Goal: Information Seeking & Learning: Check status

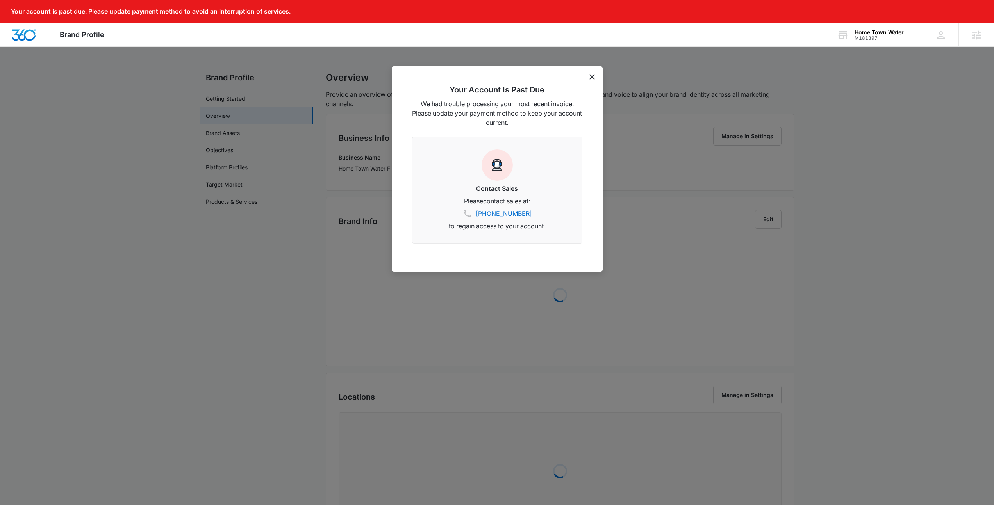
click at [589, 77] on icon "dismiss this dialog" at bounding box center [591, 76] width 5 height 5
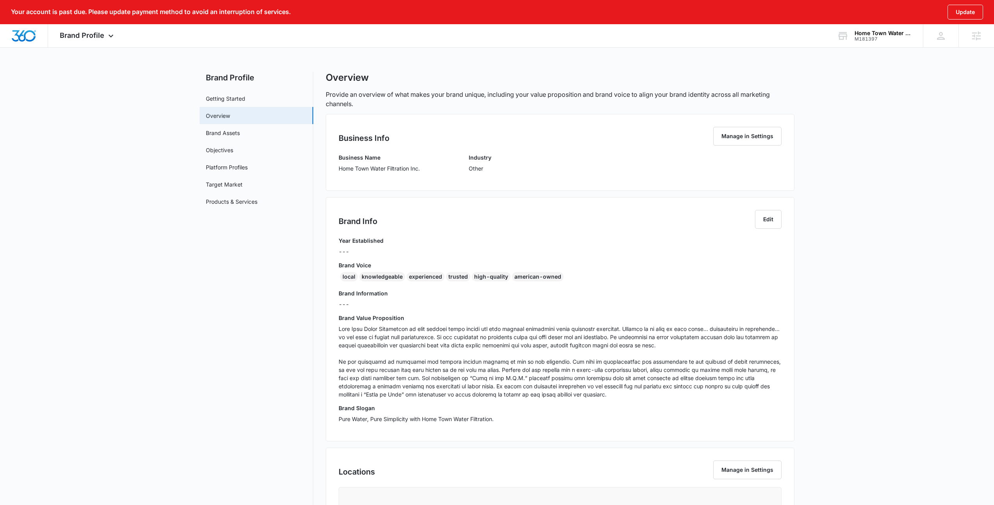
click at [893, 48] on div "Your account is past due. Please update payment method to avoid an interruption…" at bounding box center [497, 354] width 994 height 708
click at [888, 39] on div "M181397" at bounding box center [883, 38] width 57 height 5
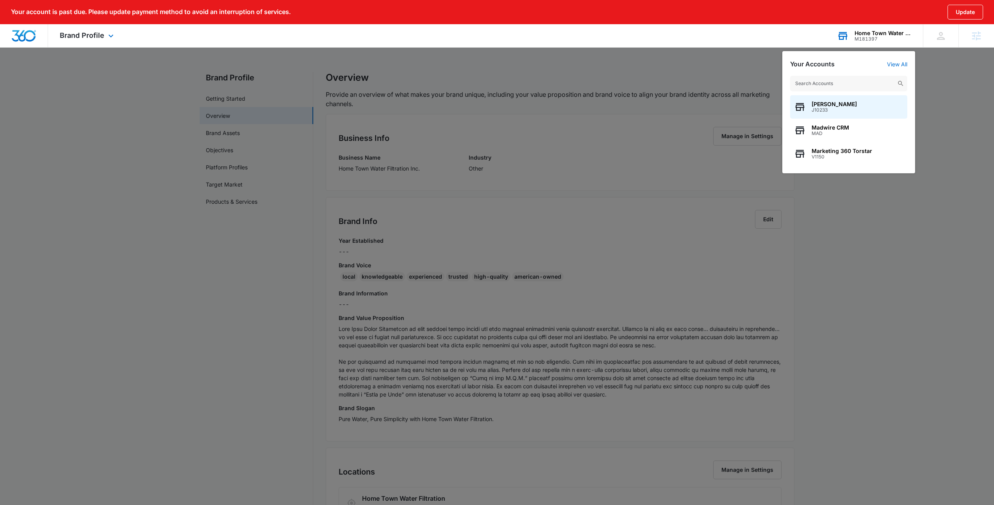
click at [830, 84] on input "text" at bounding box center [848, 84] width 117 height 16
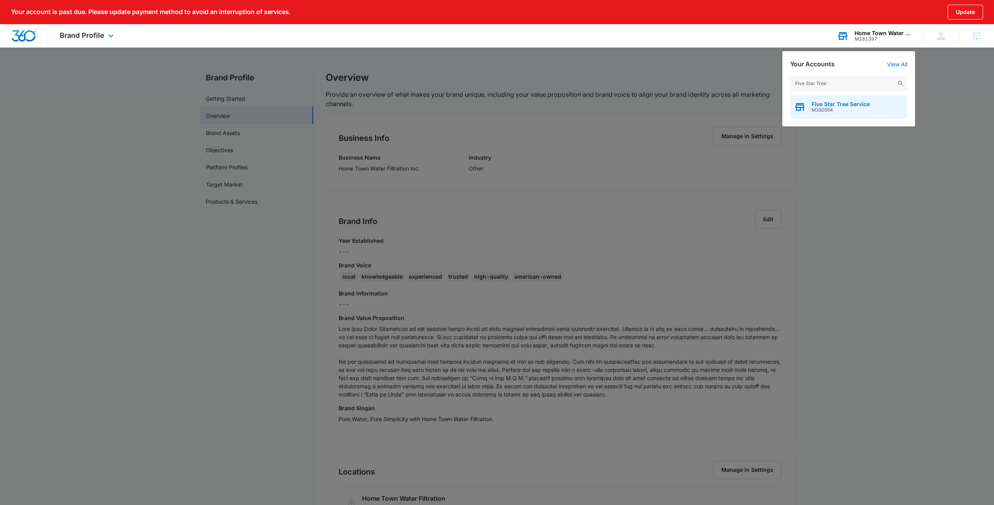
type input "Five Star Tree"
click at [836, 107] on span "Five Star Tree Service" at bounding box center [841, 104] width 58 height 6
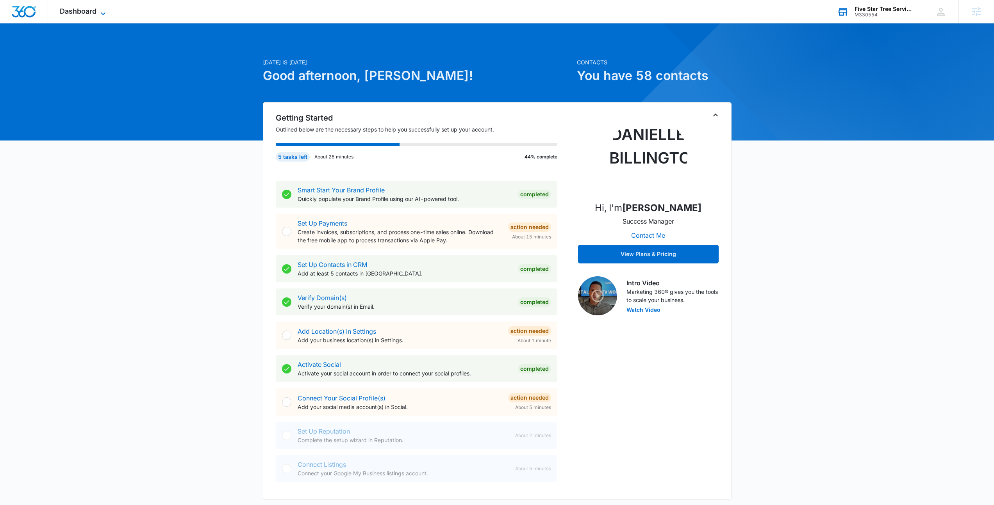
click at [91, 13] on span "Dashboard" at bounding box center [78, 11] width 37 height 8
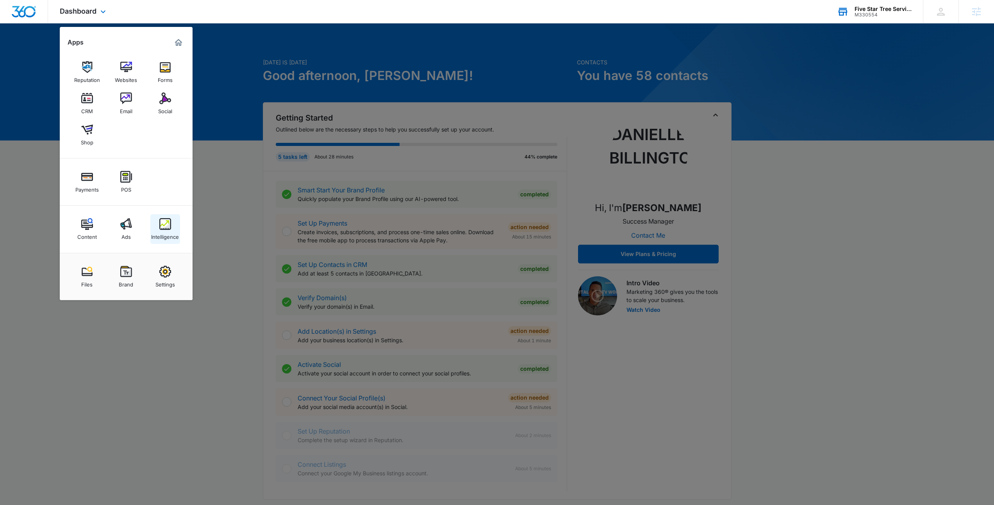
click at [163, 221] on img at bounding box center [165, 224] width 12 height 12
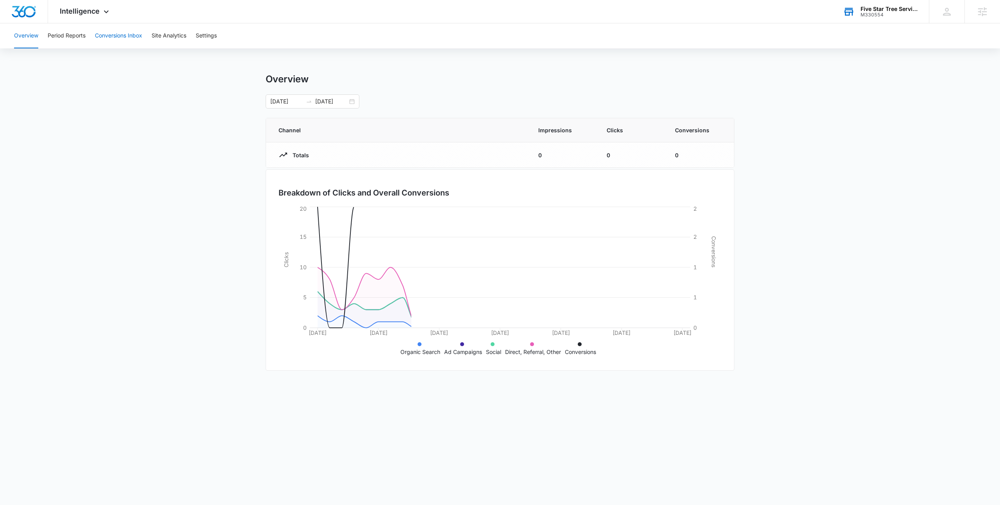
click at [110, 43] on button "Conversions Inbox" at bounding box center [118, 35] width 47 height 25
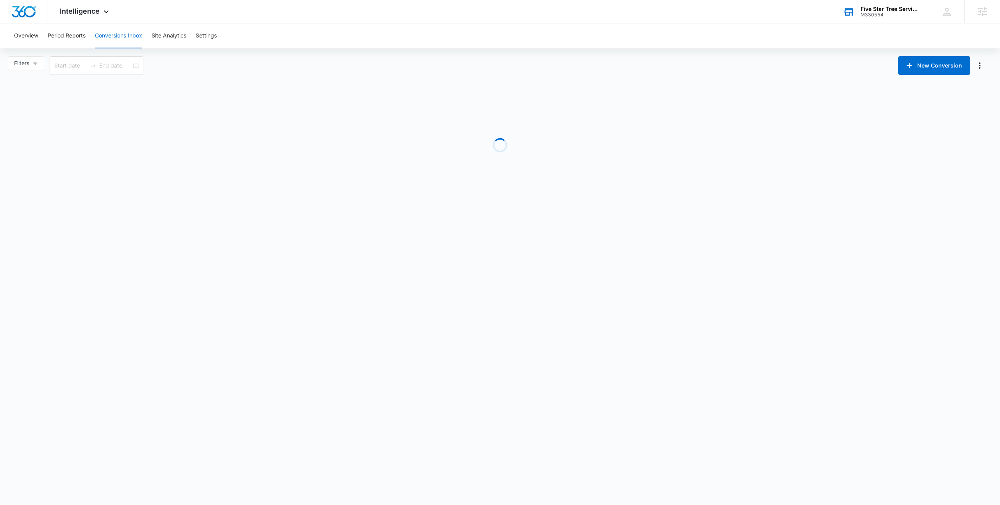
type input "[DATE]"
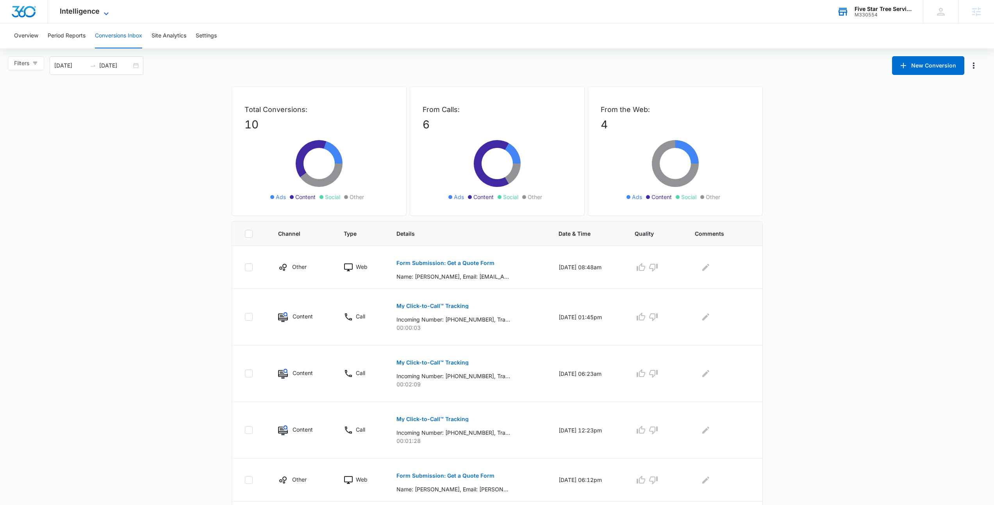
click at [92, 12] on span "Intelligence" at bounding box center [80, 11] width 40 height 8
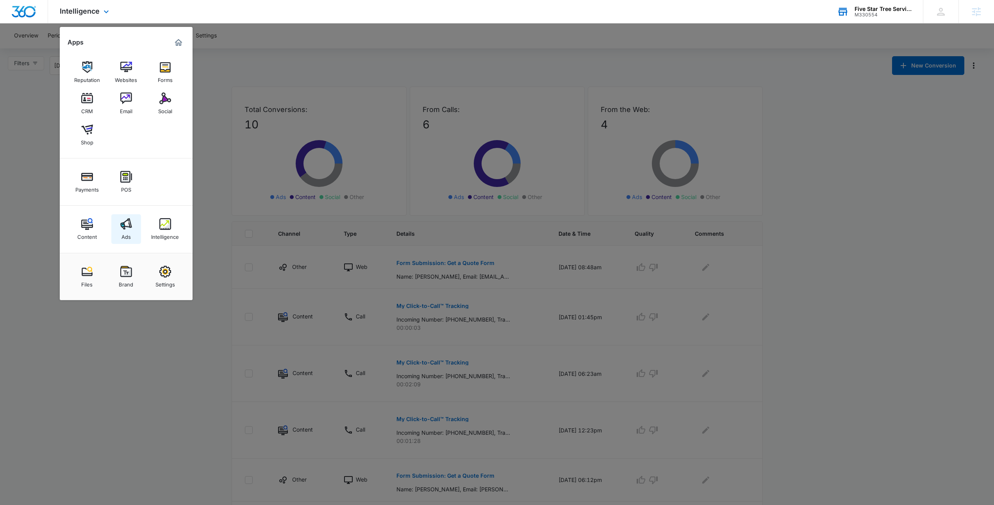
click at [124, 226] on img at bounding box center [126, 224] width 12 height 12
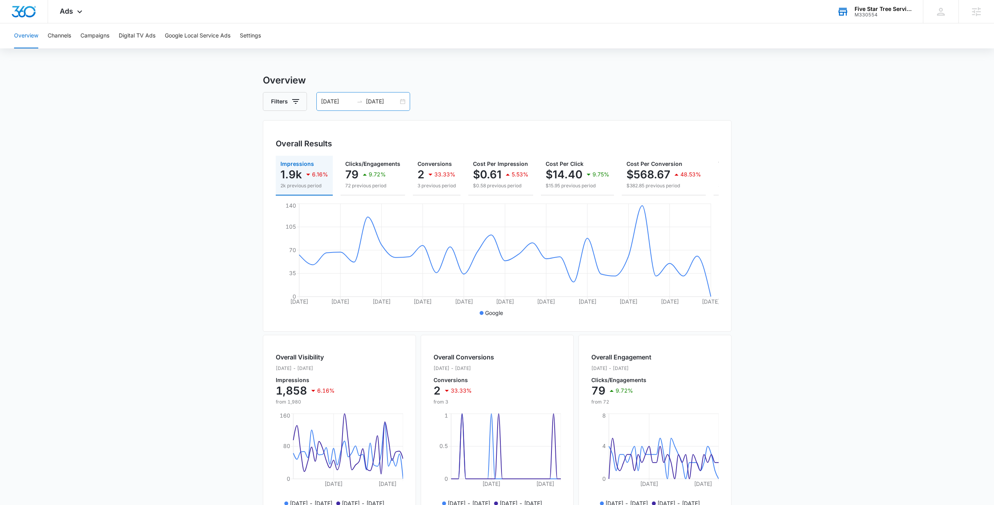
click at [401, 102] on div "09/05/2025 10/05/2025" at bounding box center [363, 101] width 94 height 19
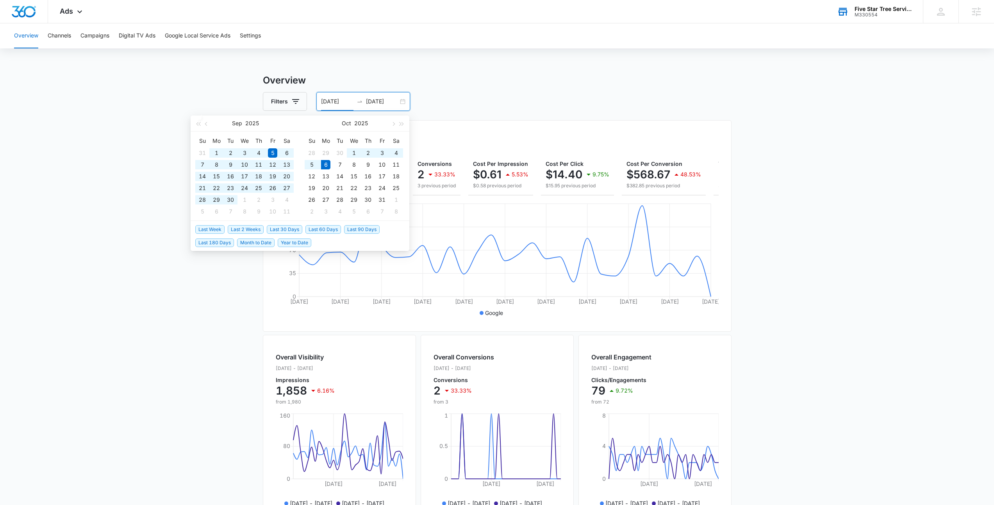
click at [329, 228] on span "Last 60 Days" at bounding box center [323, 229] width 36 height 9
type input "08/07/2025"
type input "[DATE]"
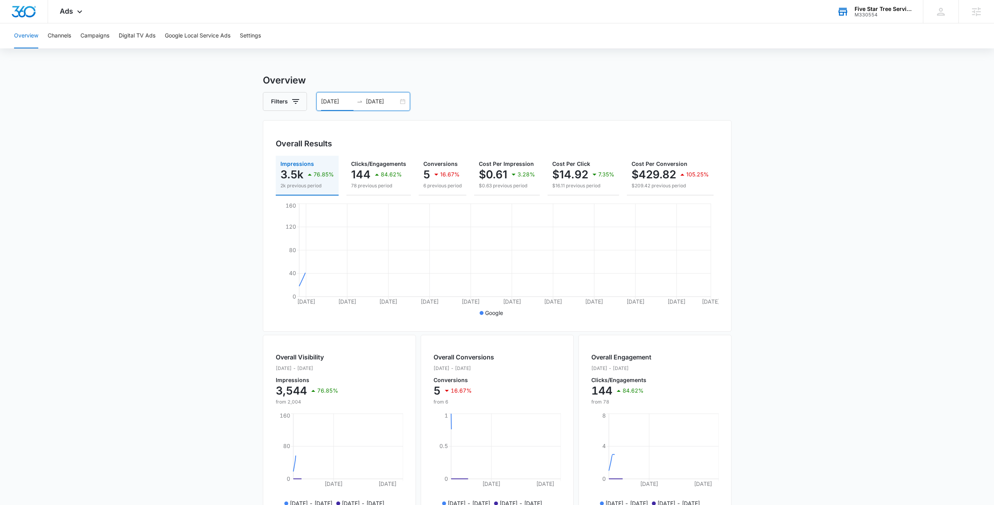
click at [605, 68] on div "Overview Channels Campaigns Digital TV Ads Google Local Service Ads Settings Ov…" at bounding box center [497, 328] width 994 height 611
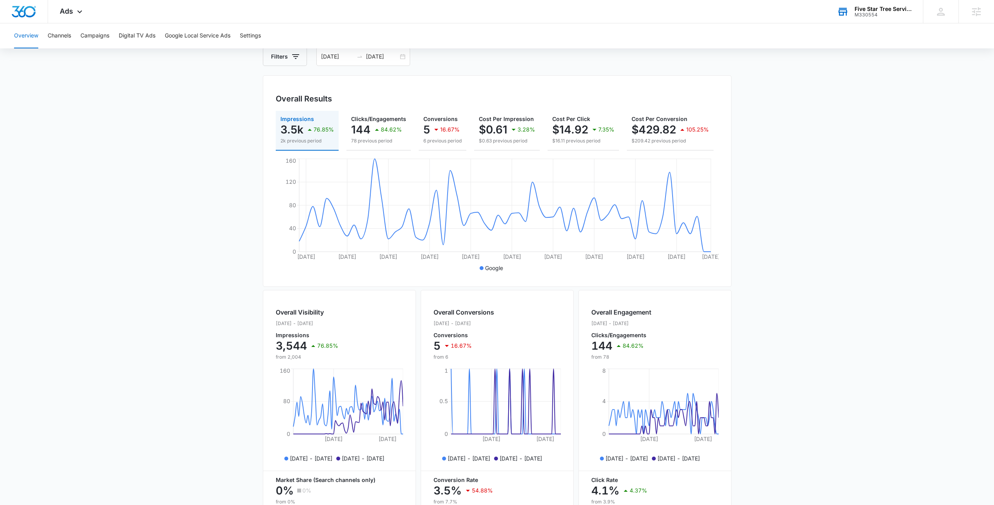
scroll to position [135, 0]
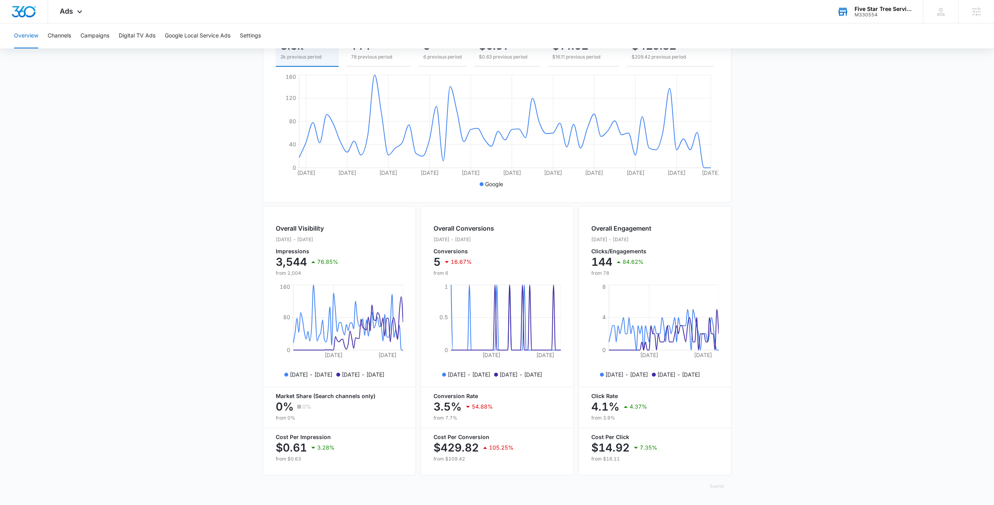
click at [940, 144] on main "Overview Filters 08/07/2025 10/06/2025 Overall Results Impressions 3.5k 76.85% …" at bounding box center [497, 225] width 994 height 561
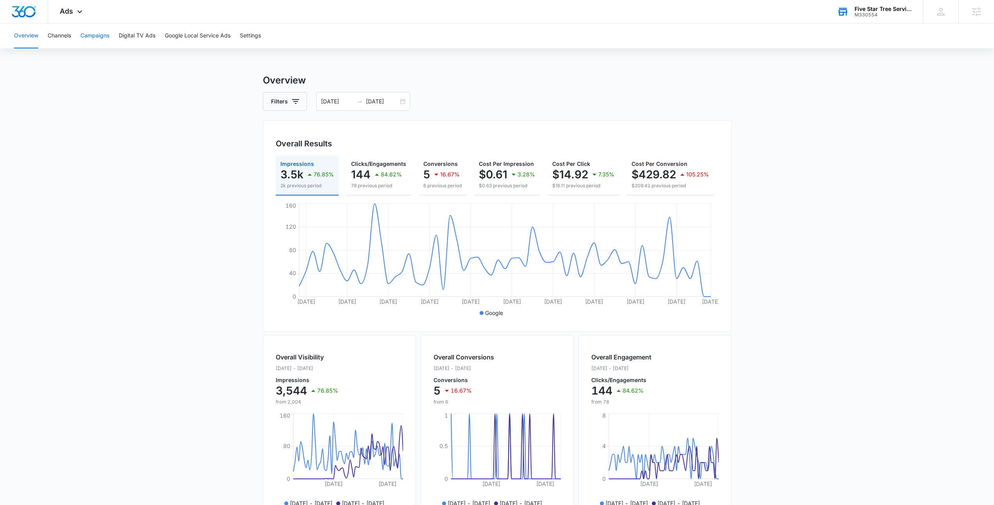
click at [86, 38] on button "Campaigns" at bounding box center [94, 35] width 29 height 25
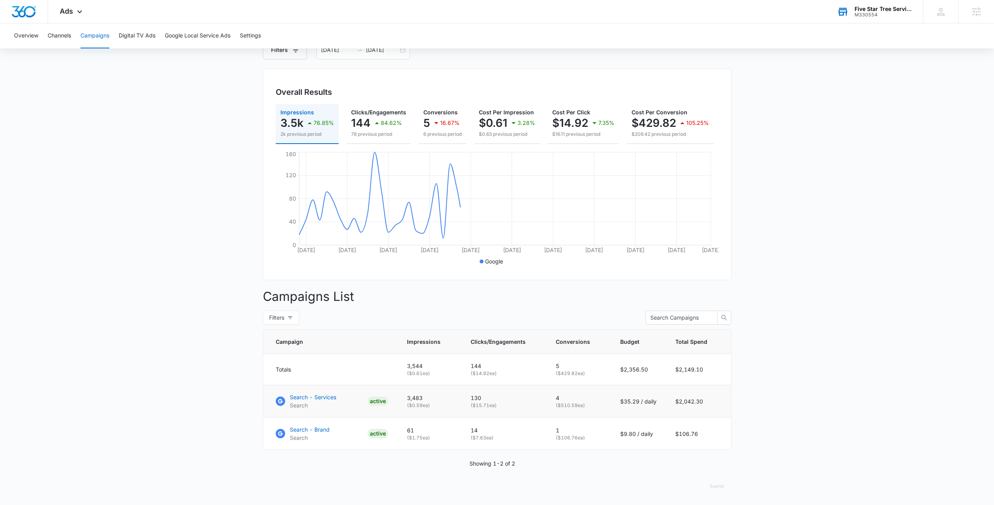
scroll to position [57, 0]
click at [329, 396] on p "Search - Services" at bounding box center [313, 397] width 46 height 8
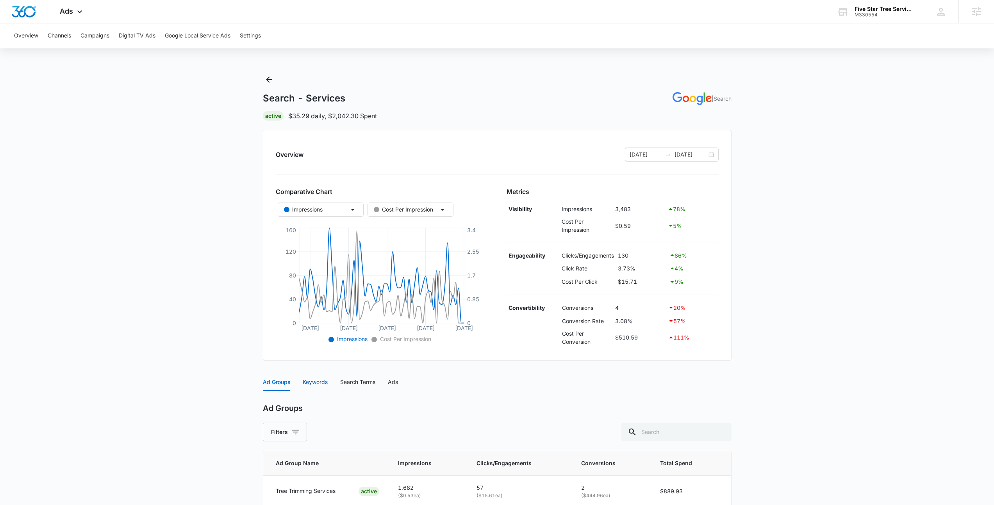
click at [320, 385] on div "Keywords" at bounding box center [315, 382] width 25 height 9
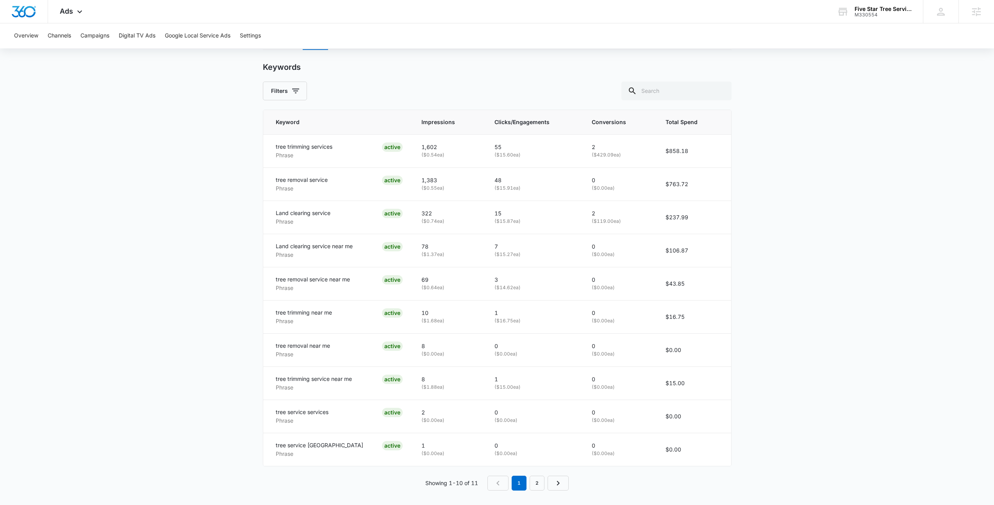
scroll to position [346, 0]
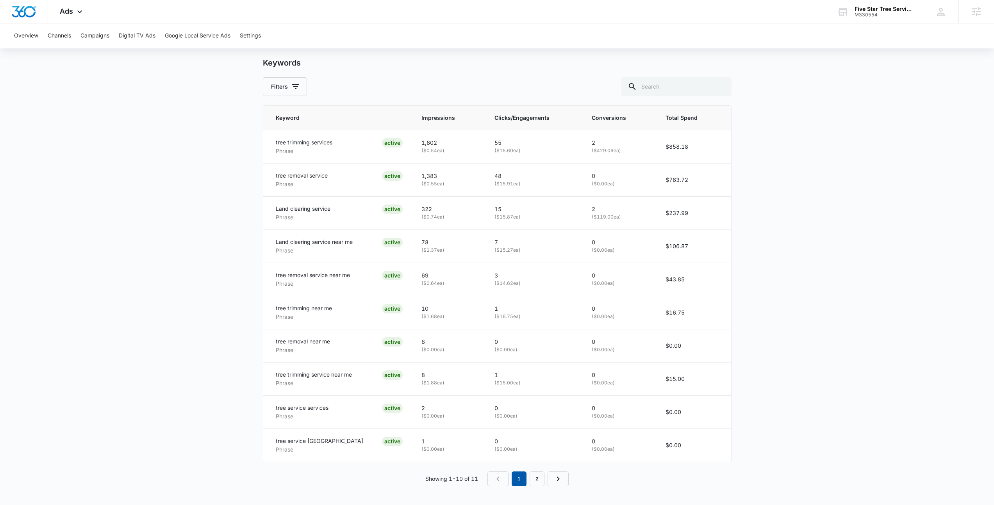
click at [523, 476] on em "1" at bounding box center [519, 479] width 15 height 15
click at [535, 477] on link "2" at bounding box center [537, 479] width 15 height 15
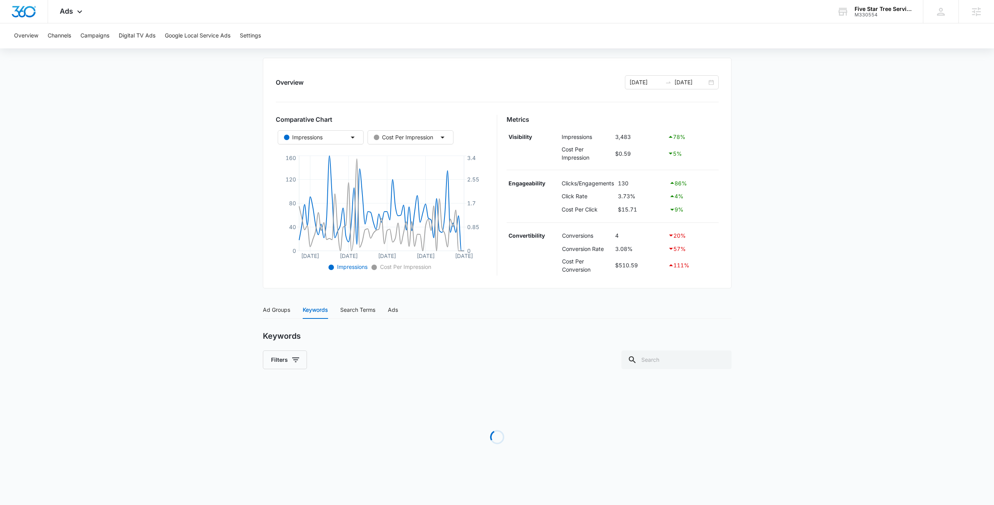
scroll to position [47, 0]
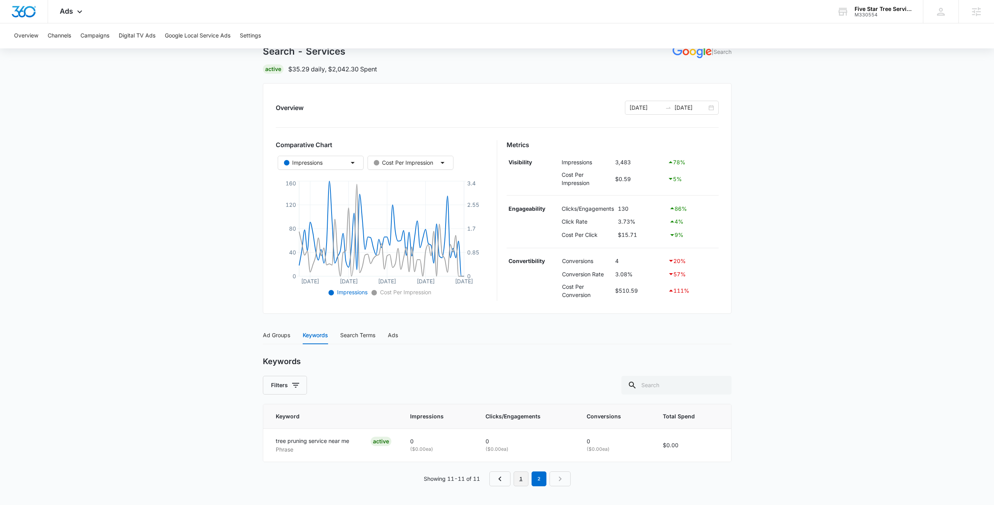
click at [522, 480] on link "1" at bounding box center [521, 479] width 15 height 15
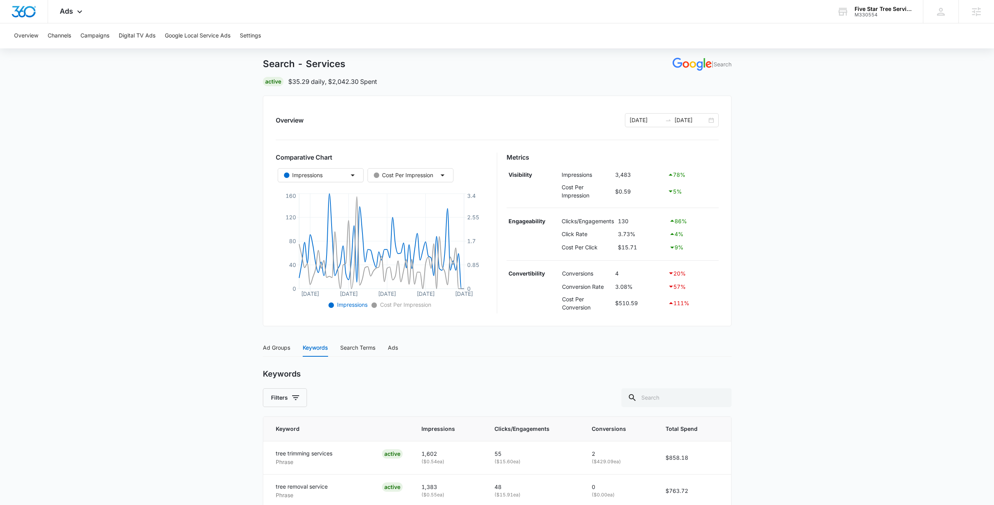
scroll to position [0, 0]
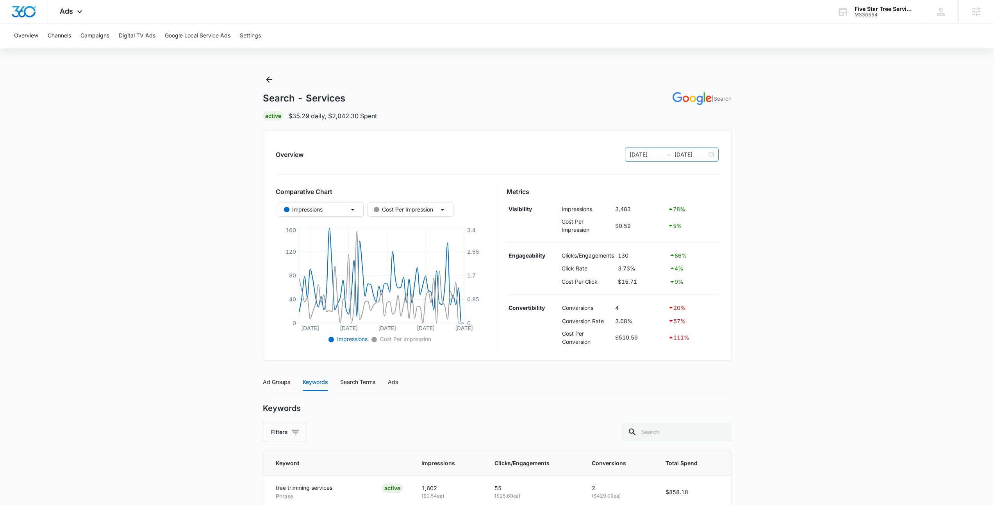
click at [714, 154] on div "08/07/2025 10/06/2025" at bounding box center [672, 155] width 94 height 14
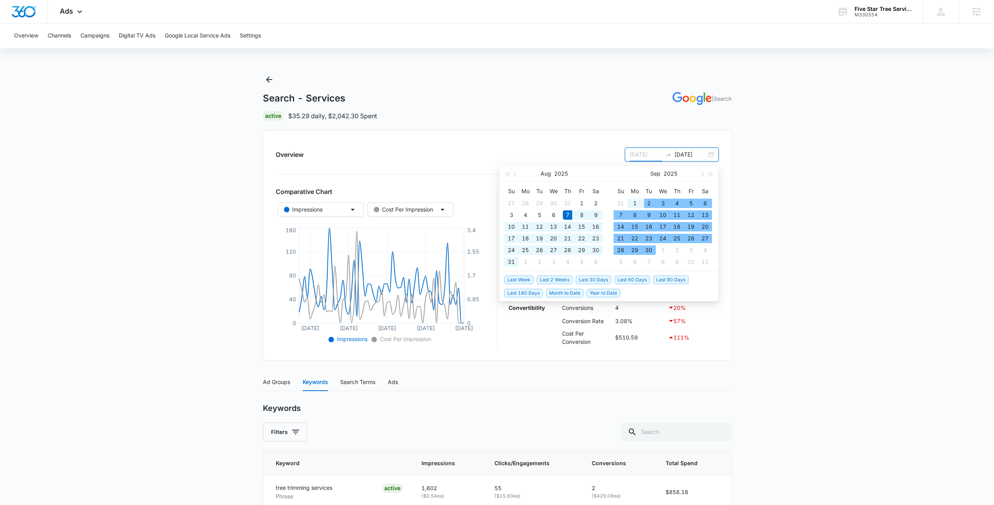
type input "08/07/2025"
click at [538, 296] on span "Last 180 Days" at bounding box center [523, 293] width 39 height 9
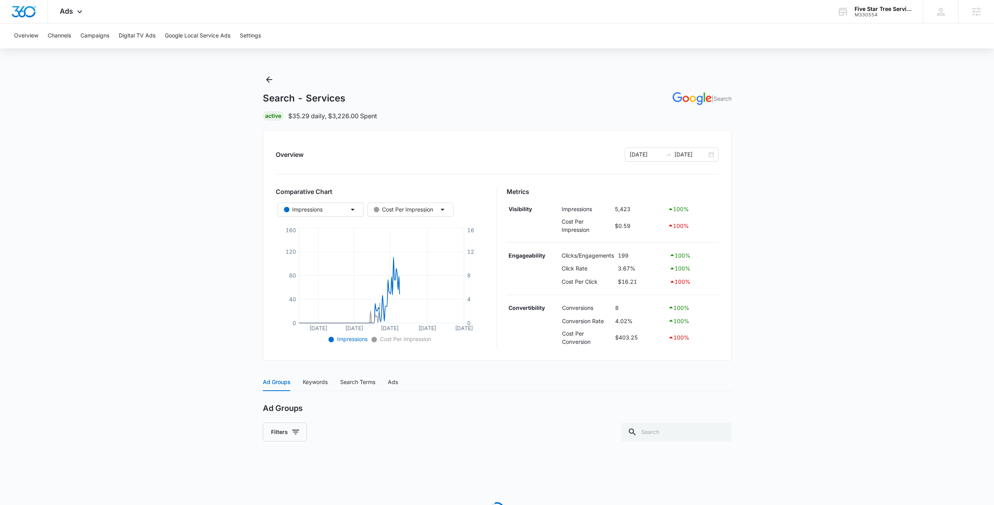
drag, startPoint x: 820, startPoint y: 184, endPoint x: 811, endPoint y: 180, distance: 9.4
click at [820, 184] on main "Search - Services | Search Active $35.29 daily , $3,226.00 Spent Overview 04/08…" at bounding box center [497, 325] width 994 height 504
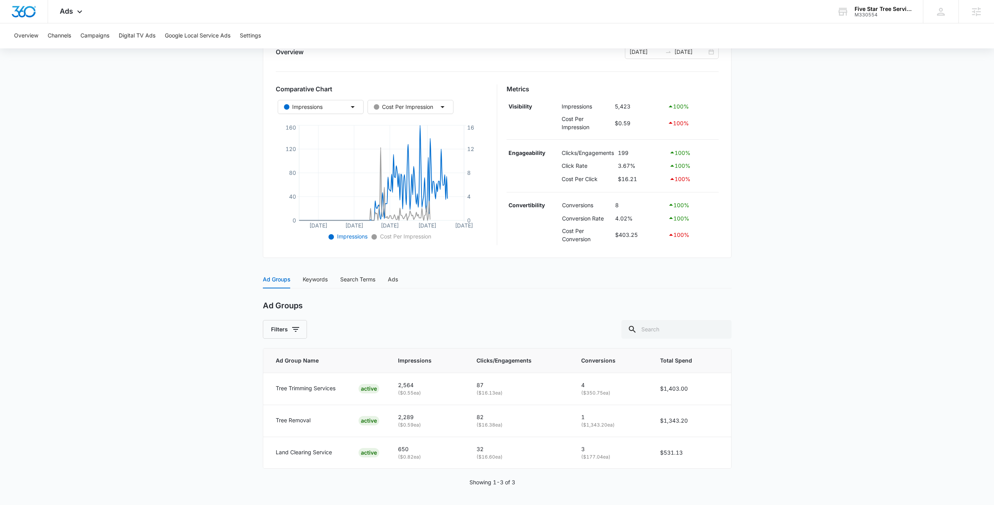
scroll to position [103, 0]
click at [318, 281] on div "Keywords" at bounding box center [315, 279] width 25 height 9
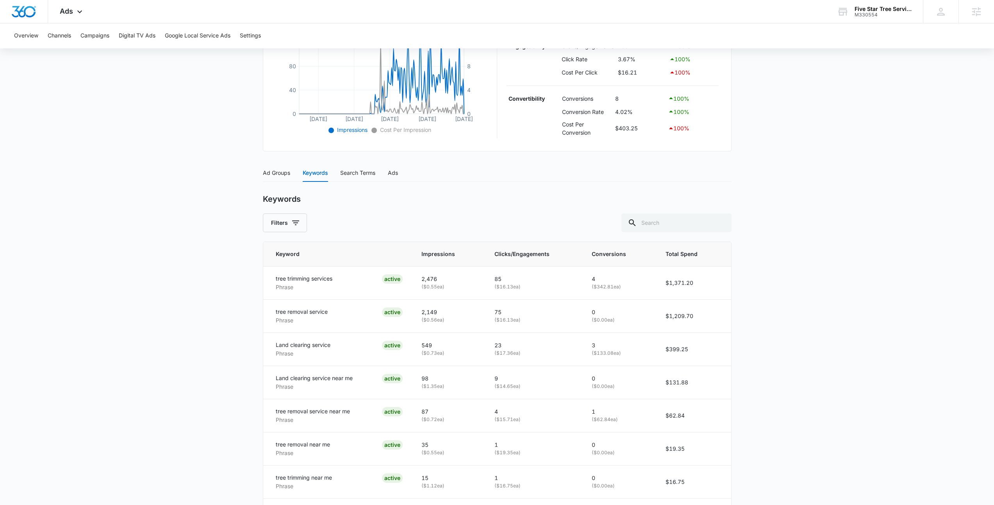
scroll to position [346, 0]
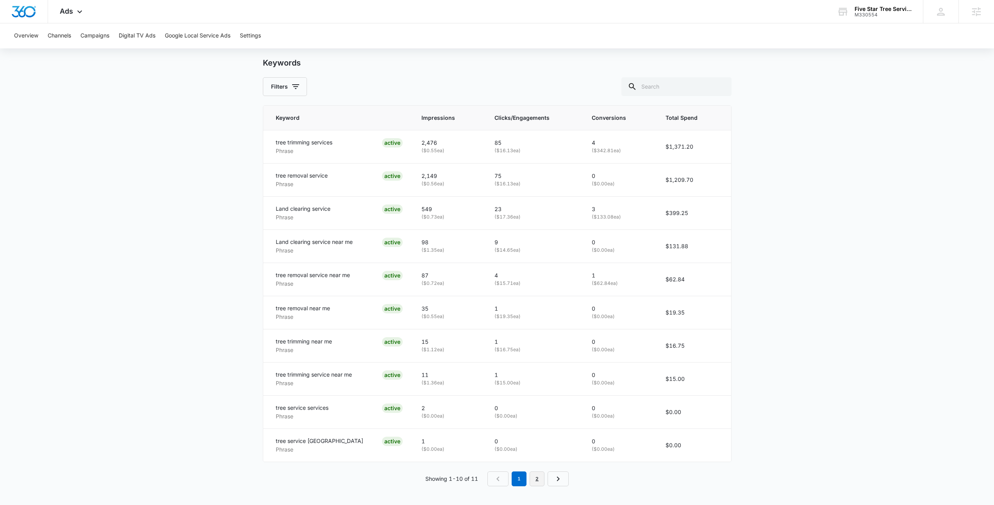
click at [536, 478] on link "2" at bounding box center [537, 479] width 15 height 15
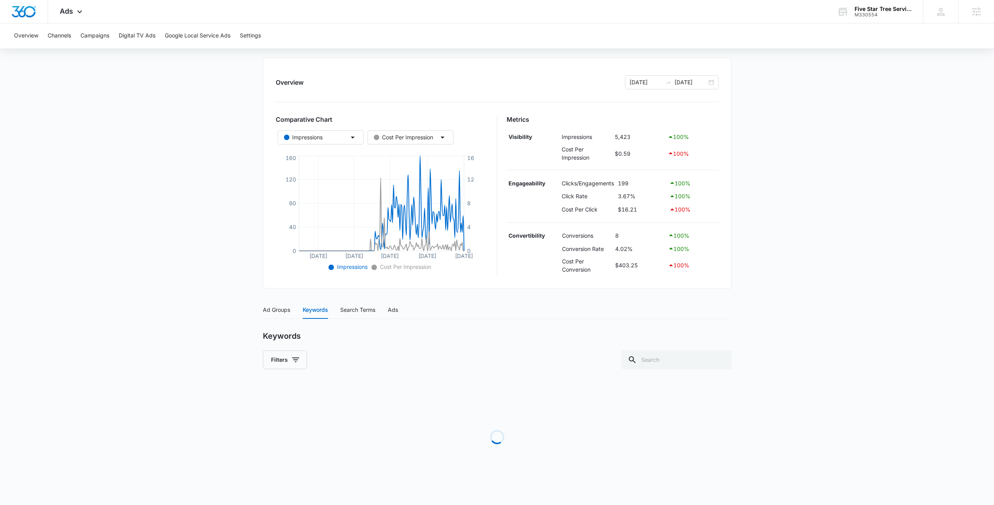
scroll to position [47, 0]
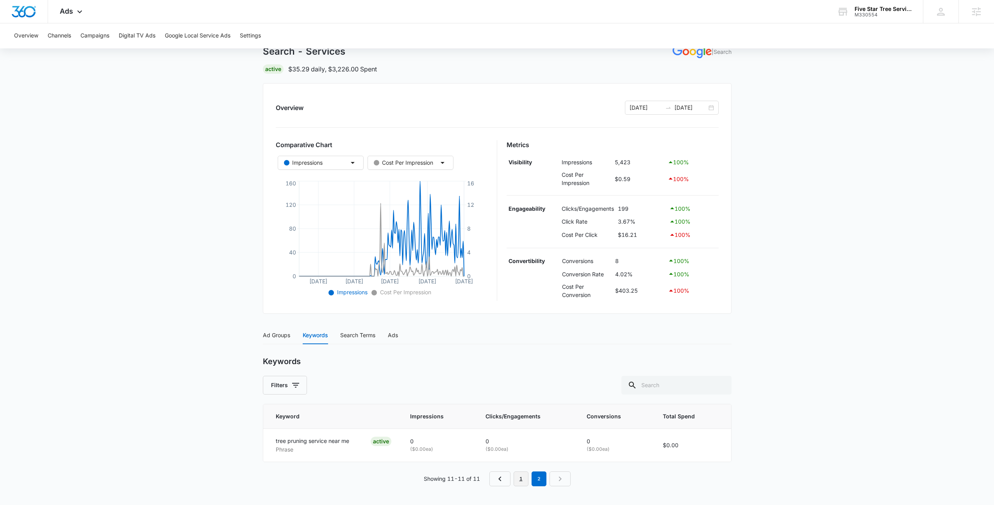
click at [526, 483] on link "1" at bounding box center [521, 479] width 15 height 15
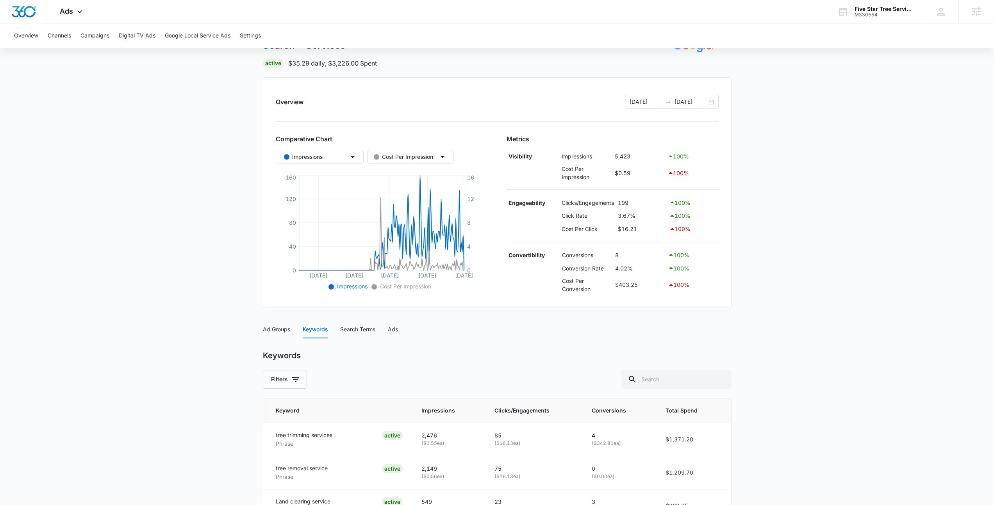
scroll to position [346, 0]
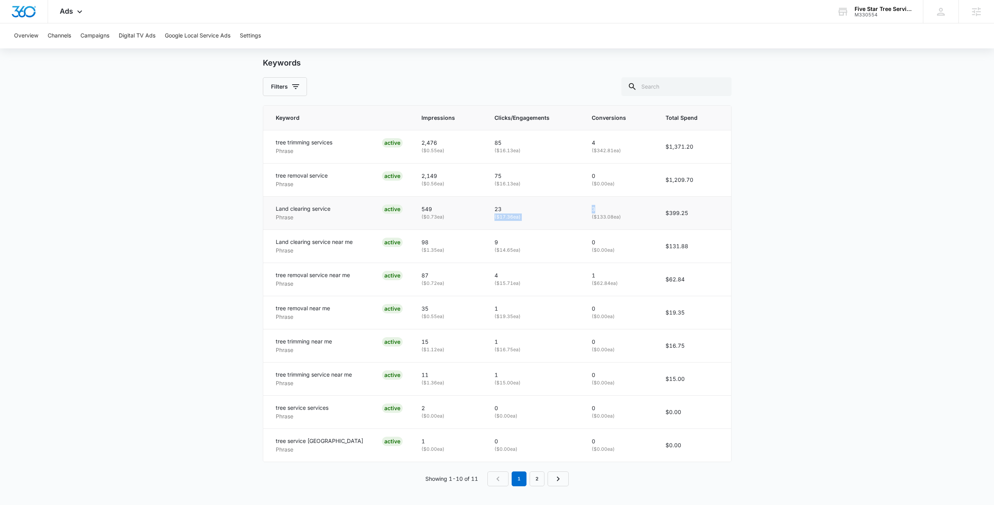
drag, startPoint x: 595, startPoint y: 211, endPoint x: 557, endPoint y: 213, distance: 37.9
click at [557, 213] on tr "Land clearing service Phrase ACTIVE 549 ( $0.73 ea) 23 ( $17.36 ea) 3 ( $133.08…" at bounding box center [497, 212] width 468 height 33
click at [557, 213] on p "23" at bounding box center [534, 209] width 79 height 9
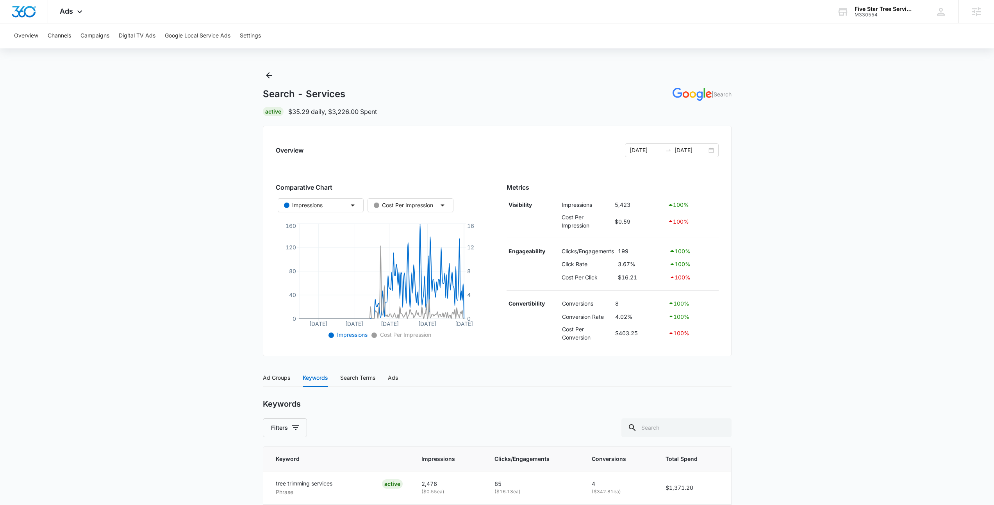
scroll to position [0, 0]
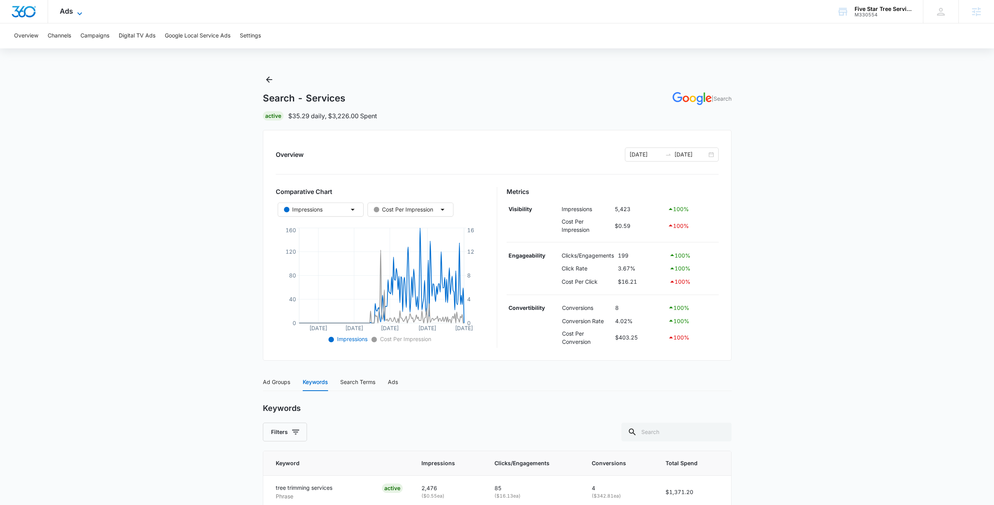
click at [75, 9] on icon at bounding box center [79, 13] width 9 height 9
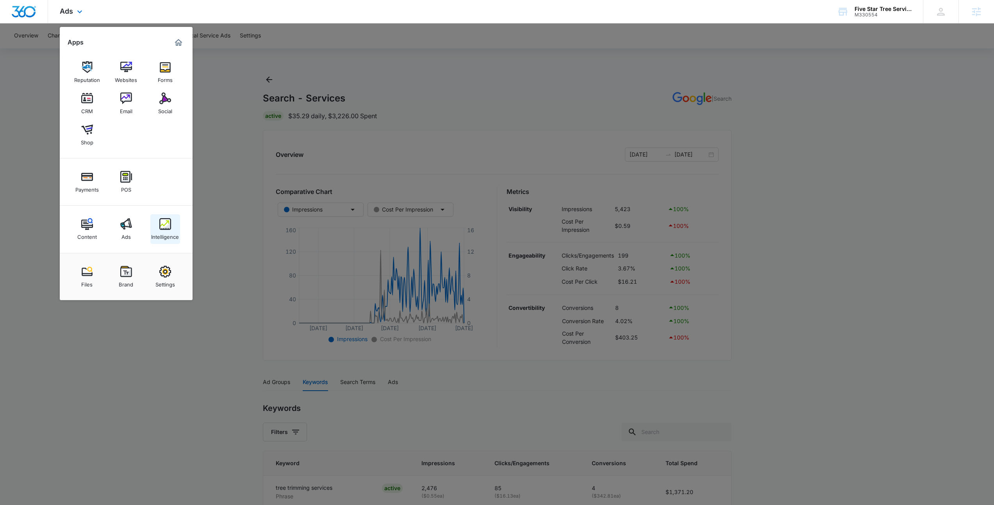
click at [161, 229] on img at bounding box center [165, 224] width 12 height 12
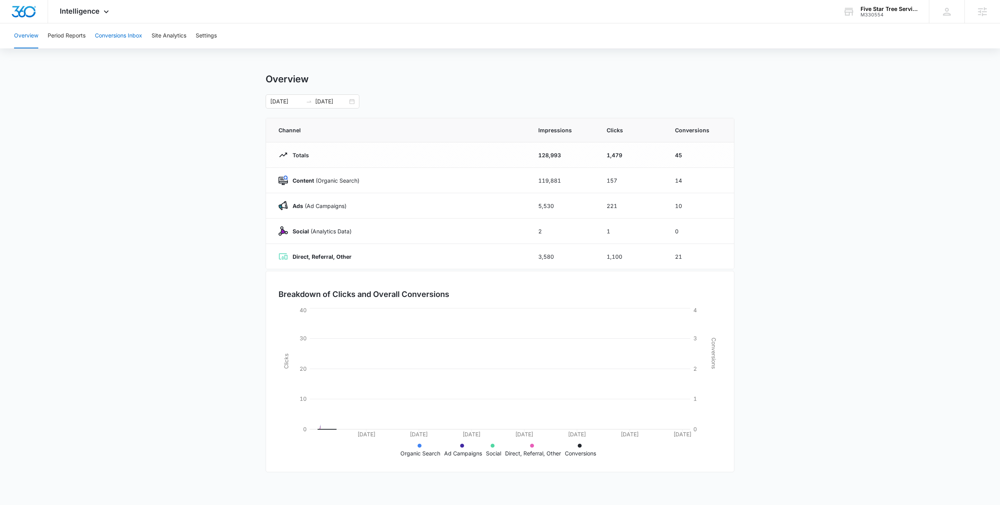
click at [125, 27] on button "Conversions Inbox" at bounding box center [118, 35] width 47 height 25
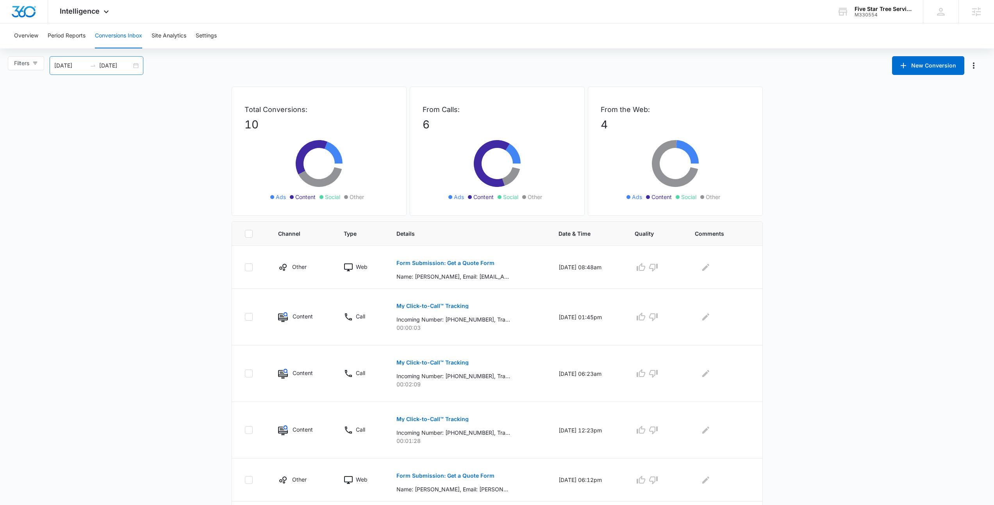
click at [133, 66] on div "09/06/2025 10/06/2025" at bounding box center [97, 65] width 94 height 19
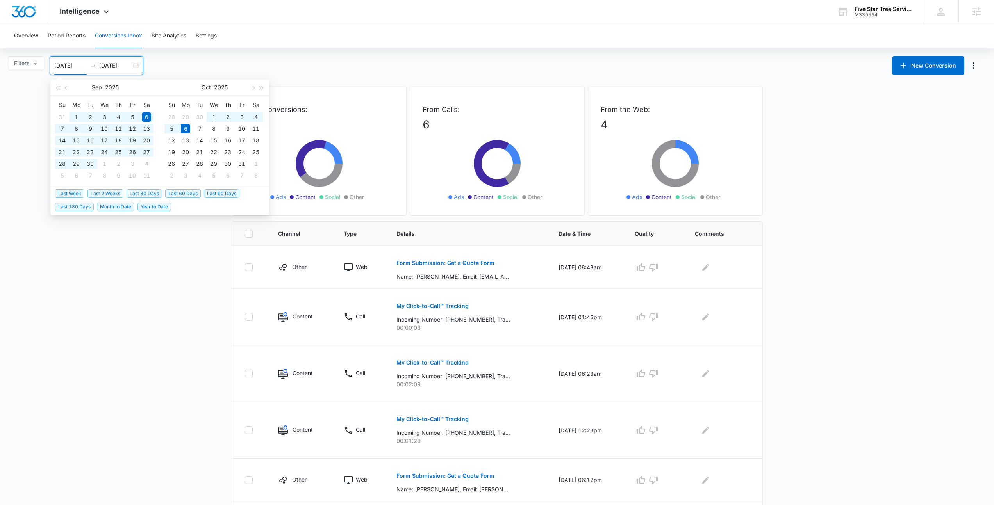
click at [226, 192] on span "Last 90 Days" at bounding box center [222, 193] width 36 height 9
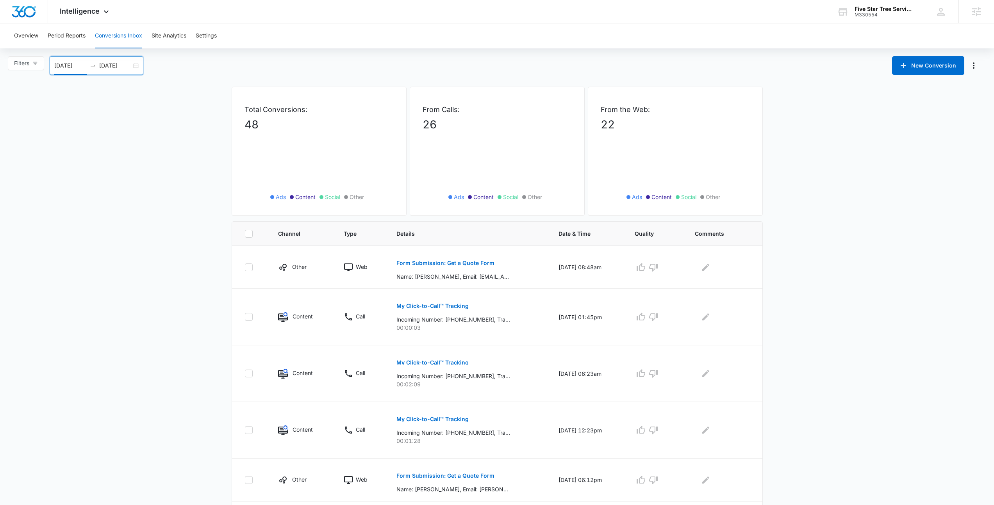
click at [184, 198] on main "Filters 07/08/2025 10/06/2025 New Conversion Jul 2025 Su Mo Tu We Th Fr Sa 29 3…" at bounding box center [497, 419] width 994 height 726
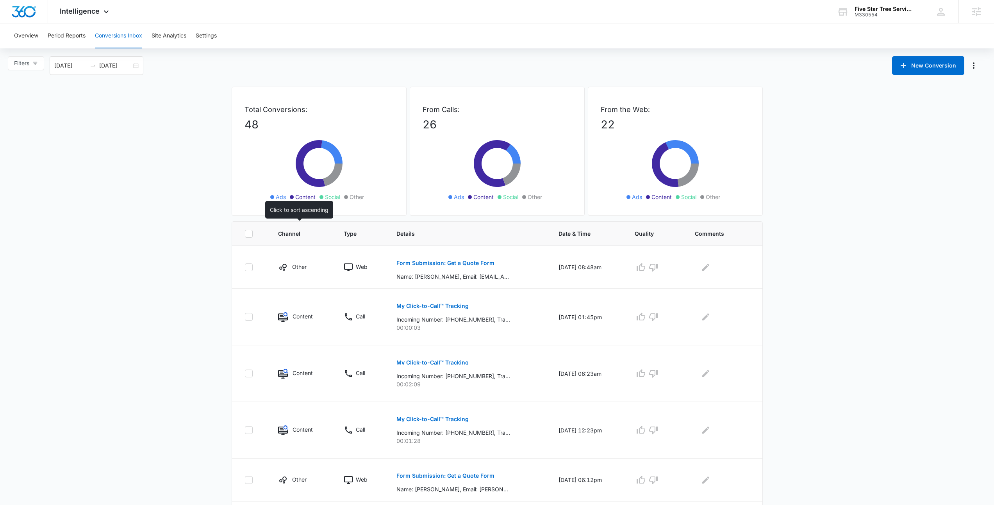
click at [299, 238] on th "Channel" at bounding box center [302, 234] width 66 height 24
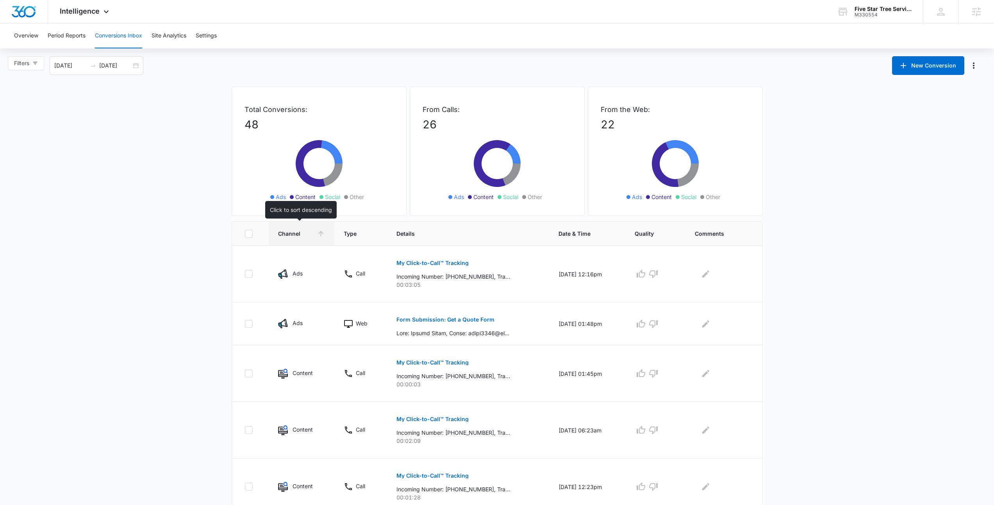
click at [299, 238] on th "Channel" at bounding box center [302, 234] width 66 height 24
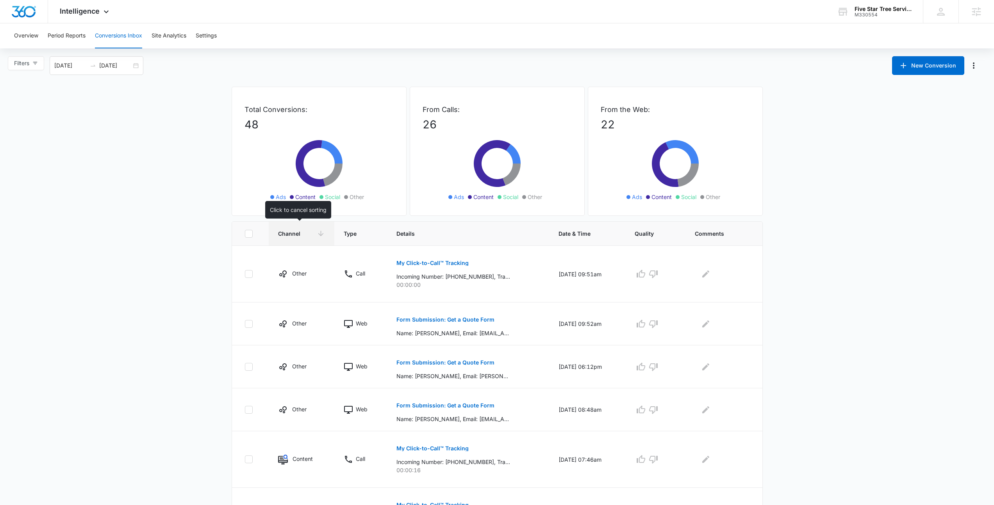
click at [299, 238] on th "Channel" at bounding box center [302, 234] width 66 height 24
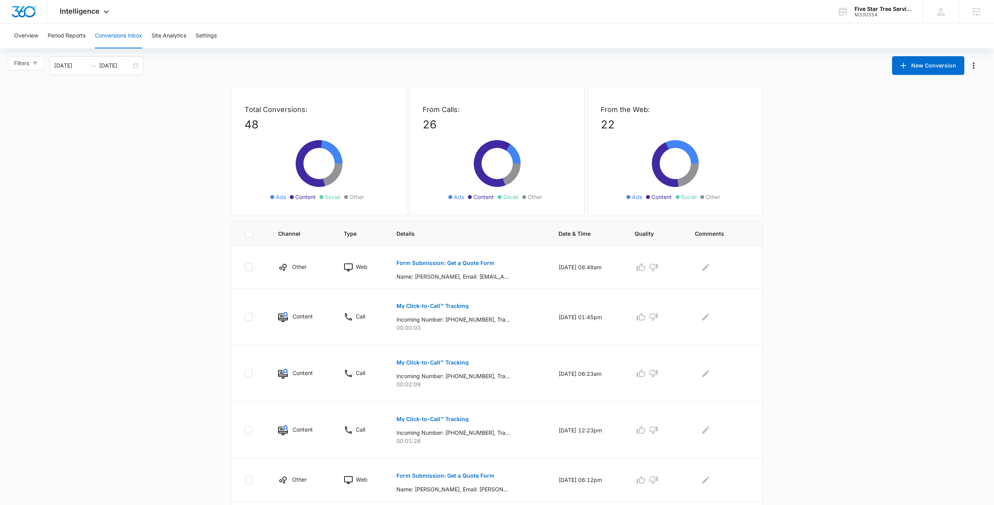
click at [148, 184] on main "Filters 07/08/2025 10/06/2025 New Conversion Jul 2025 Su Mo Tu We Th Fr Sa 29 3…" at bounding box center [497, 419] width 994 height 726
click at [135, 65] on div "07/08/2025 10/06/2025" at bounding box center [97, 65] width 94 height 19
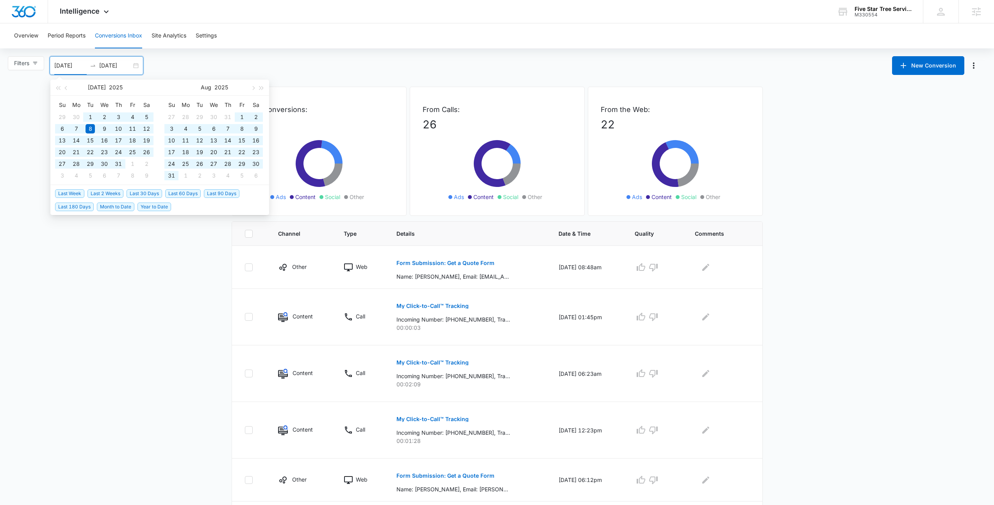
click at [71, 209] on span "Last 180 Days" at bounding box center [74, 207] width 39 height 9
type input "04/09/2025"
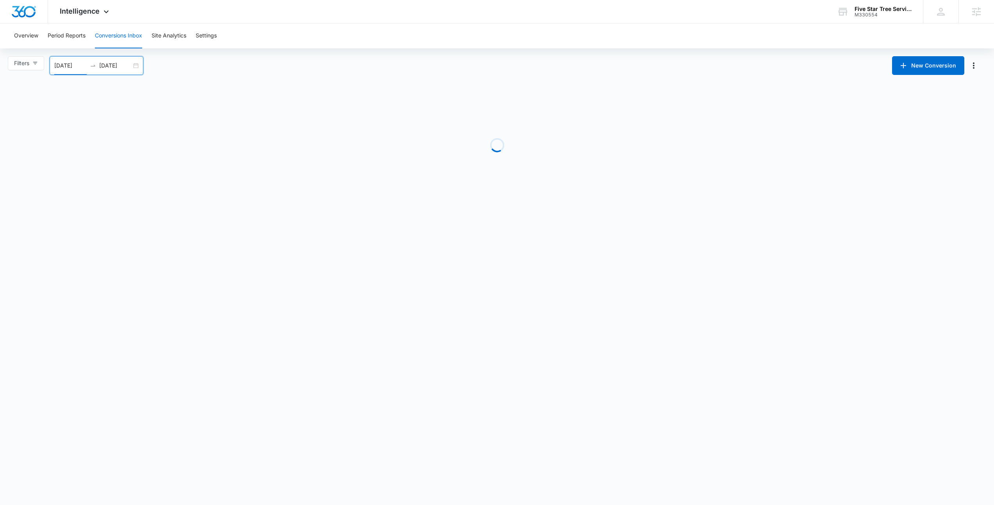
click at [160, 182] on main "Filters 04/09/2025 10/06/2025 New Conversion Apr 2025 Su Mo Tu We Th Fr Sa 30 3…" at bounding box center [497, 130] width 994 height 148
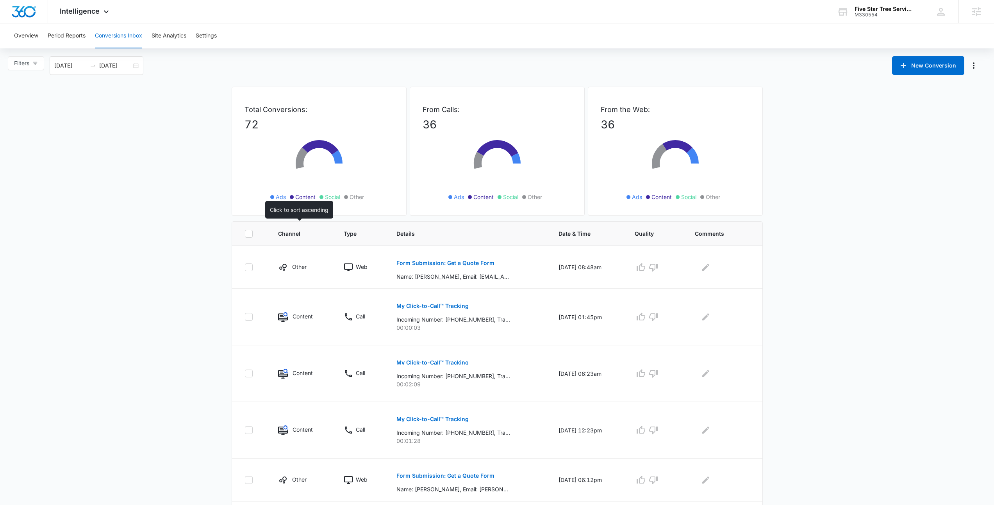
click at [298, 237] on span "Channel" at bounding box center [296, 234] width 36 height 8
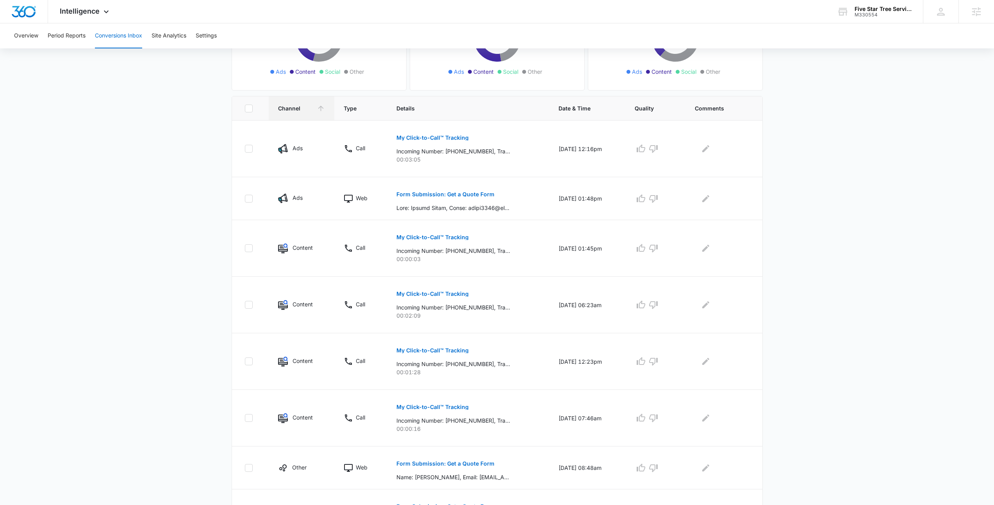
scroll to position [277, 0]
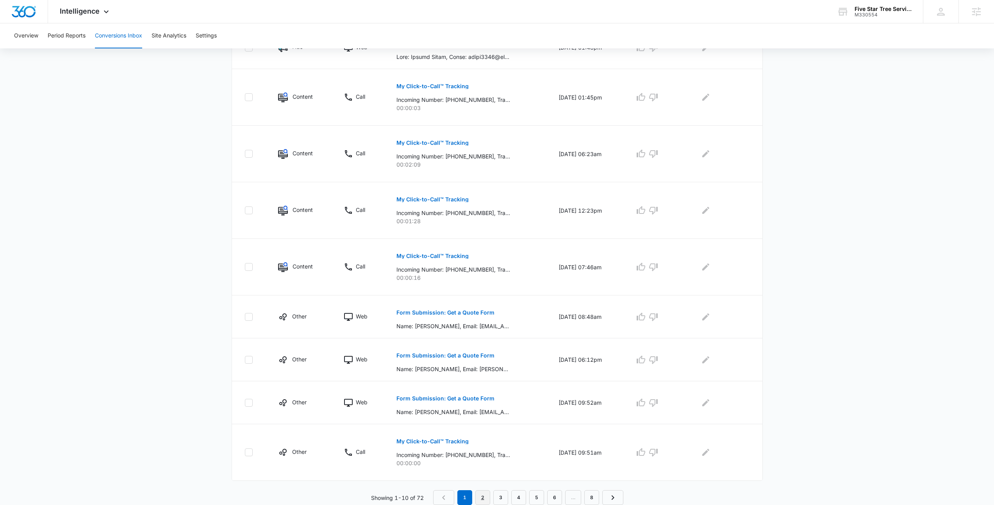
click at [487, 495] on link "2" at bounding box center [482, 498] width 15 height 15
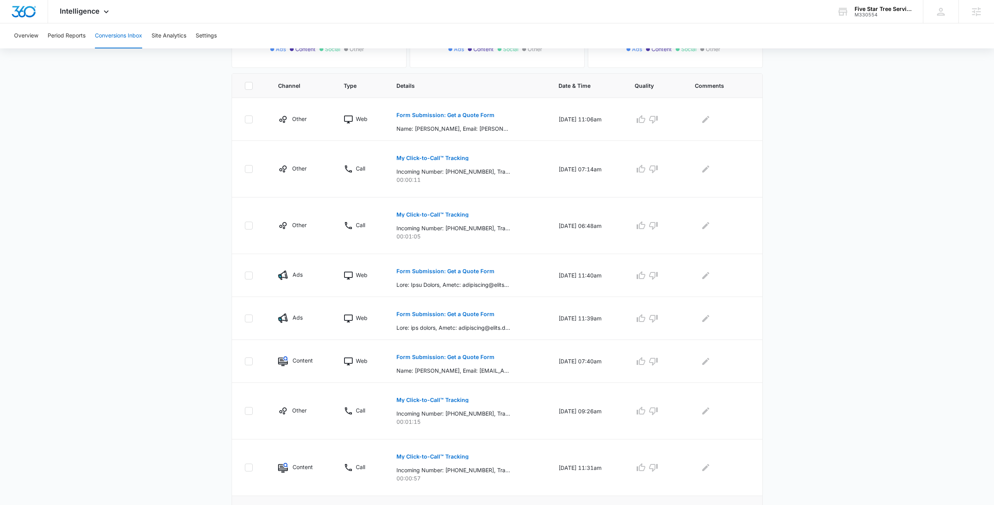
scroll to position [263, 0]
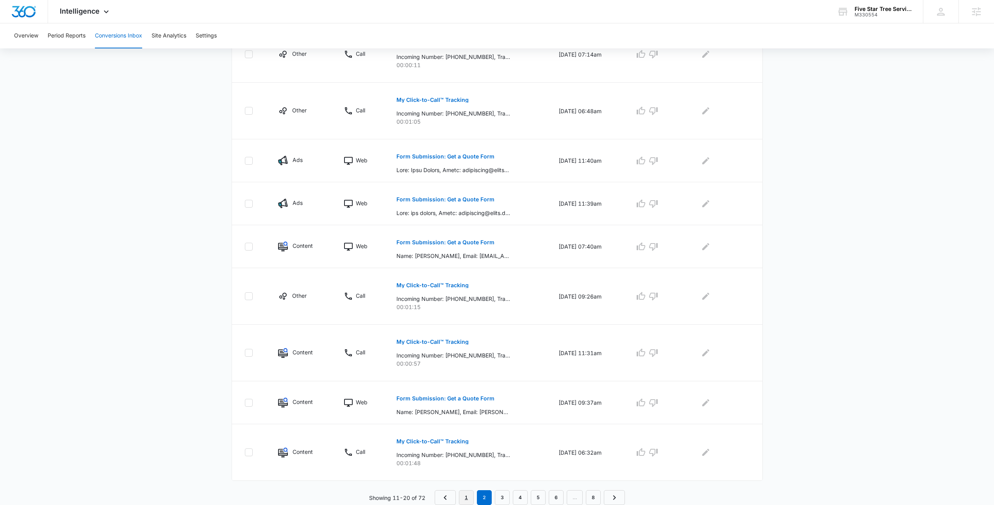
click at [470, 498] on link "1" at bounding box center [466, 498] width 15 height 15
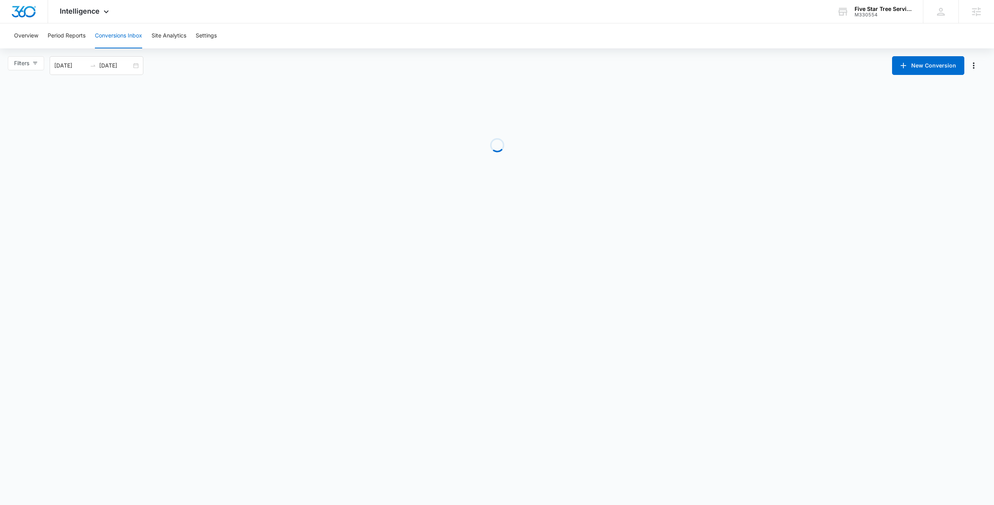
scroll to position [0, 0]
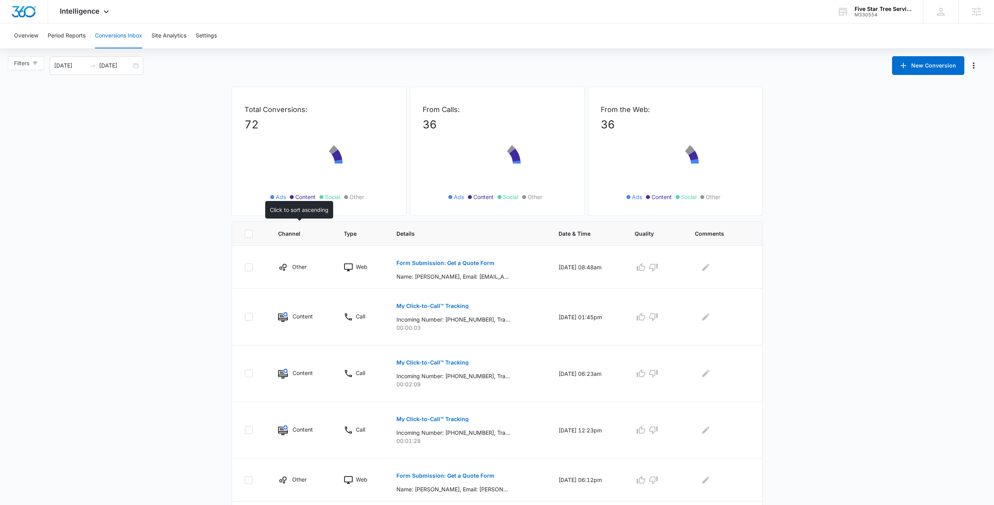
click at [292, 230] on span "Channel" at bounding box center [296, 234] width 36 height 8
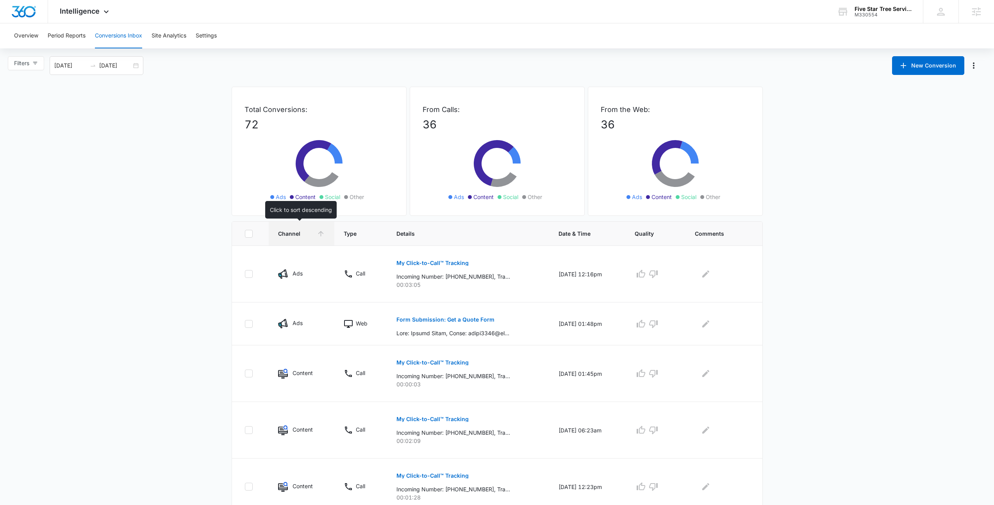
click at [290, 232] on span "Channel" at bounding box center [296, 234] width 36 height 8
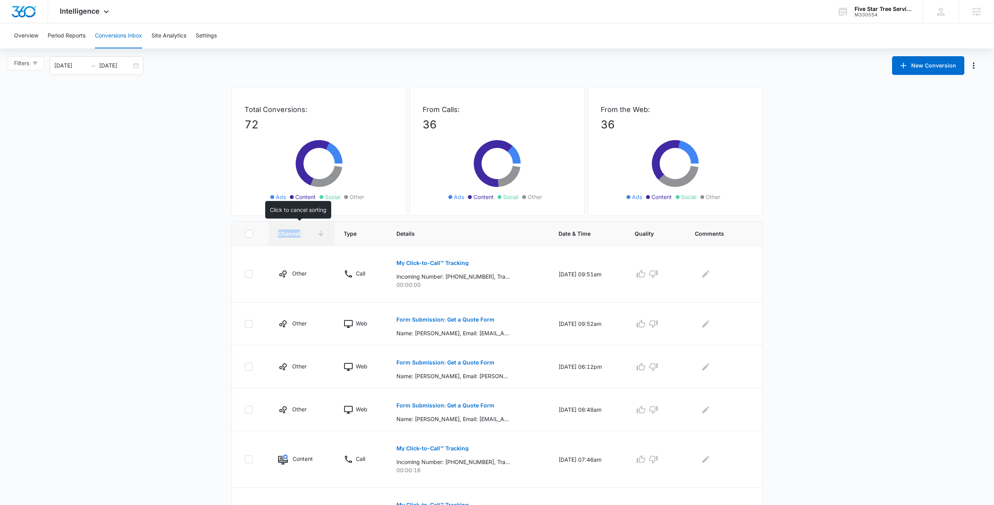
click at [290, 232] on span "Channel" at bounding box center [296, 234] width 36 height 8
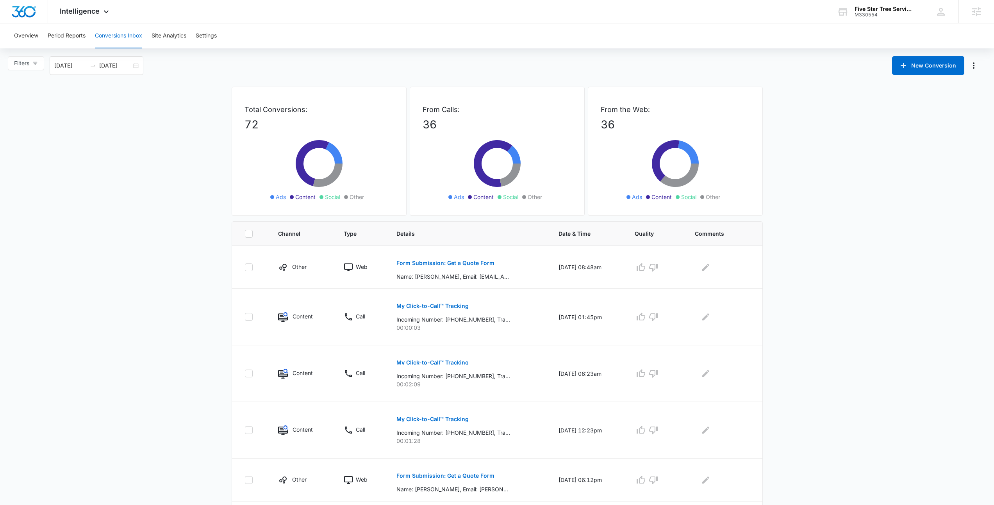
drag, startPoint x: 191, startPoint y: 239, endPoint x: 290, endPoint y: 245, distance: 99.4
click at [191, 239] on main "Filters 04/09/2025 10/06/2025 New Conversion Apr 2025 Su Mo Tu We Th Fr Sa 30 3…" at bounding box center [497, 419] width 994 height 726
click at [279, 236] on span "Channel" at bounding box center [296, 234] width 36 height 8
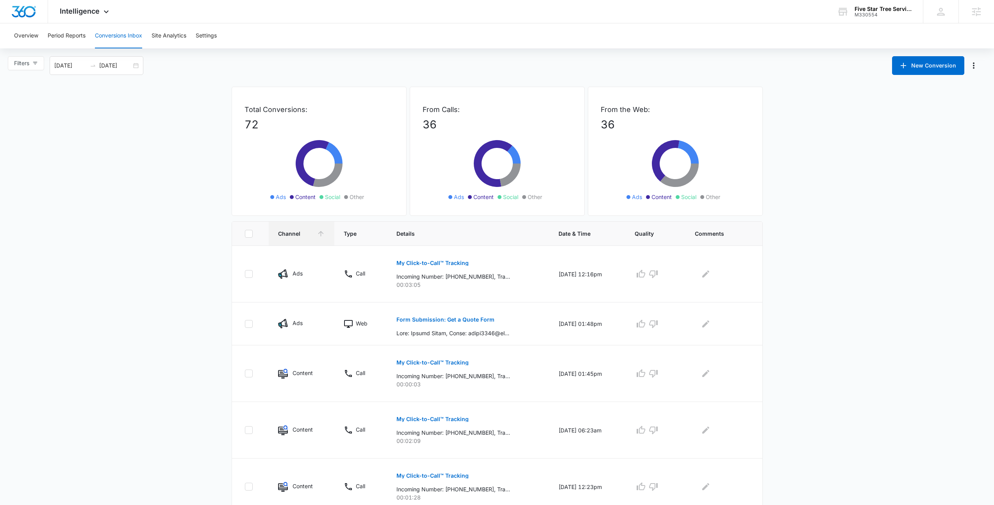
click at [249, 237] on icon at bounding box center [248, 233] width 7 height 7
click at [245, 234] on input "checkbox" at bounding box center [245, 234] width 0 height 0
checkbox input "true"
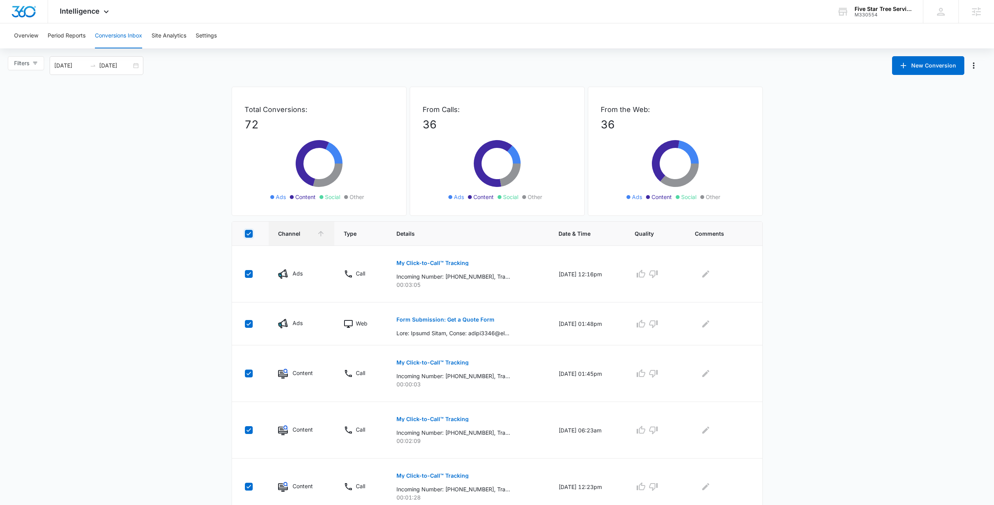
checkbox input "true"
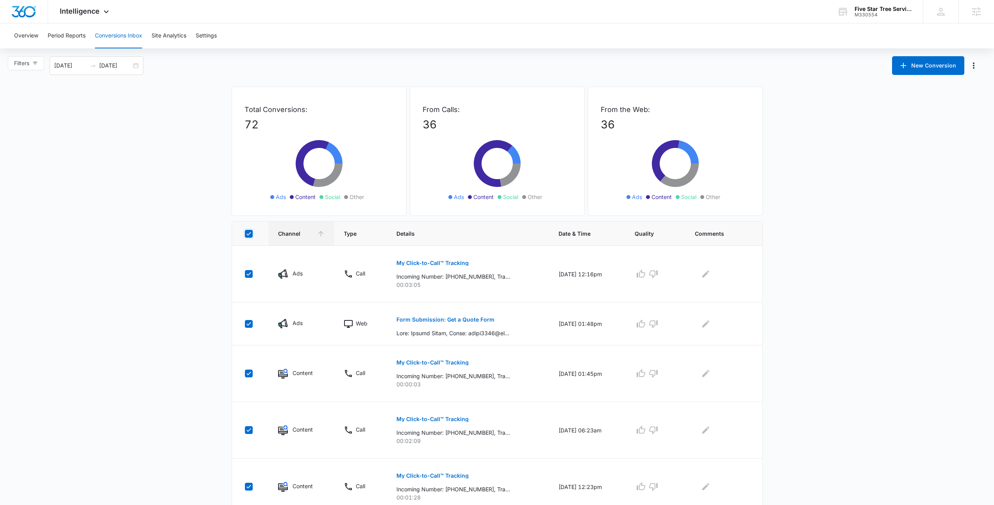
checkbox input "true"
click at [286, 234] on span "Channel" at bounding box center [296, 234] width 36 height 8
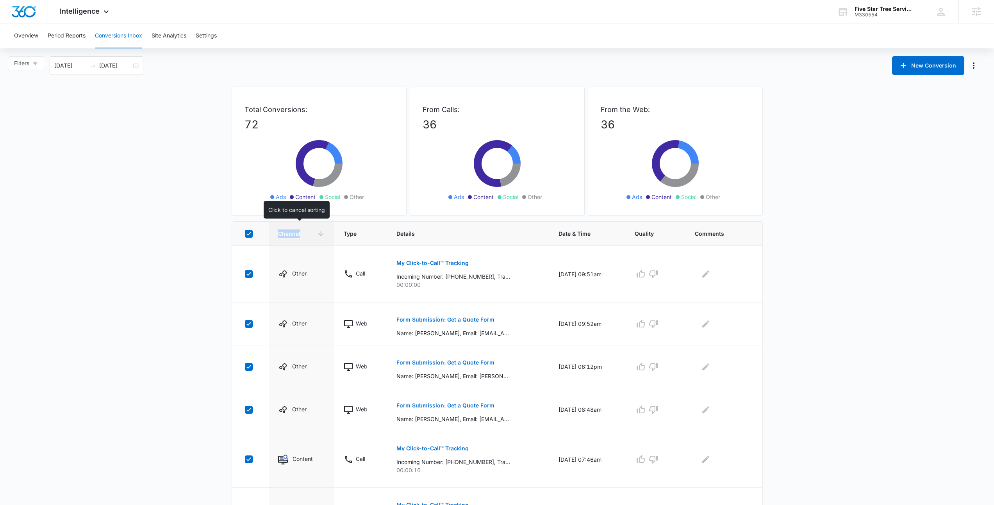
click at [286, 234] on span "Channel" at bounding box center [296, 234] width 36 height 8
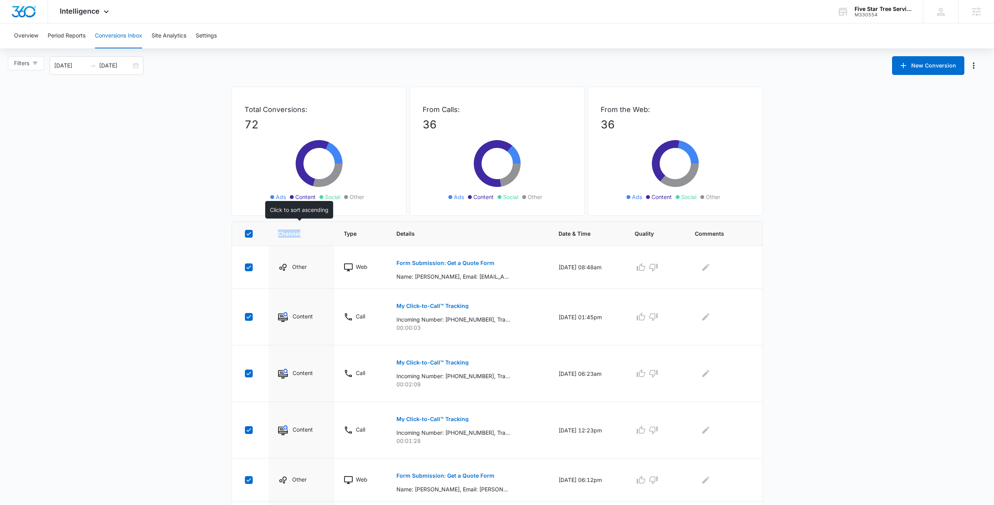
click at [291, 231] on span "Channel" at bounding box center [296, 234] width 36 height 8
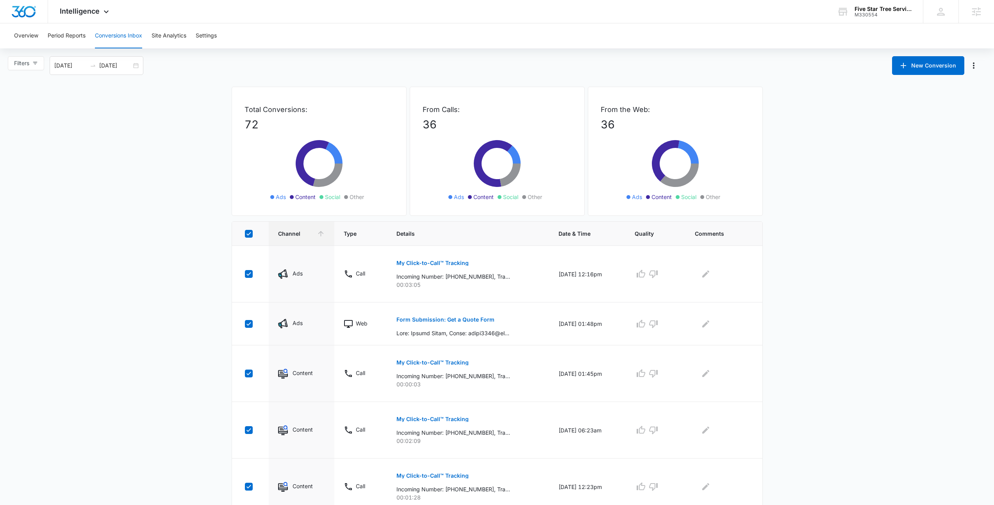
click at [252, 232] on div at bounding box center [249, 234] width 8 height 8
click at [245, 234] on input "checkbox" at bounding box center [245, 234] width 0 height 0
checkbox input "false"
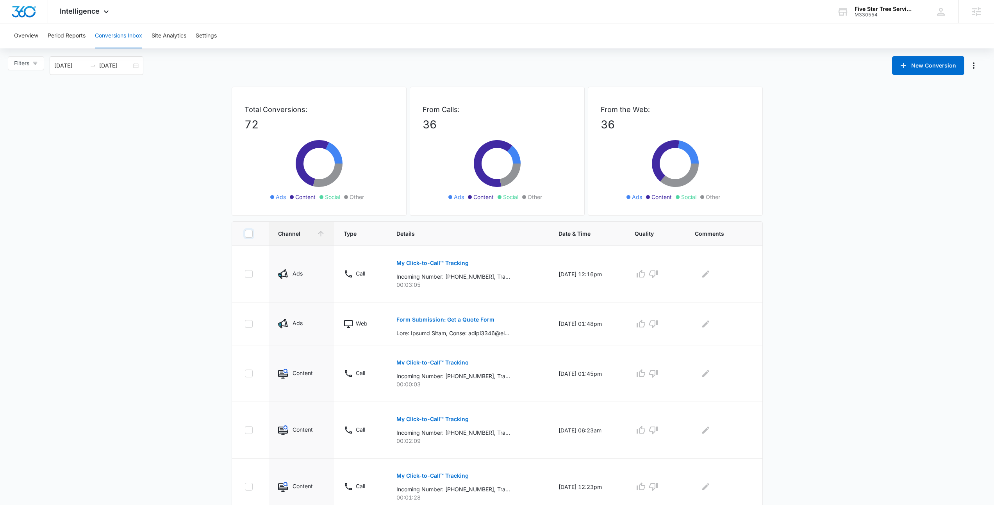
checkbox input "false"
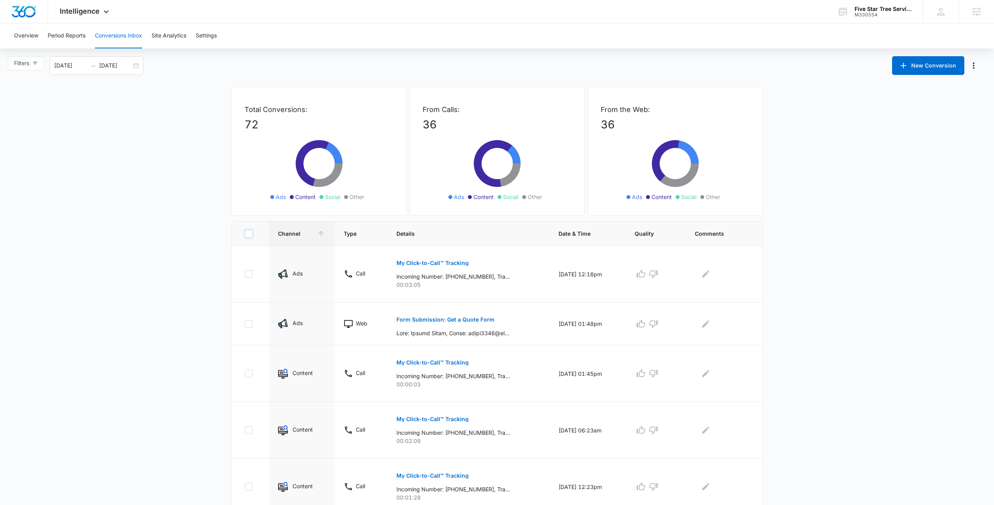
checkbox input "false"
click at [193, 240] on main "Filters 04/09/2025 10/06/2025 New Conversion Apr 2025 Su Mo Tu We Th Fr Sa 30 3…" at bounding box center [497, 419] width 994 height 726
click at [856, 185] on main "Filters 04/09/2025 10/06/2025 New Conversion Apr 2025 Su Mo Tu We Th Fr Sa 30 3…" at bounding box center [497, 419] width 994 height 726
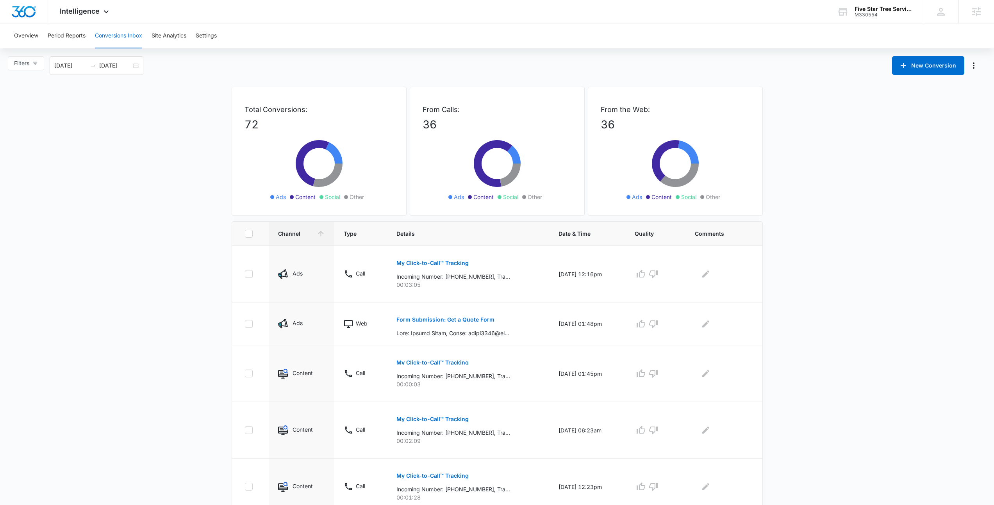
scroll to position [277, 0]
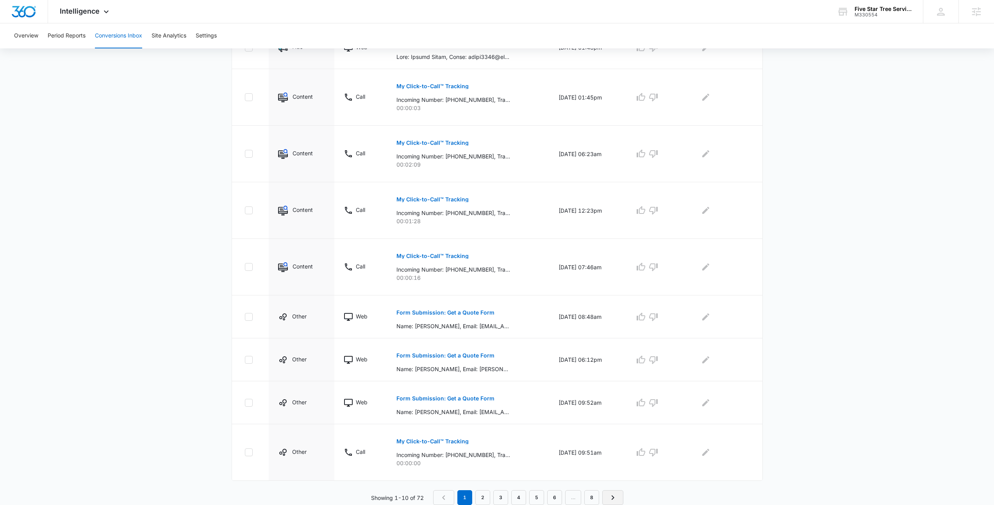
click at [618, 498] on link "Next Page" at bounding box center [612, 498] width 21 height 15
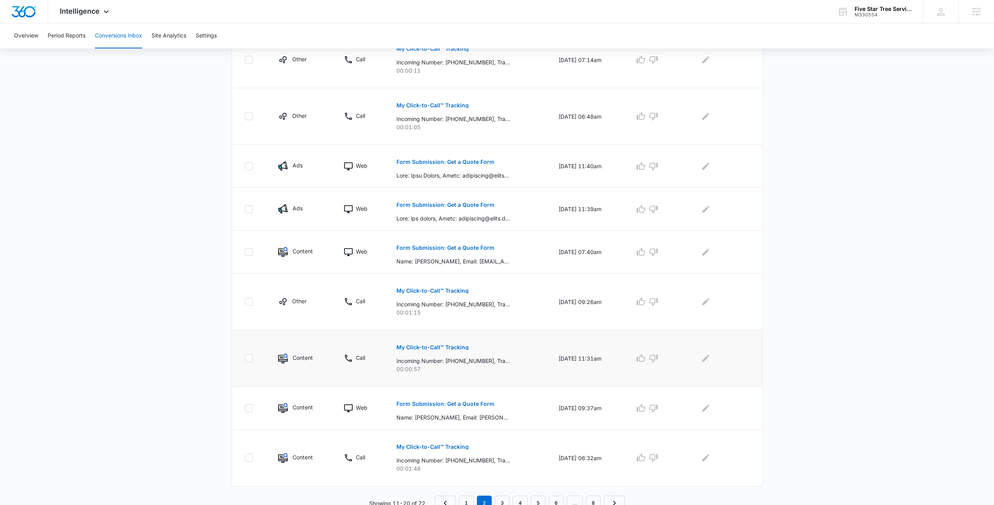
scroll to position [263, 0]
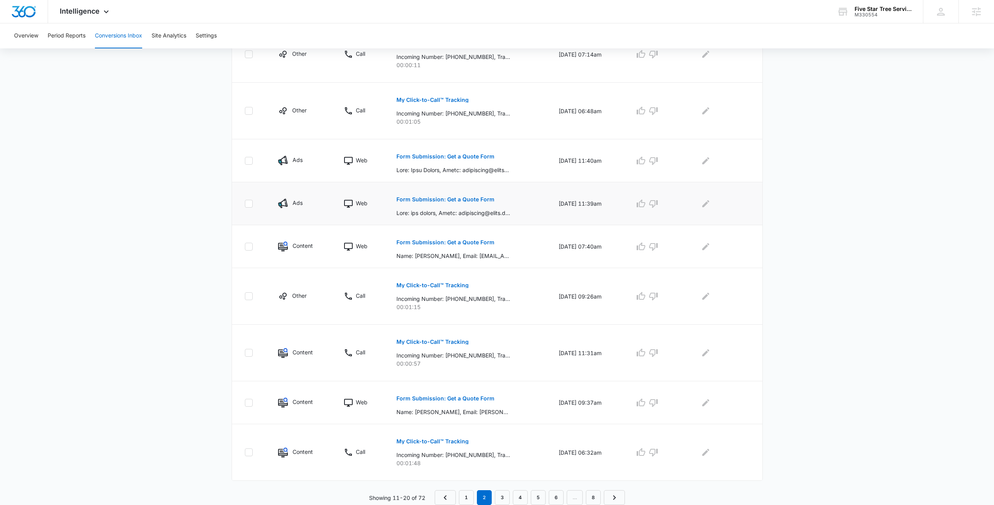
click at [458, 203] on button "Form Submission: Get a Quote Form" at bounding box center [446, 199] width 98 height 19
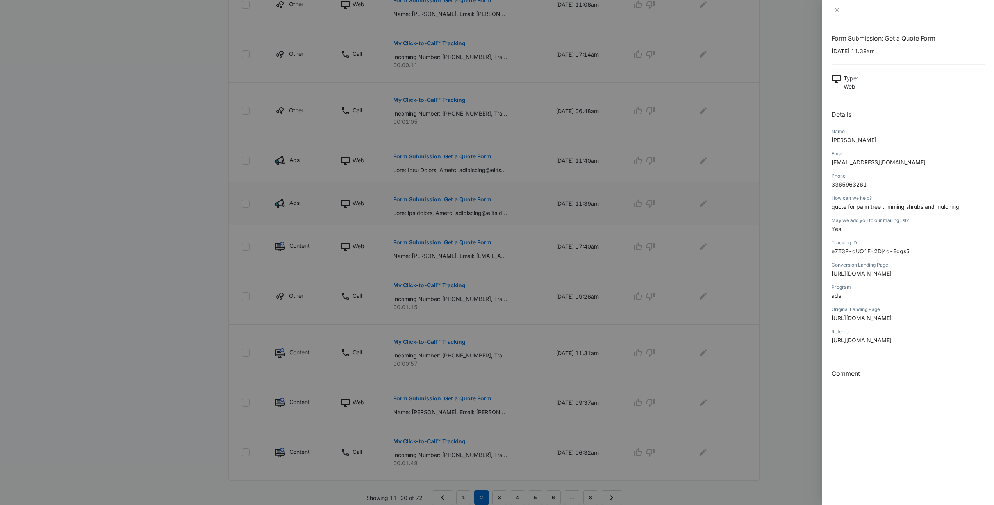
click at [458, 203] on div at bounding box center [497, 252] width 994 height 505
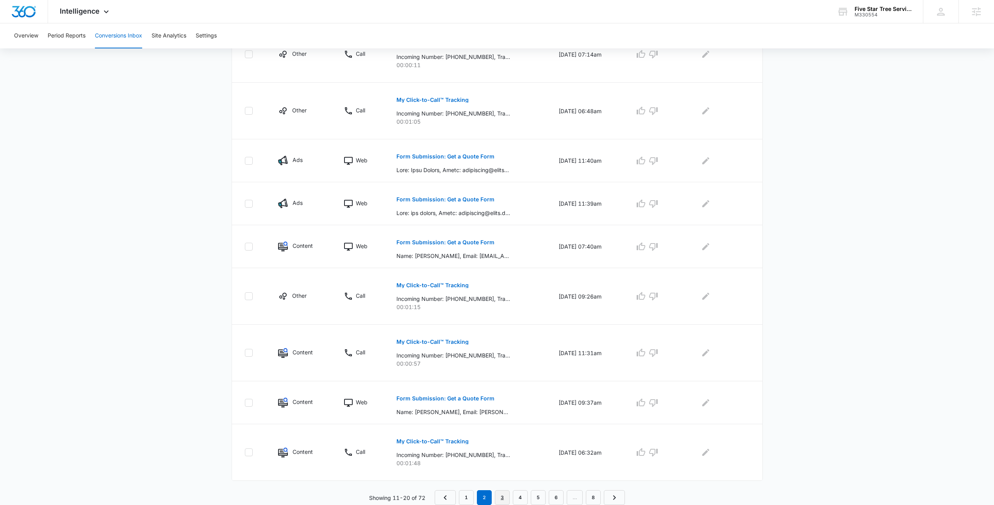
click at [501, 495] on link "3" at bounding box center [502, 498] width 15 height 15
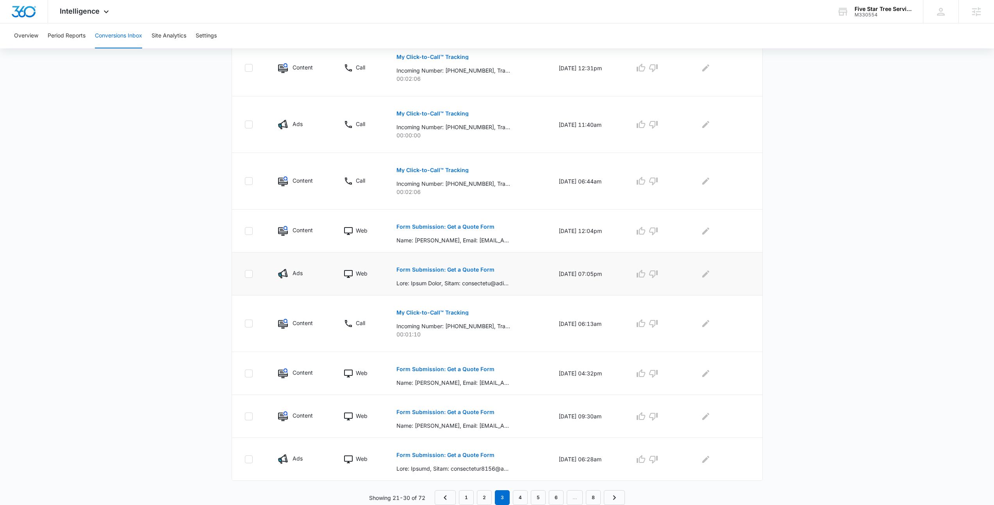
click at [453, 275] on button "Form Submission: Get a Quote Form" at bounding box center [446, 270] width 98 height 19
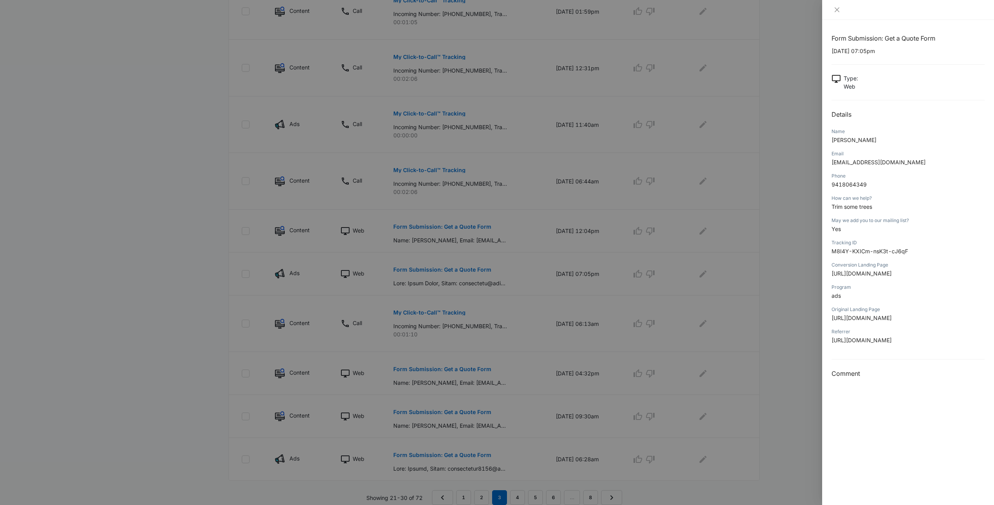
click at [513, 269] on div at bounding box center [497, 252] width 994 height 505
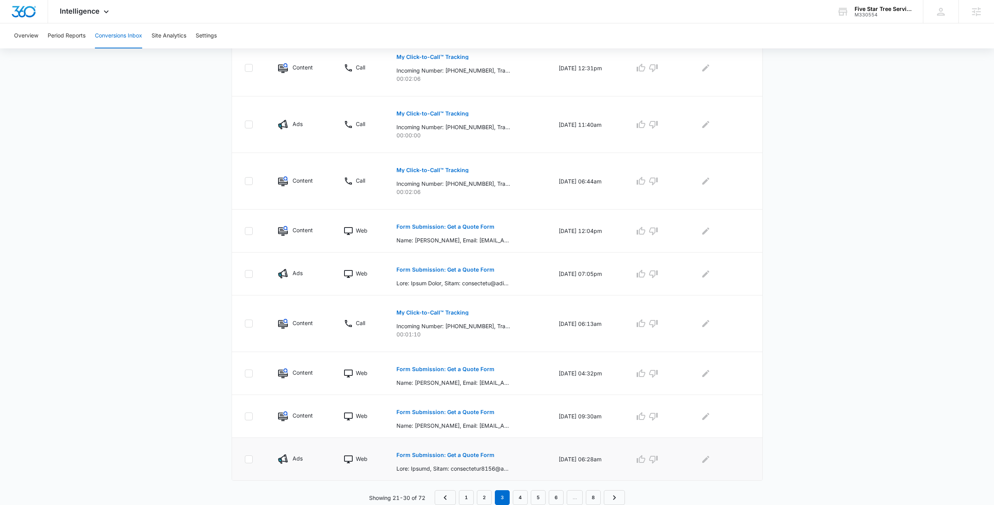
click at [418, 460] on button "Form Submission: Get a Quote Form" at bounding box center [446, 455] width 98 height 19
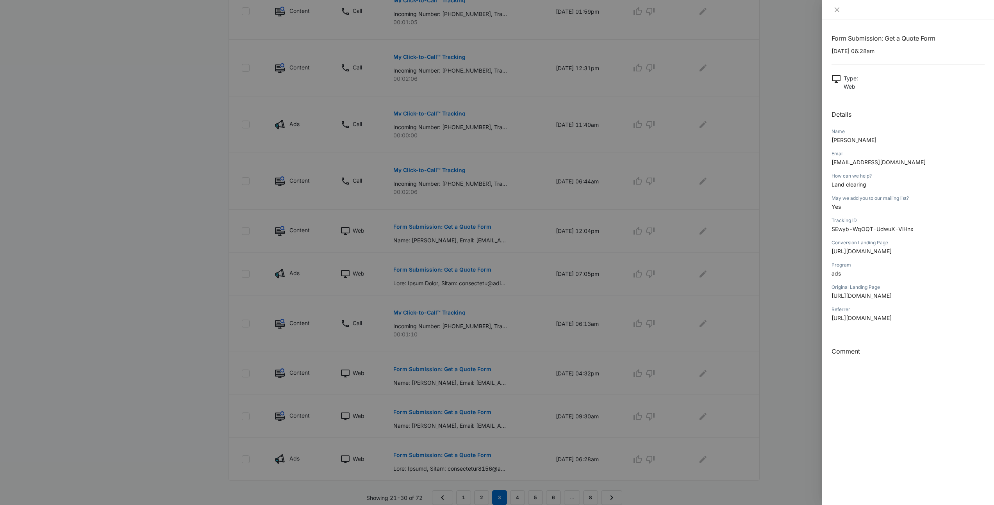
click at [544, 350] on div at bounding box center [497, 252] width 994 height 505
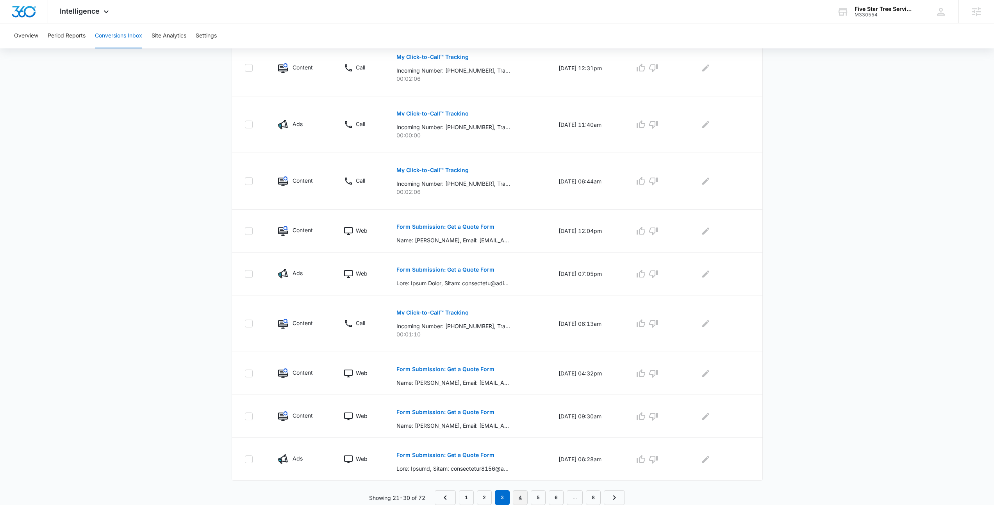
click at [518, 499] on link "4" at bounding box center [520, 498] width 15 height 15
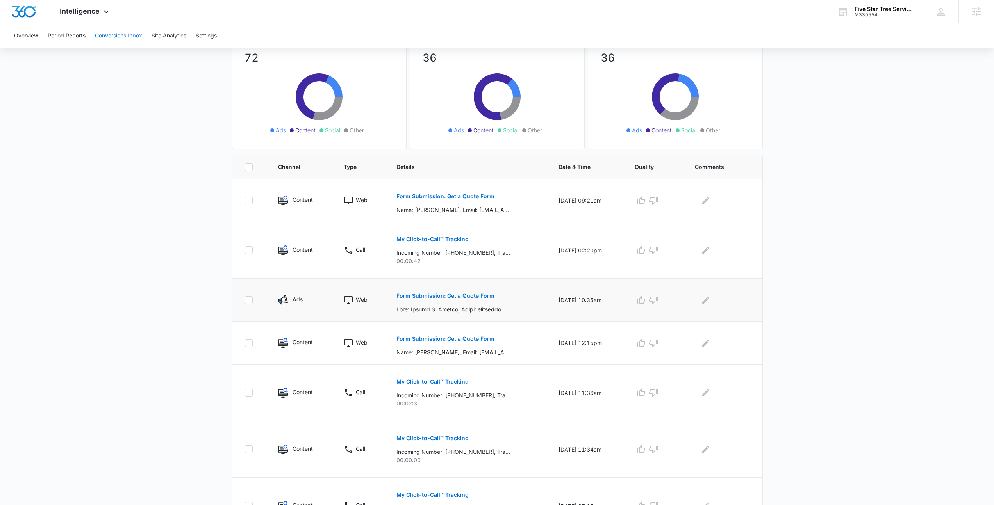
scroll to position [76, 0]
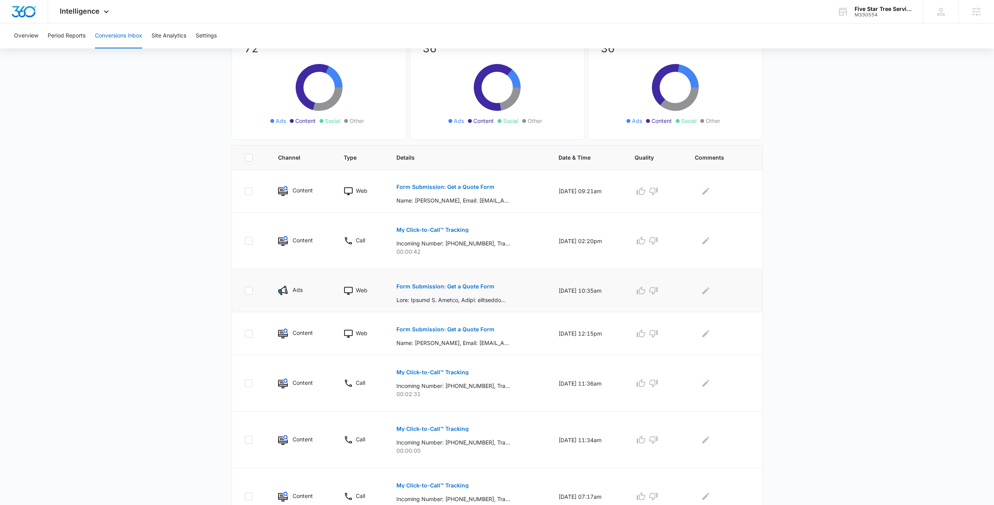
click at [454, 290] on button "Form Submission: Get a Quote Form" at bounding box center [446, 286] width 98 height 19
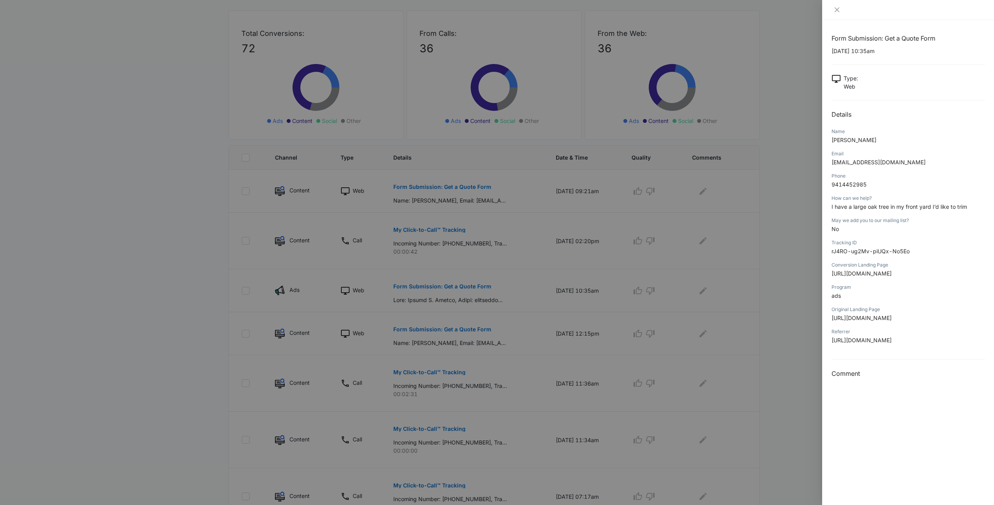
click at [584, 251] on div at bounding box center [497, 252] width 994 height 505
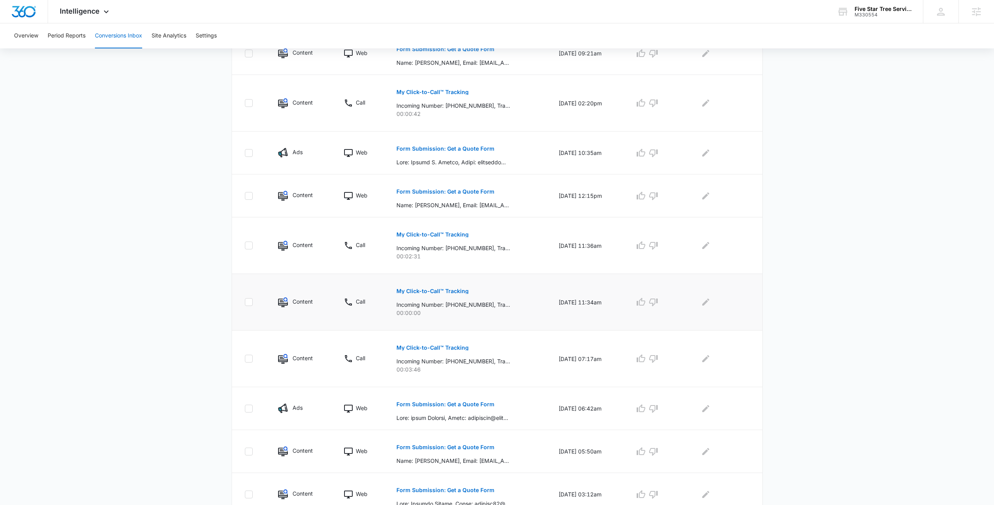
scroll to position [249, 0]
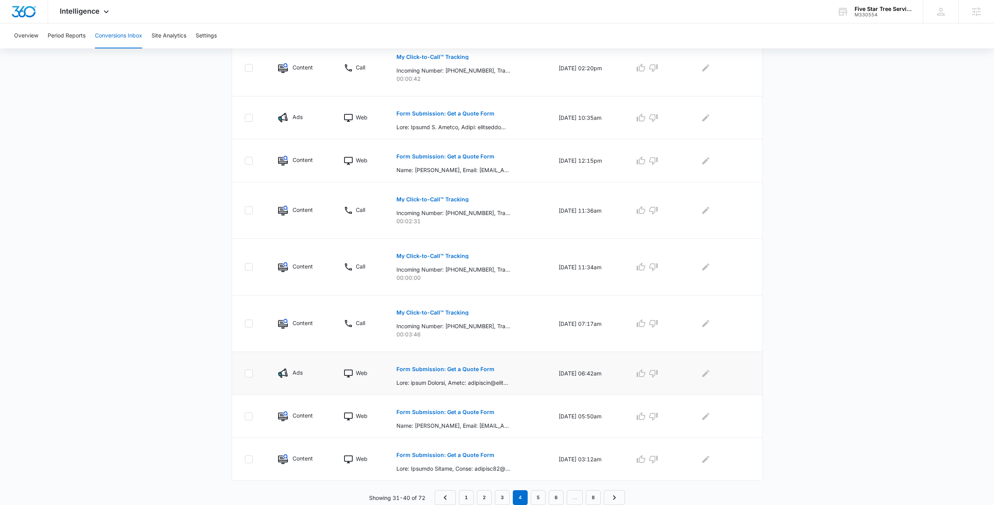
click at [443, 372] on button "Form Submission: Get a Quote Form" at bounding box center [446, 369] width 98 height 19
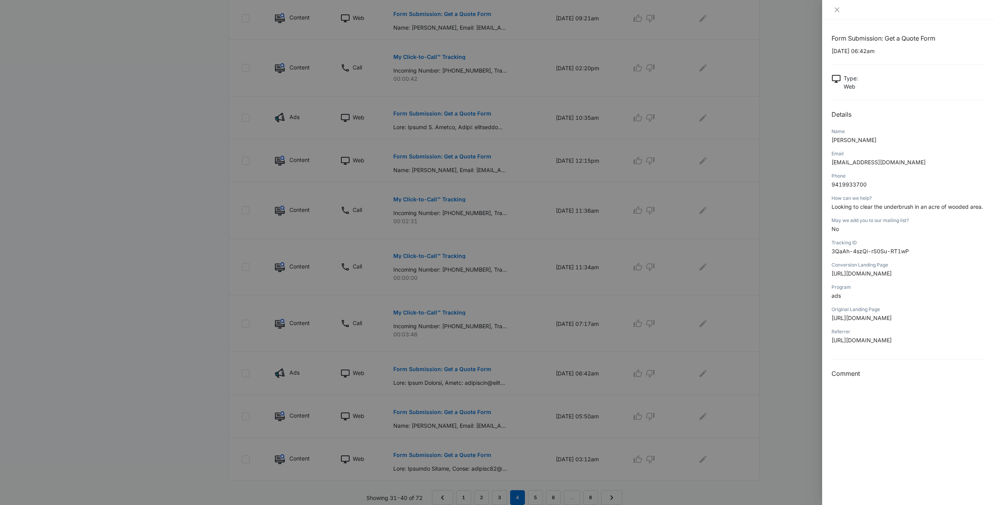
click at [747, 224] on div at bounding box center [497, 252] width 994 height 505
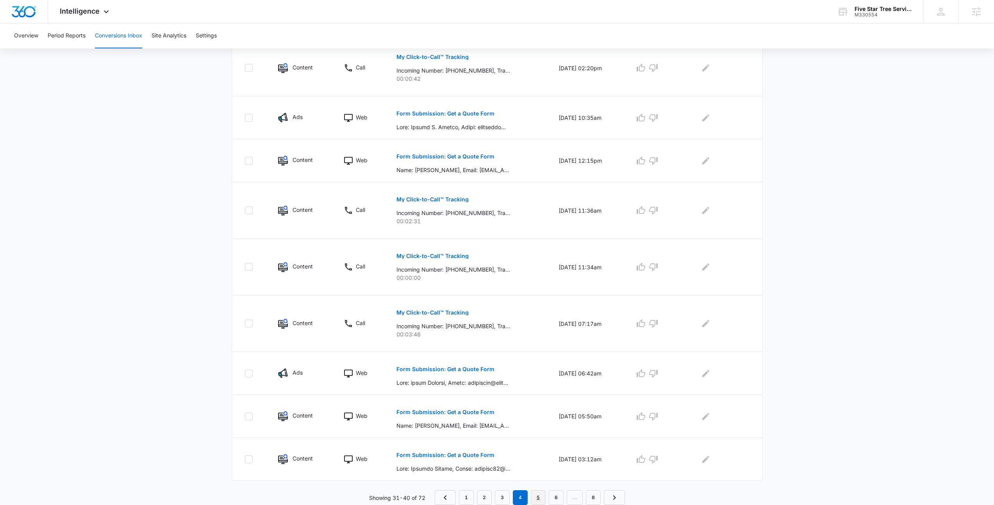
click at [537, 496] on link "5" at bounding box center [538, 498] width 15 height 15
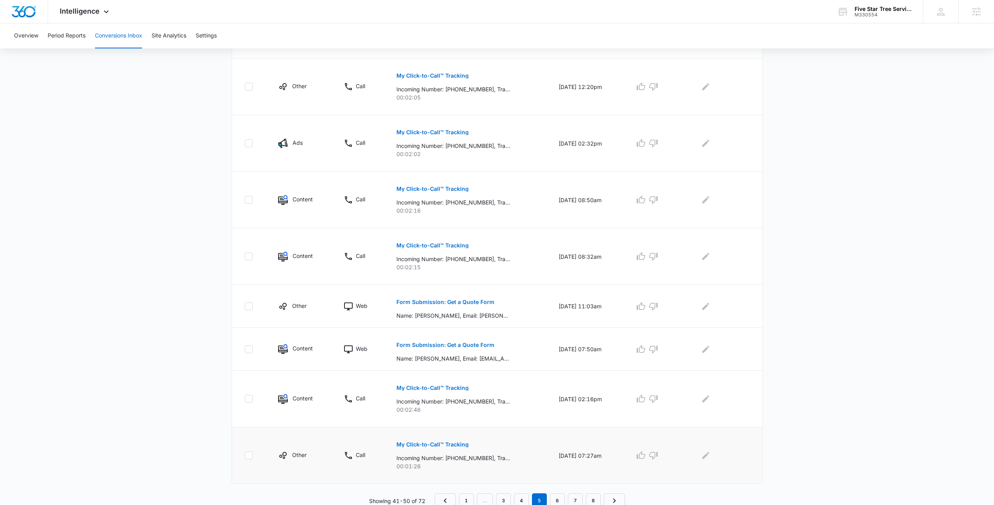
scroll to position [304, 0]
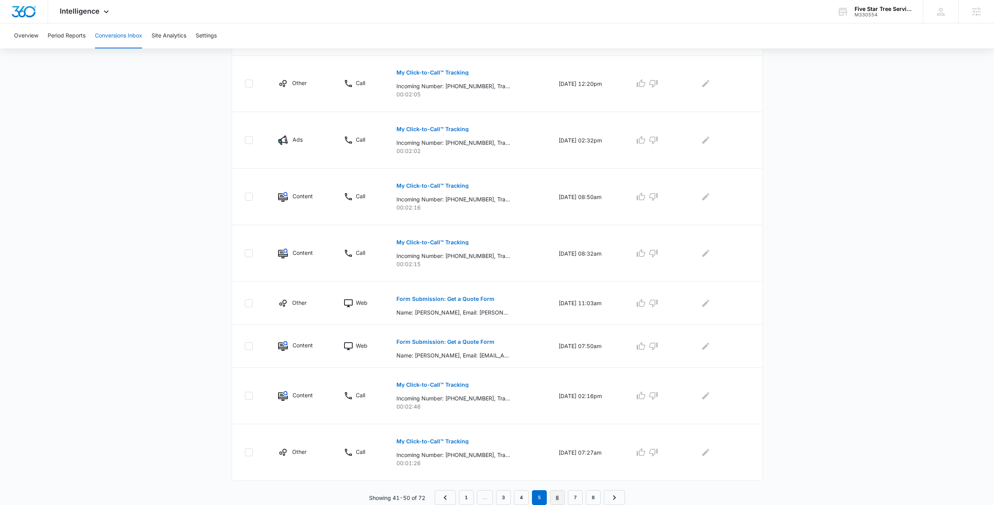
click at [560, 497] on link "6" at bounding box center [557, 498] width 15 height 15
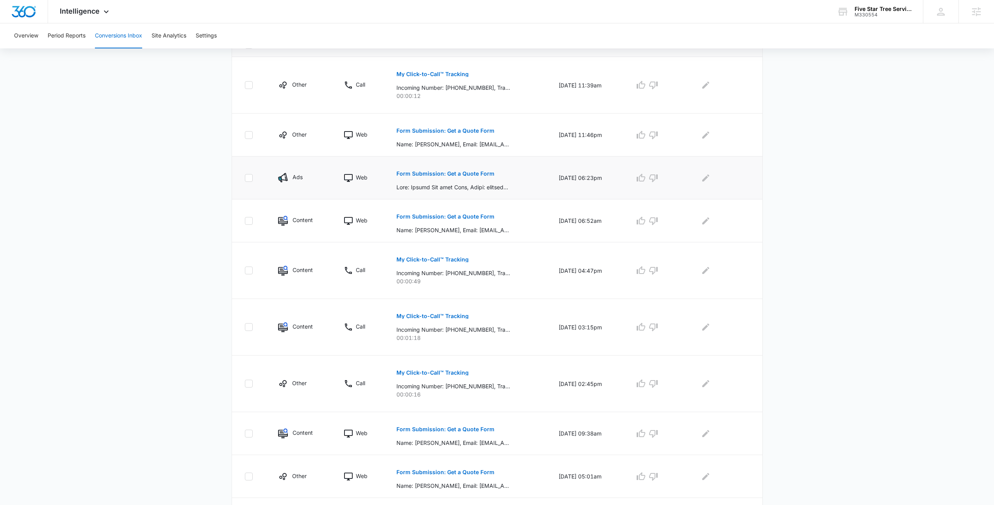
scroll to position [146, 0]
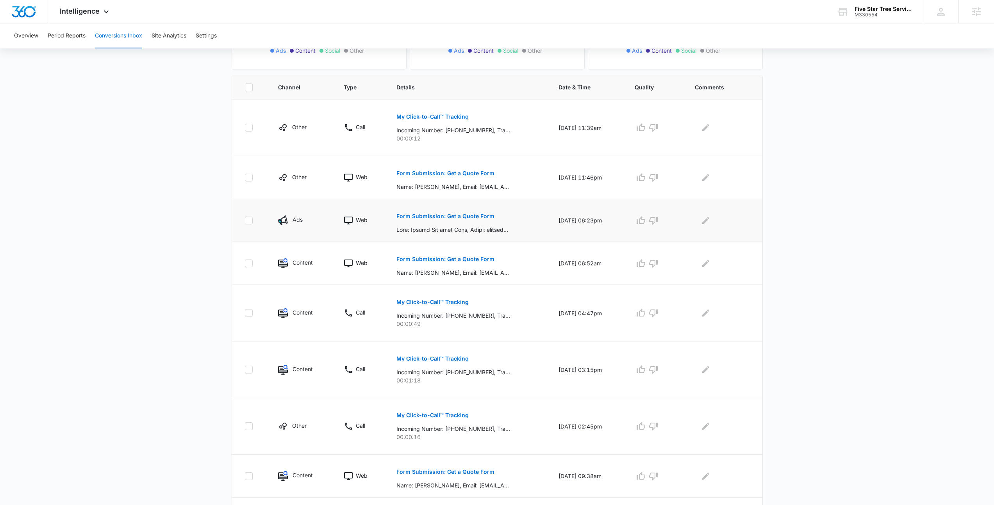
click at [466, 222] on button "Form Submission: Get a Quote Form" at bounding box center [446, 216] width 98 height 19
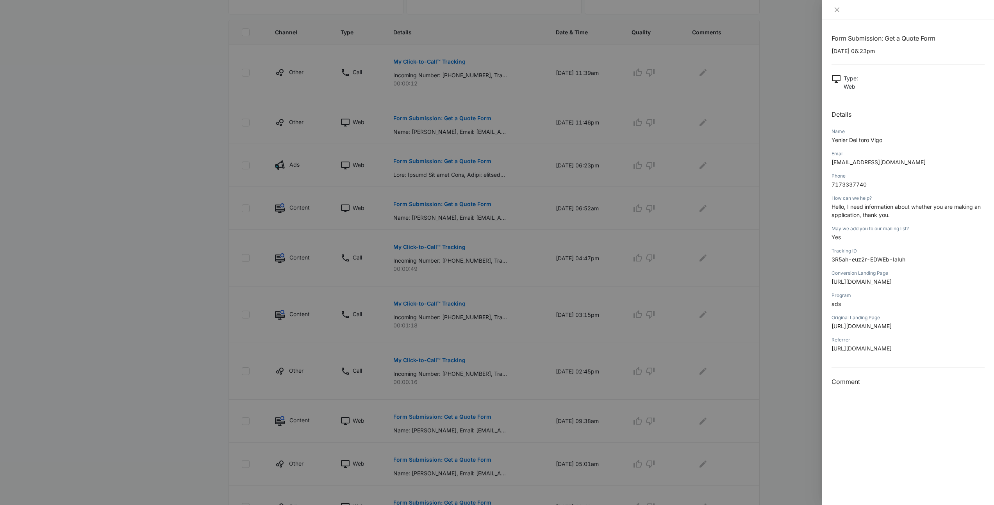
scroll to position [279, 0]
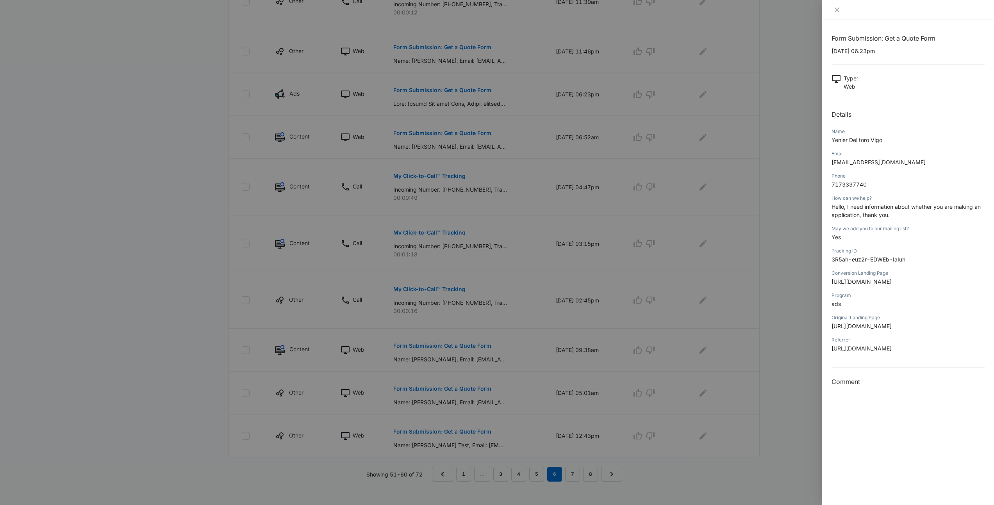
click at [527, 259] on div at bounding box center [497, 252] width 994 height 505
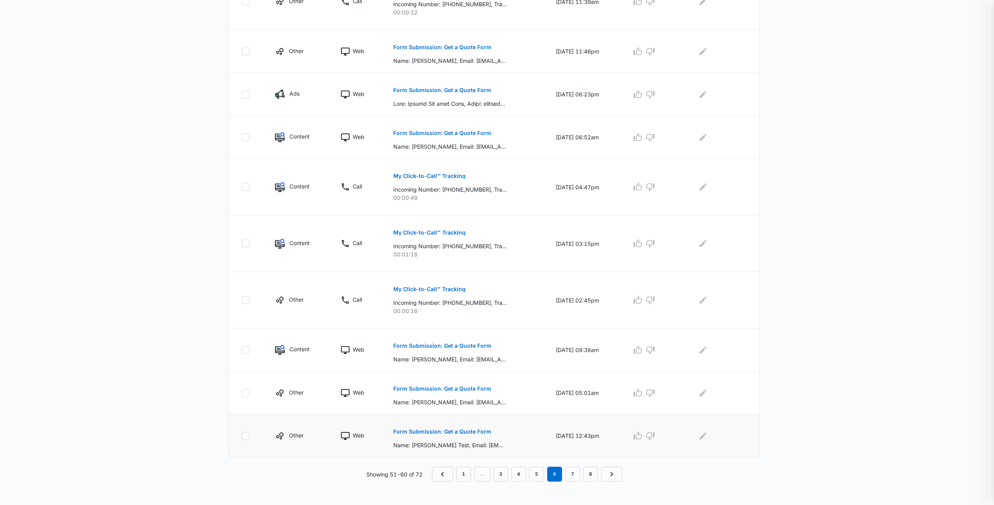
scroll to position [249, 0]
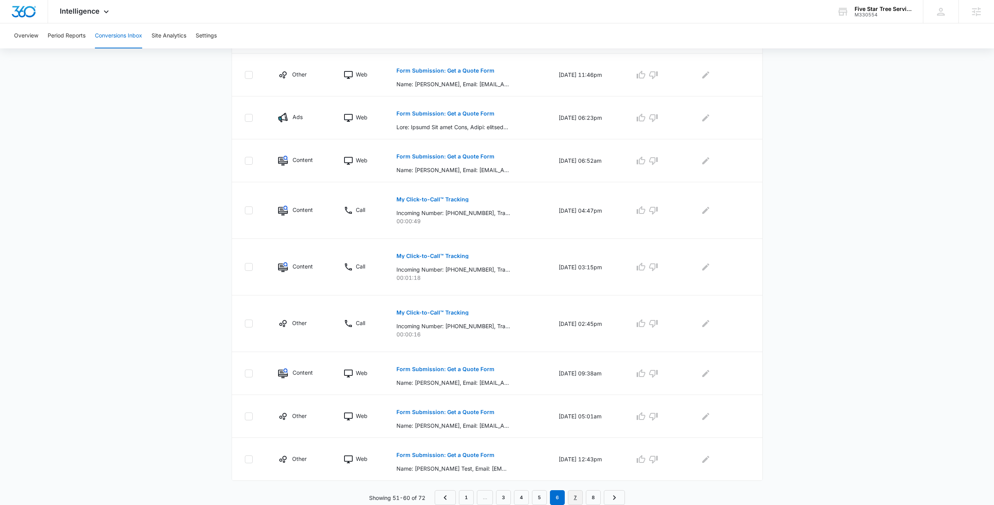
click at [580, 494] on link "7" at bounding box center [575, 498] width 15 height 15
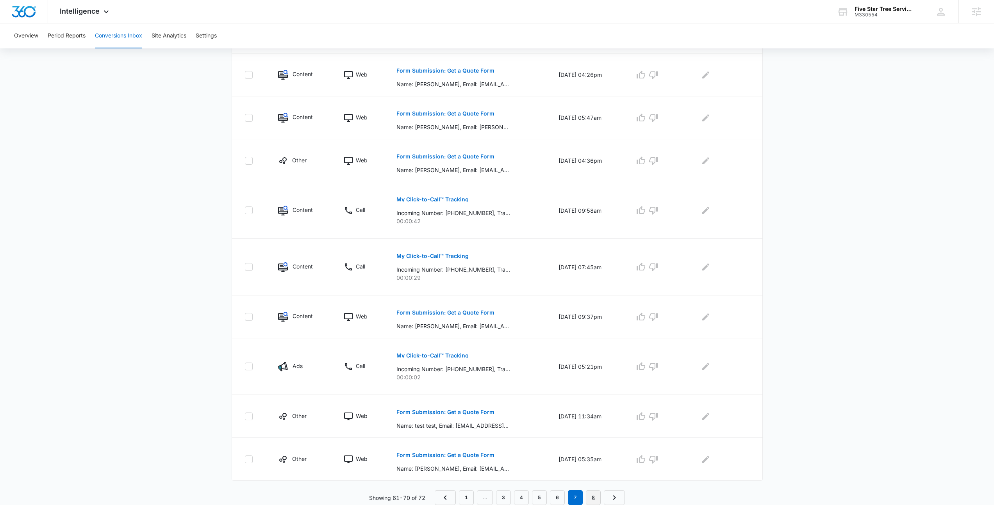
click at [591, 502] on link "8" at bounding box center [593, 498] width 15 height 15
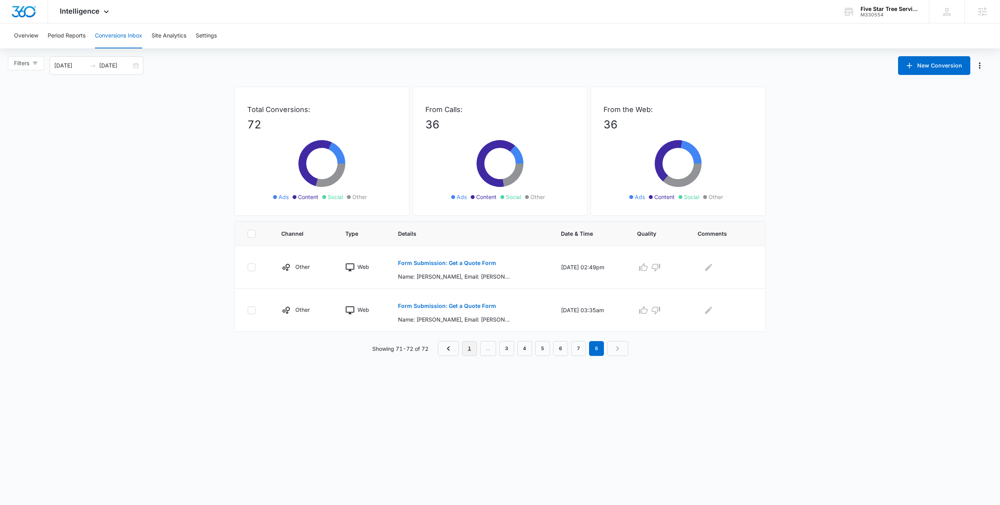
click at [468, 349] on link "1" at bounding box center [469, 348] width 15 height 15
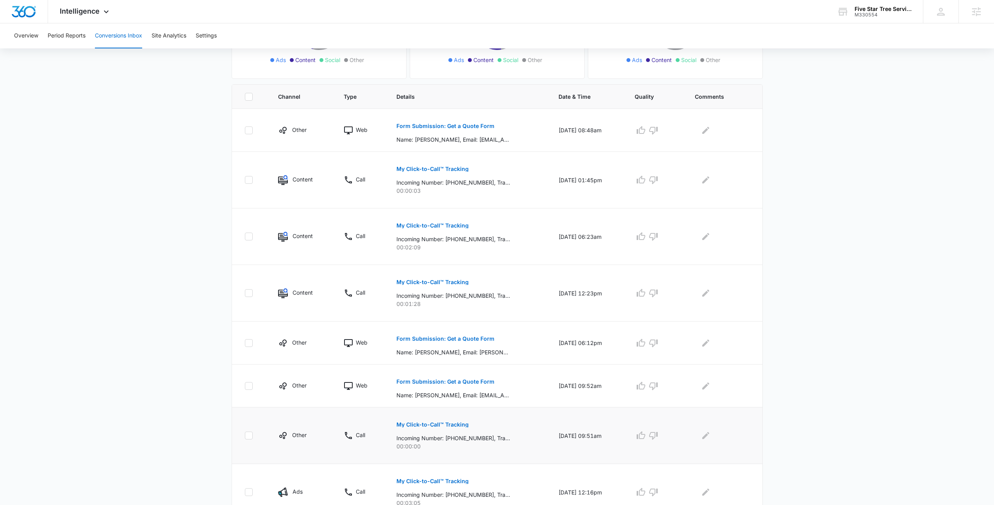
scroll to position [277, 0]
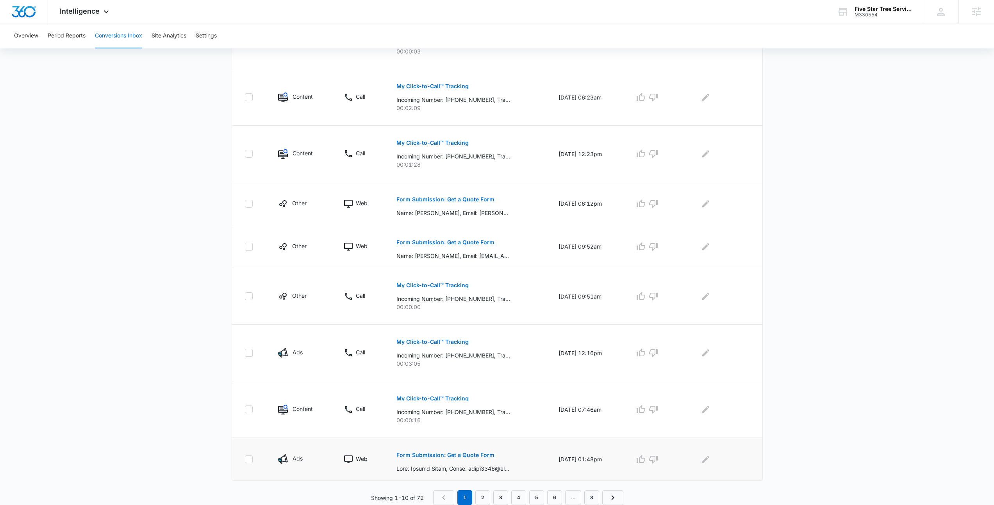
click at [466, 463] on button "Form Submission: Get a Quote Form" at bounding box center [446, 455] width 98 height 19
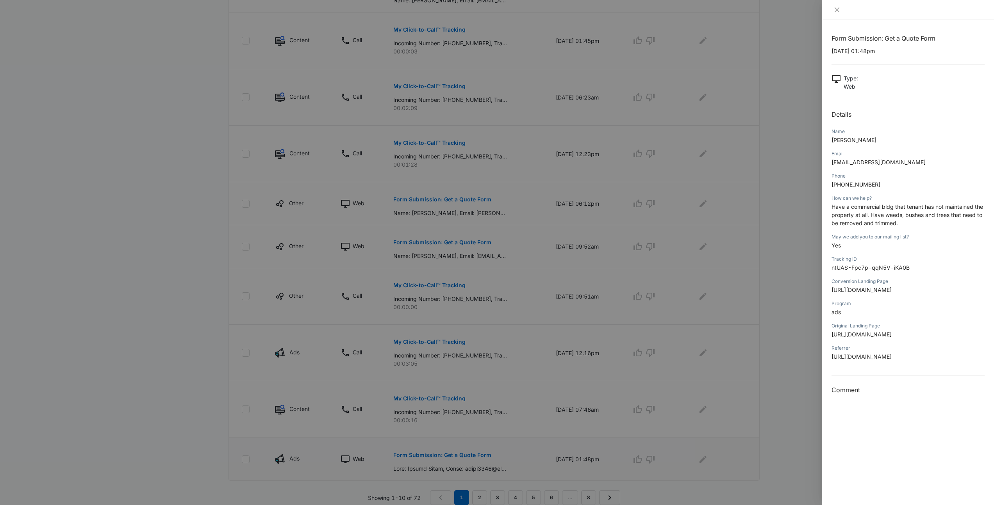
click at [466, 463] on div at bounding box center [497, 252] width 994 height 505
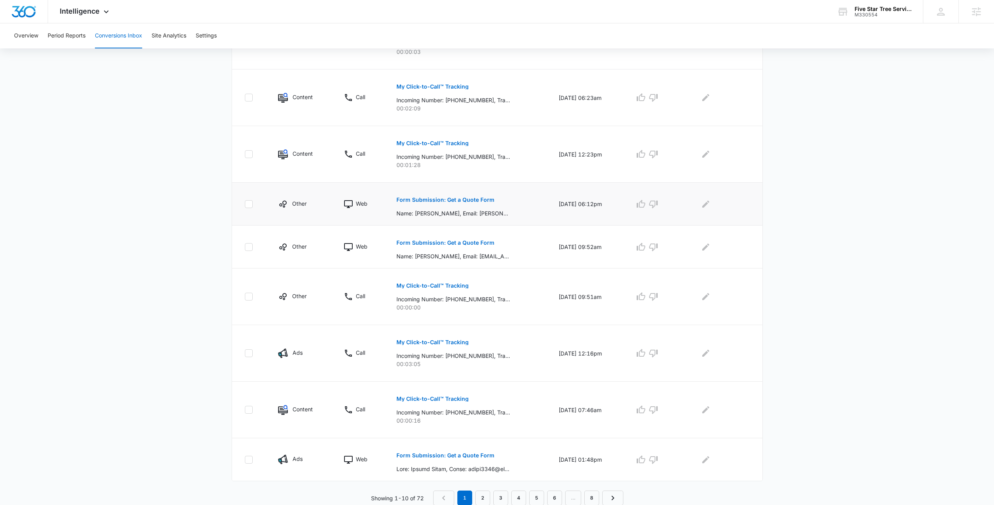
scroll to position [0, 0]
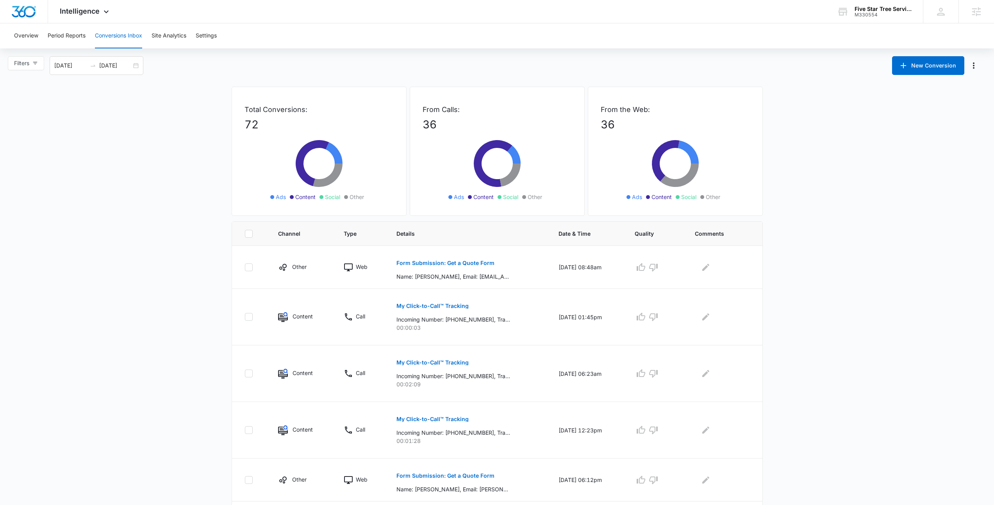
click at [110, 234] on main "Filters 04/09/2025 10/06/2025 New Conversion Apr 2025 Su Mo Tu We Th Fr Sa 30 3…" at bounding box center [497, 419] width 994 height 726
click at [77, 95] on main "Filters 04/09/2025 10/06/2025 New Conversion Apr 2025 Su Mo Tu We Th Fr Sa 30 3…" at bounding box center [497, 419] width 994 height 726
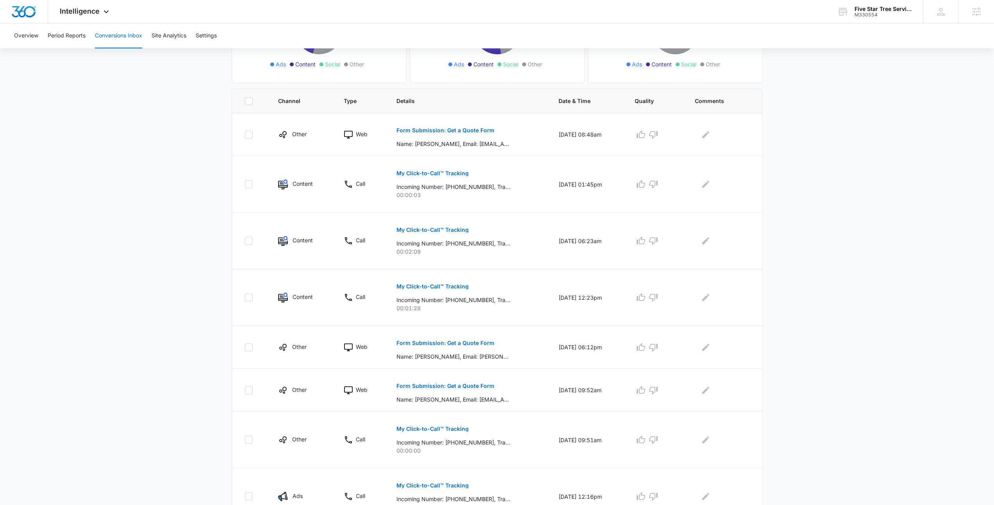
scroll to position [277, 0]
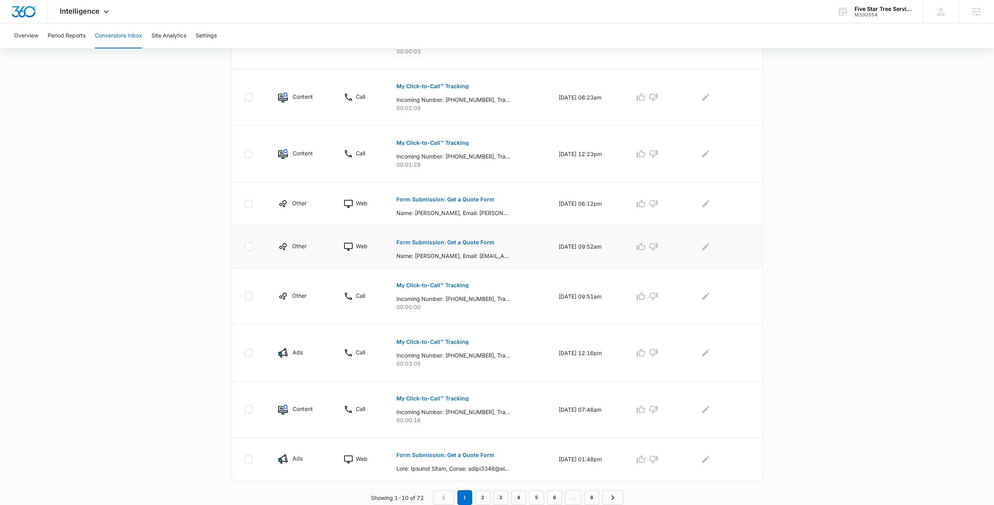
click at [442, 237] on button "Form Submission: Get a Quote Form" at bounding box center [446, 242] width 98 height 19
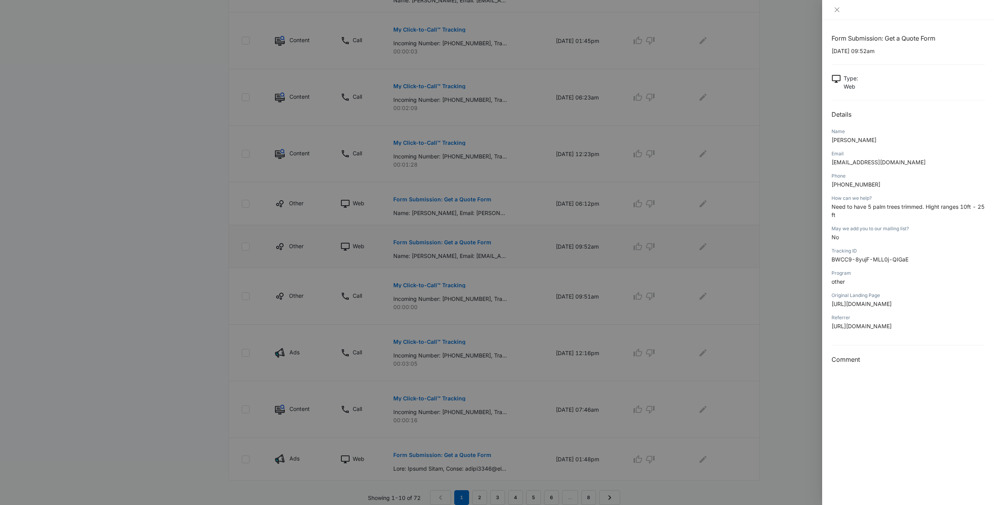
click at [442, 237] on div at bounding box center [497, 252] width 994 height 505
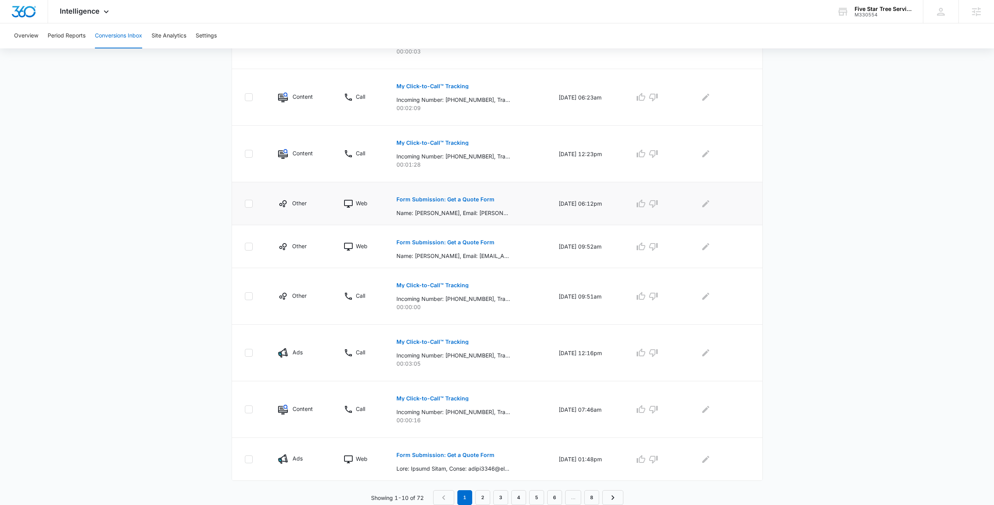
click at [449, 205] on button "Form Submission: Get a Quote Form" at bounding box center [446, 199] width 98 height 19
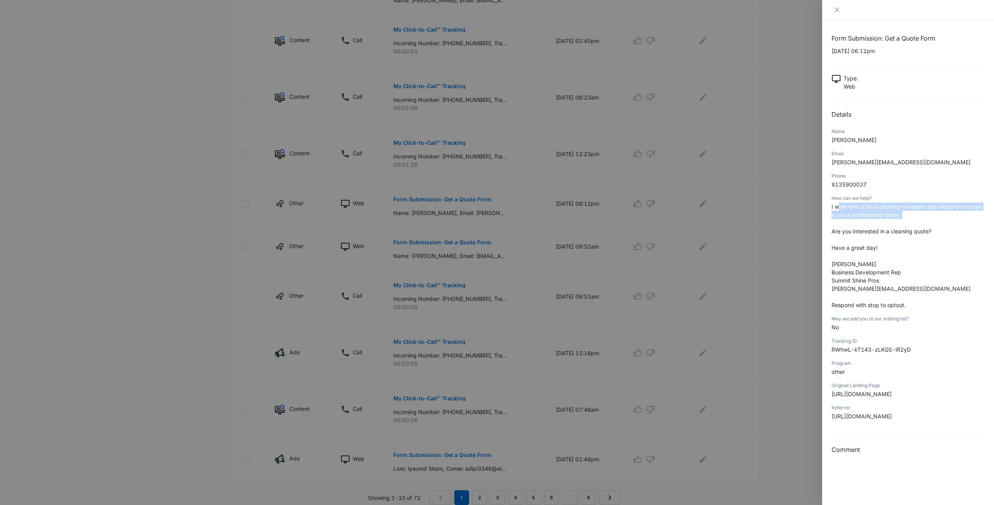
drag, startPoint x: 843, startPoint y: 208, endPoint x: 936, endPoint y: 220, distance: 93.8
click at [936, 220] on p "I work with a local cleaning company and would love to give you a professional …" at bounding box center [908, 256] width 153 height 107
click at [771, 232] on div at bounding box center [497, 252] width 994 height 505
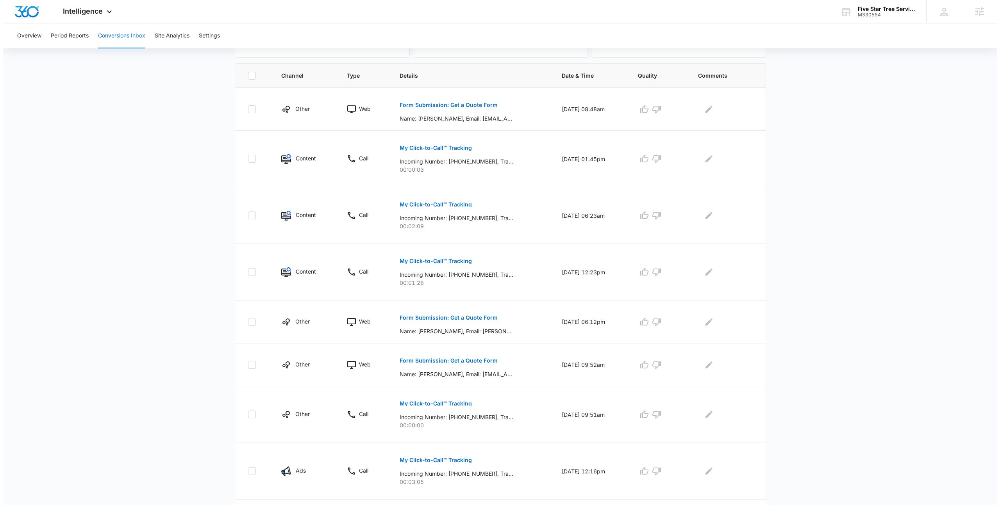
scroll to position [0, 0]
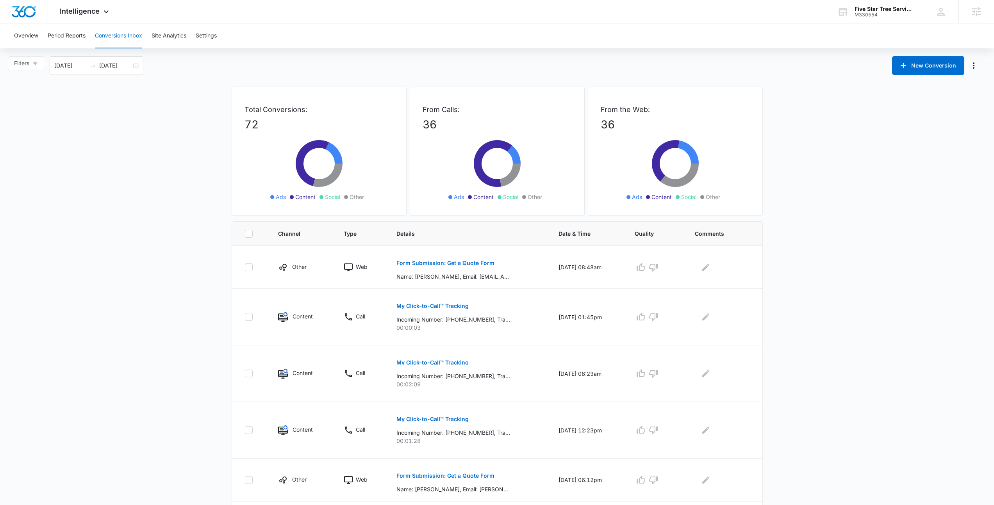
click at [157, 364] on main "Filters 04/09/2025 10/06/2025 New Conversion Apr 2025 Su Mo Tu We Th Fr Sa 30 3…" at bounding box center [497, 419] width 994 height 726
click at [635, 153] on icon at bounding box center [675, 168] width 117 height 70
drag, startPoint x: 147, startPoint y: 96, endPoint x: 911, endPoint y: 223, distance: 774.6
click at [911, 223] on main "Filters 04/09/2025 10/06/2025 New Conversion Apr 2025 Su Mo Tu We Th Fr Sa 30 3…" at bounding box center [497, 419] width 994 height 726
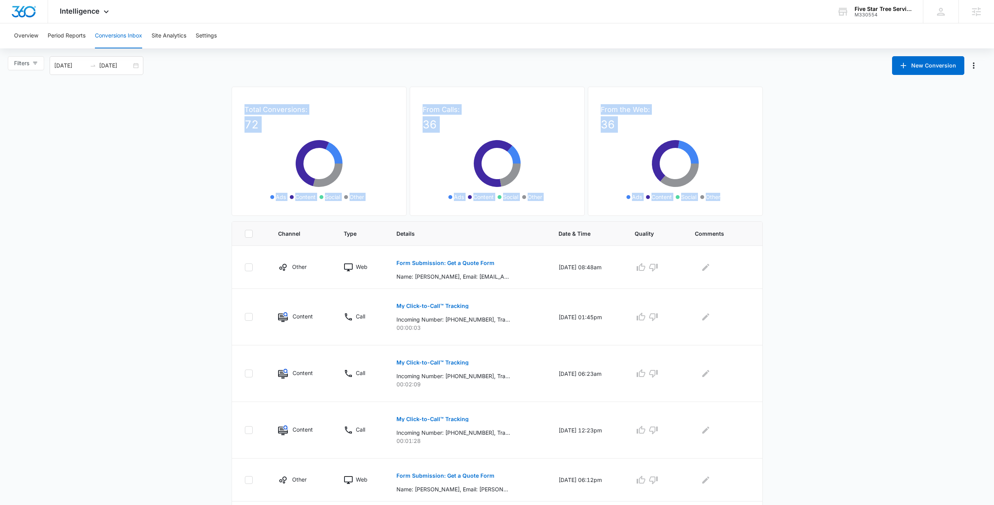
click at [911, 223] on main "Filters 04/09/2025 10/06/2025 New Conversion Apr 2025 Su Mo Tu We Th Fr Sa 30 3…" at bounding box center [497, 419] width 994 height 726
click at [879, 220] on main "Filters 04/09/2025 10/06/2025 New Conversion Apr 2025 Su Mo Tu We Th Fr Sa 30 3…" at bounding box center [497, 419] width 994 height 726
drag, startPoint x: 894, startPoint y: 285, endPoint x: 66, endPoint y: 127, distance: 842.8
click at [66, 127] on main "Filters 04/09/2025 10/06/2025 New Conversion Apr 2025 Su Mo Tu We Th Fr Sa 30 3…" at bounding box center [497, 419] width 994 height 726
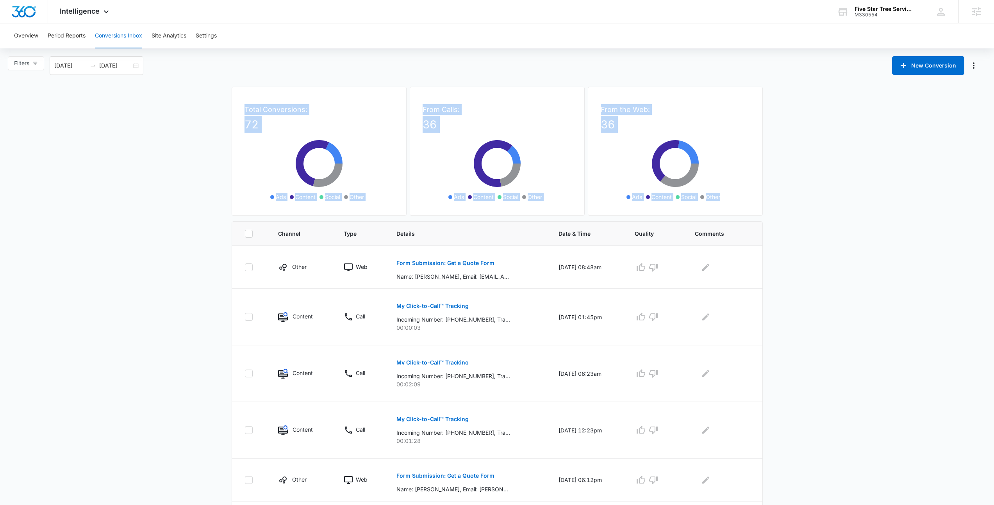
drag, startPoint x: 148, startPoint y: 106, endPoint x: 811, endPoint y: 380, distance: 717.4
click at [811, 380] on main "Filters 04/09/2025 10/06/2025 New Conversion Apr 2025 Su Mo Tu We Th Fr Sa 30 3…" at bounding box center [497, 419] width 994 height 726
click at [792, 352] on main "Filters 04/09/2025 10/06/2025 New Conversion Apr 2025 Su Mo Tu We Th Fr Sa 30 3…" at bounding box center [497, 419] width 994 height 726
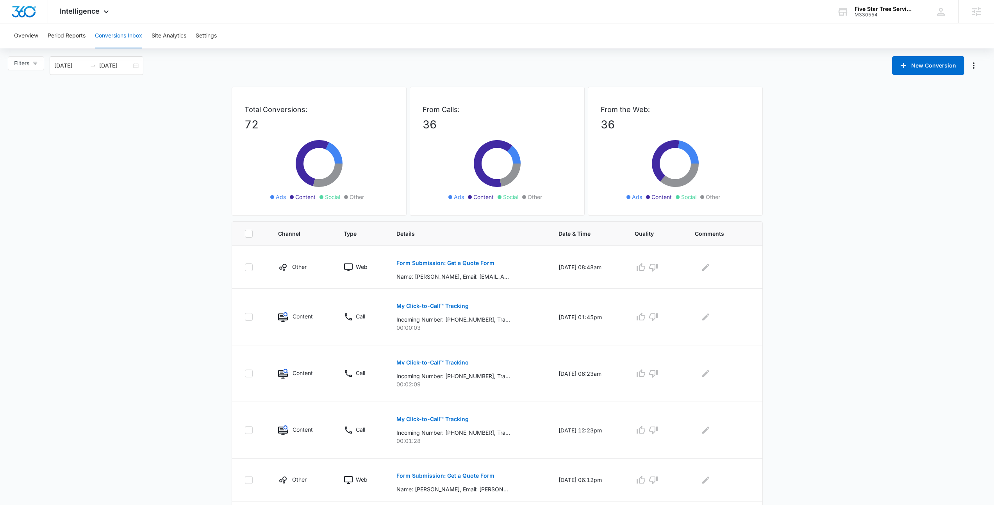
drag, startPoint x: 128, startPoint y: 259, endPoint x: 891, endPoint y: 378, distance: 772.2
click at [891, 378] on main "Filters 04/09/2025 10/06/2025 New Conversion Apr 2025 Su Mo Tu We Th Fr Sa 30 3…" at bounding box center [497, 419] width 994 height 726
click at [871, 361] on main "Filters 04/09/2025 10/06/2025 New Conversion Apr 2025 Su Mo Tu We Th Fr Sa 30 3…" at bounding box center [497, 419] width 994 height 726
click at [75, 13] on span "Intelligence" at bounding box center [80, 11] width 40 height 8
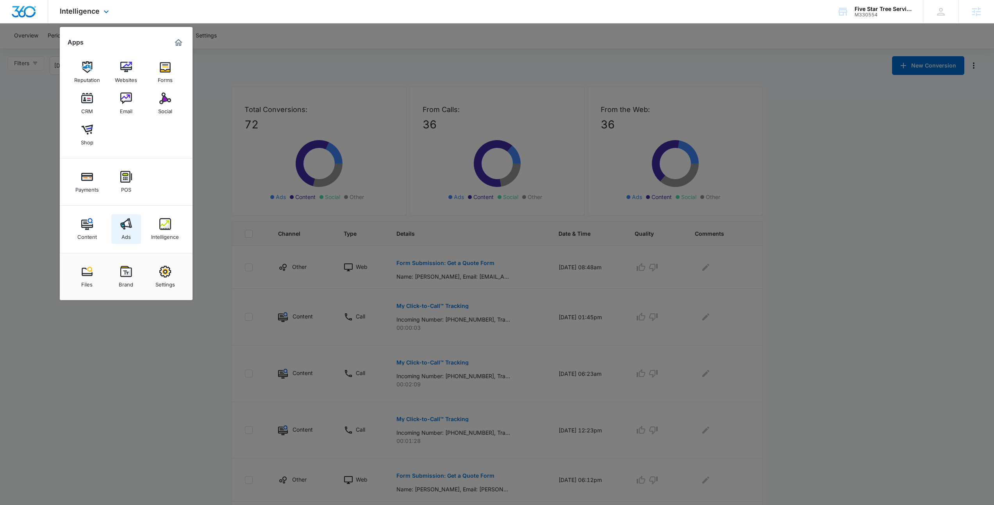
click at [115, 221] on link "Ads" at bounding box center [126, 229] width 30 height 30
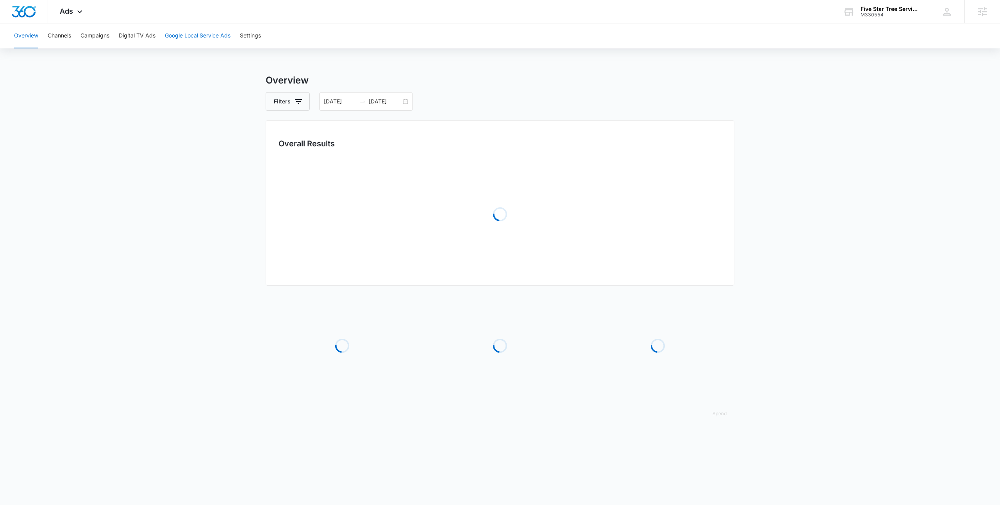
click at [180, 46] on button "Google Local Service Ads" at bounding box center [198, 35] width 66 height 25
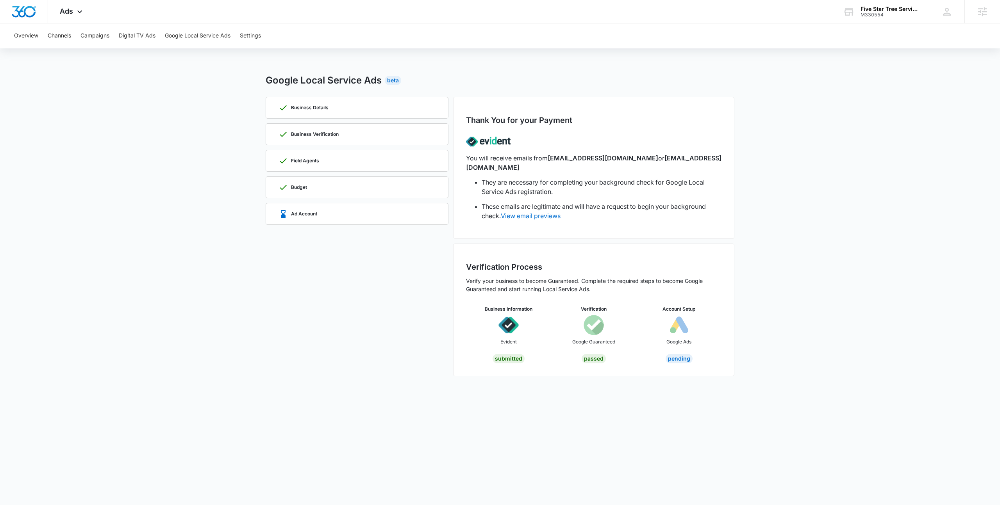
click at [150, 94] on main "Google Local Service Ads Beta Business Details Business Verification Field Agen…" at bounding box center [500, 229] width 1000 height 313
click at [887, 46] on div "Overview Channels Campaigns Digital TV Ads Google Local Service Ads Settings" at bounding box center [499, 35] width 981 height 25
click at [873, 19] on div "Five Star Tree Service M330554 Your Accounts View All" at bounding box center [880, 11] width 98 height 23
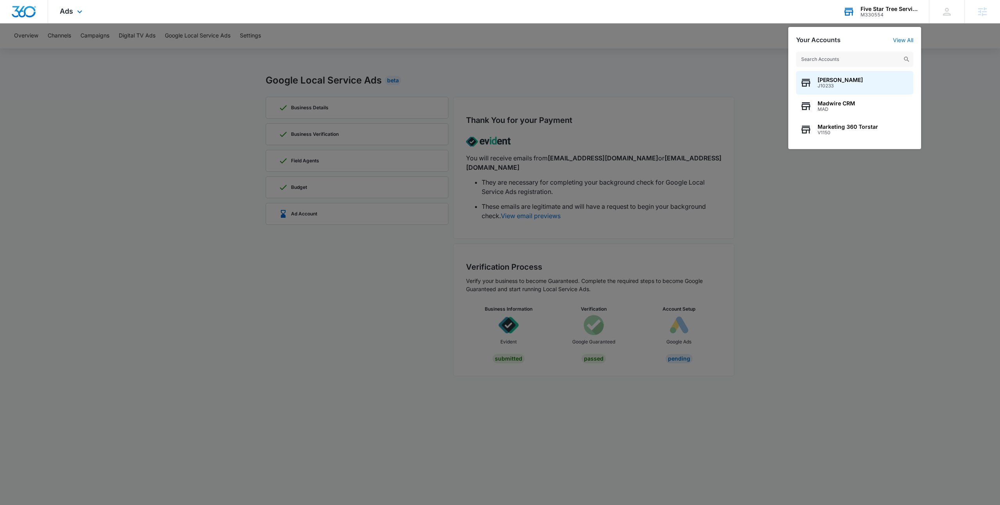
click at [878, 14] on div "M330554" at bounding box center [889, 14] width 57 height 5
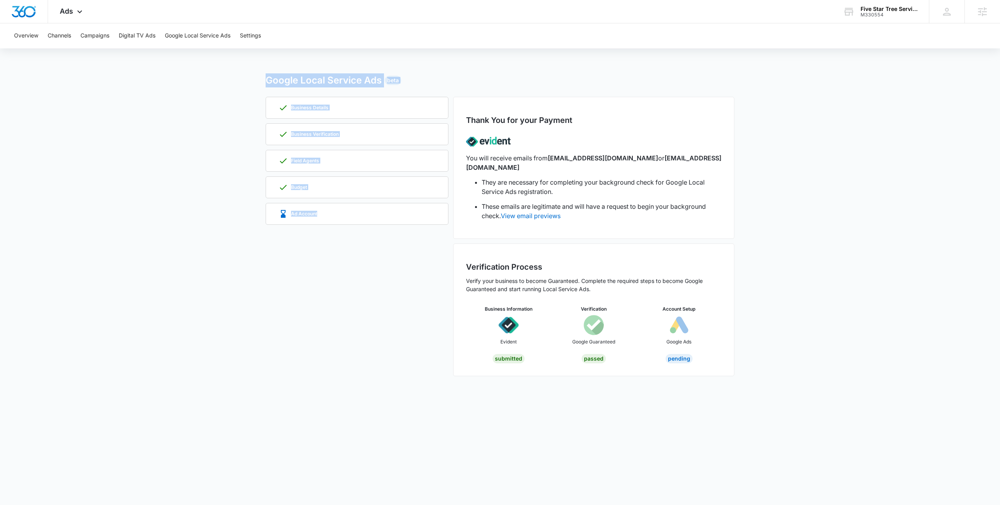
drag, startPoint x: 320, startPoint y: 294, endPoint x: 233, endPoint y: 49, distance: 260.0
click at [233, 49] on div "Overview Channels Campaigns Digital TV Ads Google Local Service Ads Settings Go…" at bounding box center [500, 204] width 1000 height 363
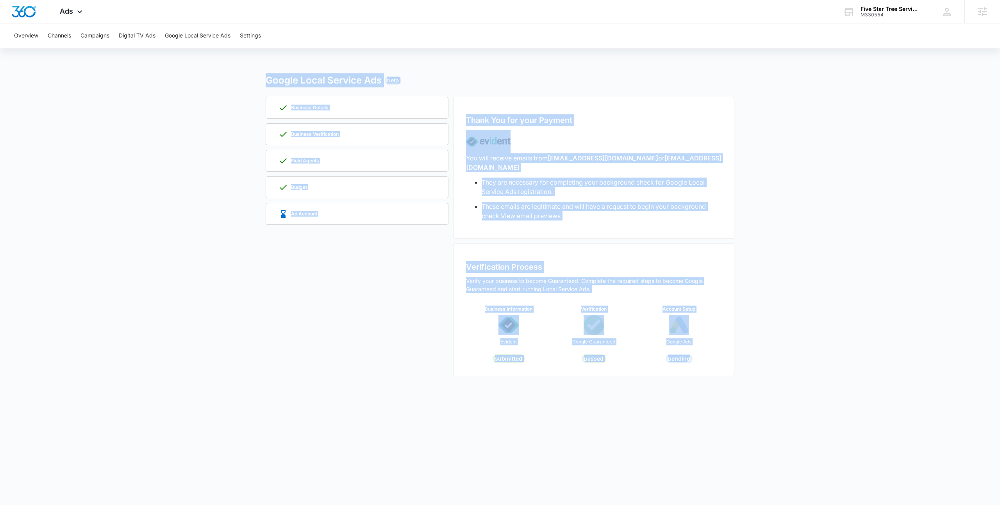
drag, startPoint x: 298, startPoint y: 110, endPoint x: 812, endPoint y: 455, distance: 618.8
click at [843, 470] on body "Ads Apps Reputation Websites Forms CRM Email Social Shop Payments POS Content A…" at bounding box center [500, 252] width 1000 height 505
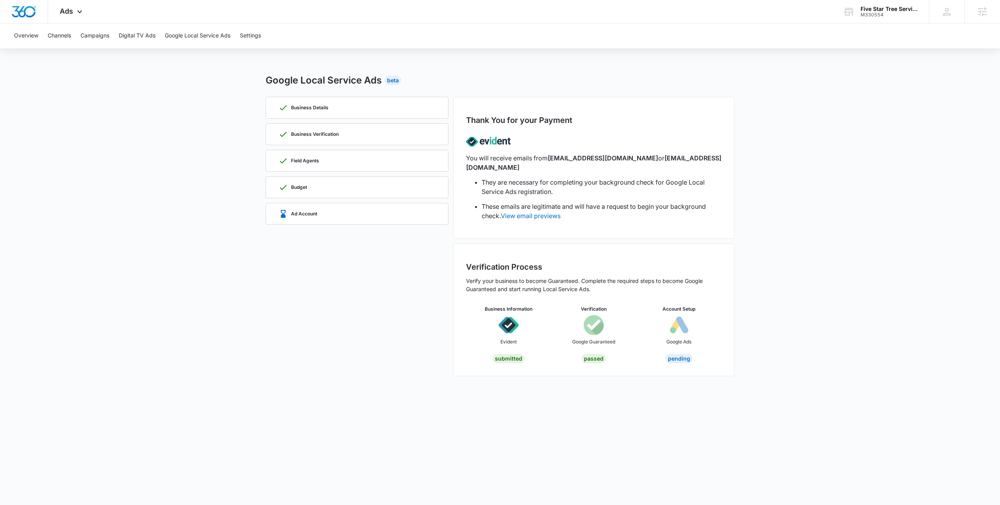
click at [757, 414] on body "Ads Apps Reputation Websites Forms CRM Email Social Shop Payments POS Content A…" at bounding box center [500, 252] width 1000 height 505
click at [344, 222] on div "Ad Account" at bounding box center [357, 214] width 157 height 21
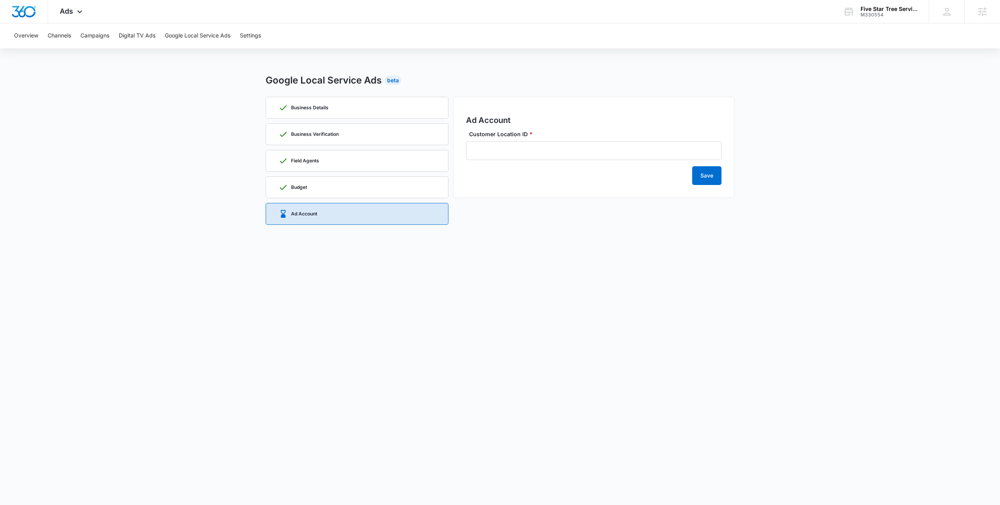
click at [227, 186] on main "Google Local Service Ads Beta Business Details Business Verification Field Agen…" at bounding box center [500, 156] width 1000 height 166
click at [814, 155] on main "Google Local Service Ads Beta Business Details Business Verification Field Agen…" at bounding box center [500, 156] width 1000 height 166
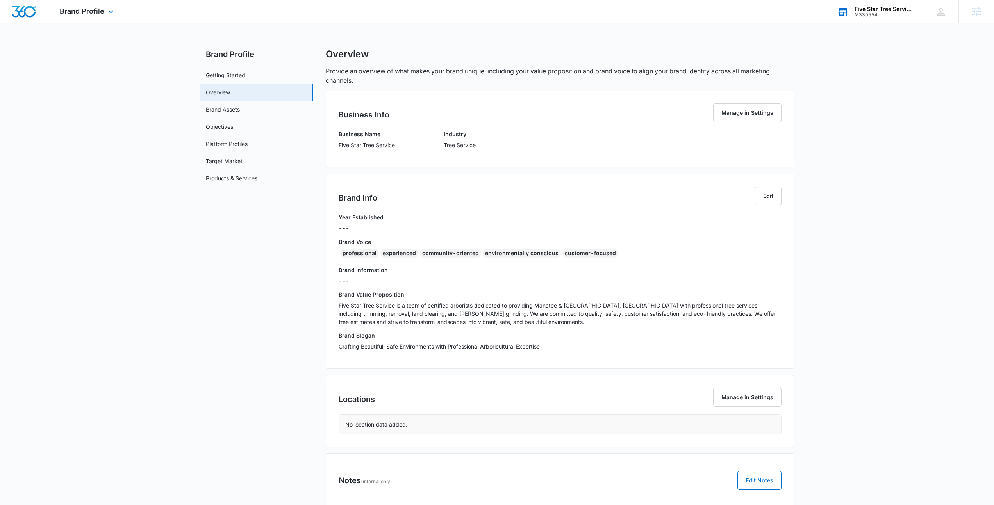
click at [882, 13] on div "M330554" at bounding box center [883, 14] width 57 height 5
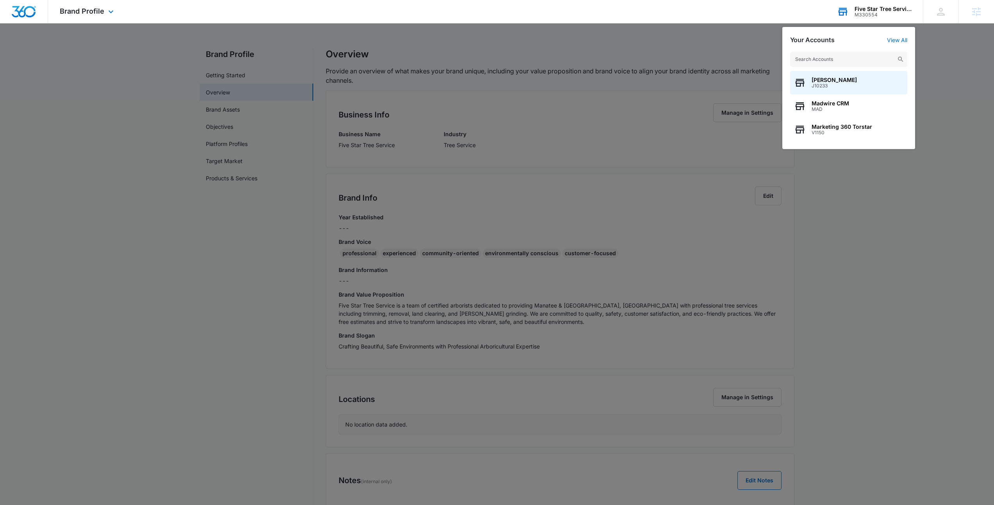
click at [830, 59] on input "text" at bounding box center [848, 60] width 117 height 16
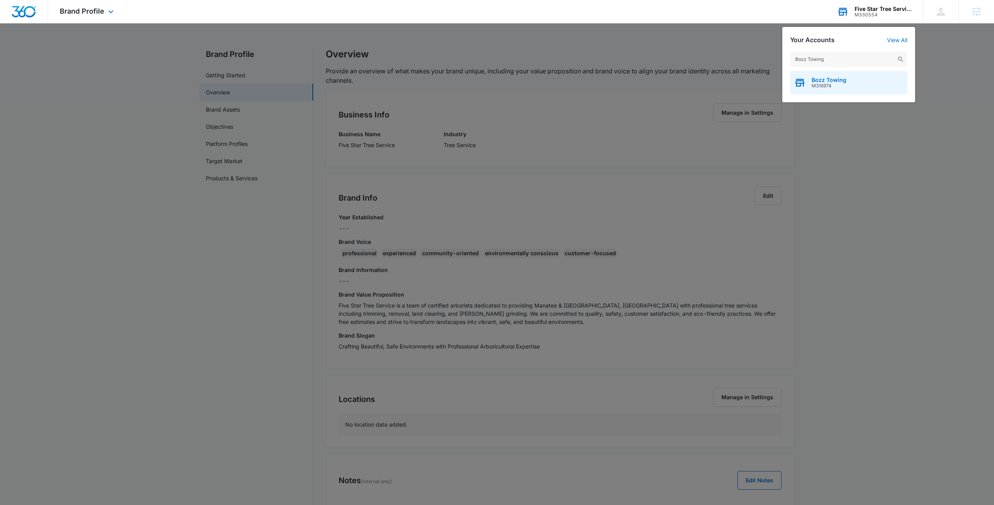
type input "Bozz Towing"
click at [847, 85] on div "Bozz Towing M316974" at bounding box center [848, 82] width 117 height 23
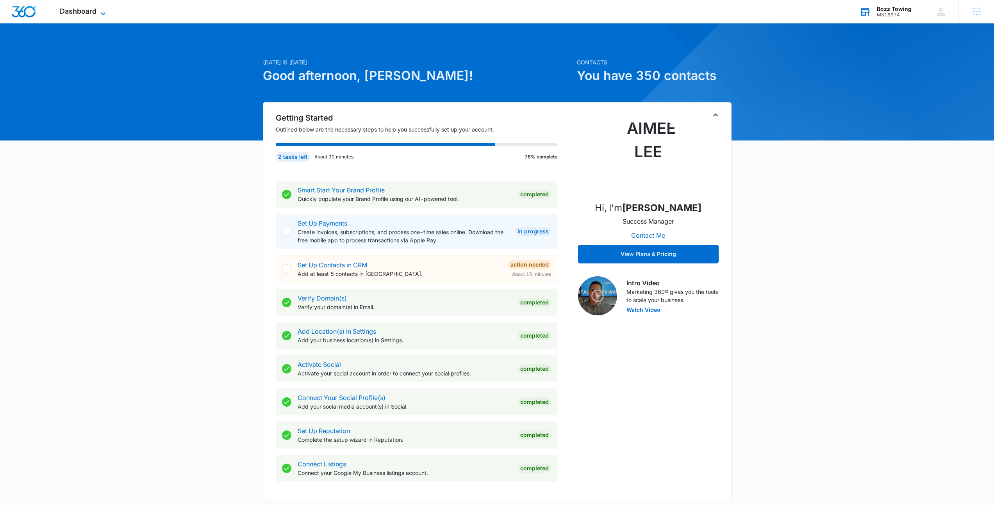
click at [60, 7] on span "Dashboard" at bounding box center [78, 11] width 37 height 8
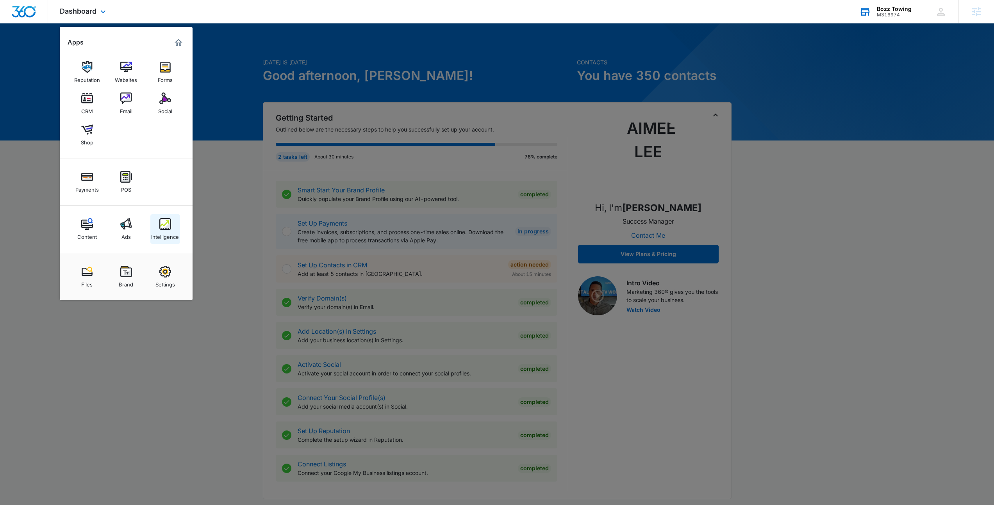
click at [174, 227] on link "Intelligence" at bounding box center [165, 229] width 30 height 30
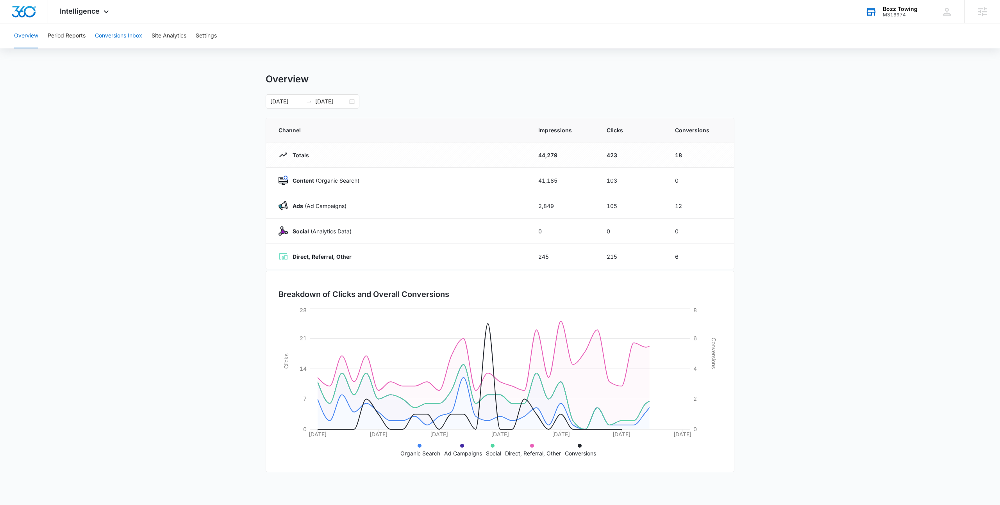
click at [110, 48] on button "Conversions Inbox" at bounding box center [118, 35] width 47 height 25
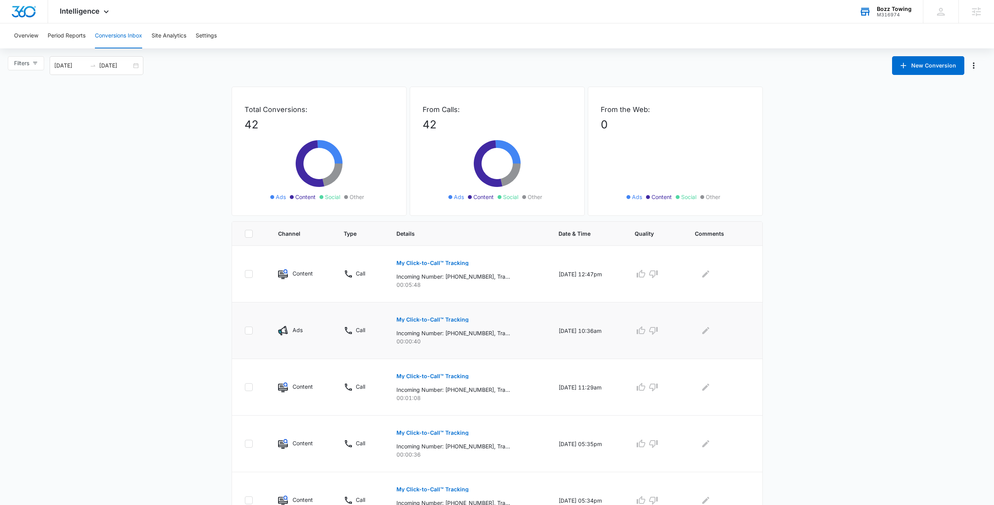
click at [455, 322] on p "My Click-to-Call™ Tracking" at bounding box center [433, 319] width 72 height 5
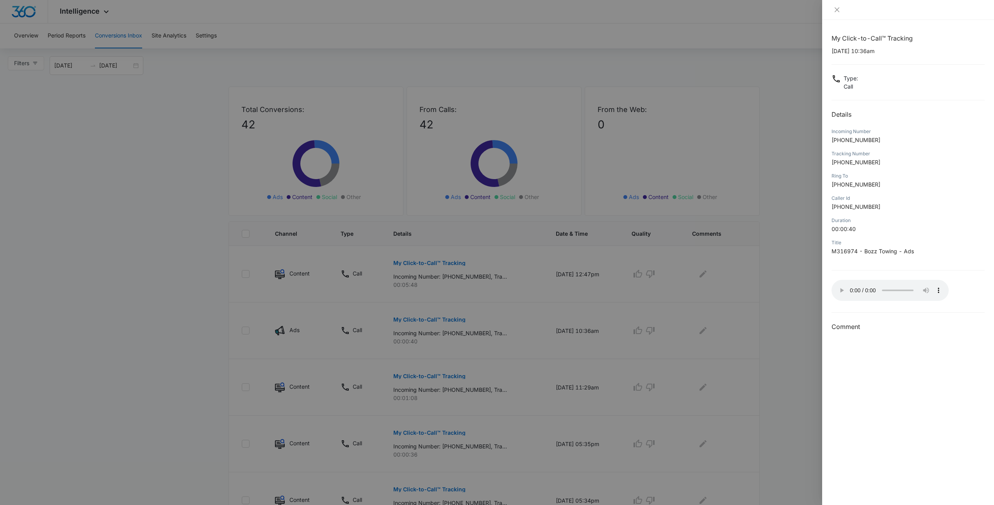
click at [792, 232] on div at bounding box center [497, 252] width 994 height 505
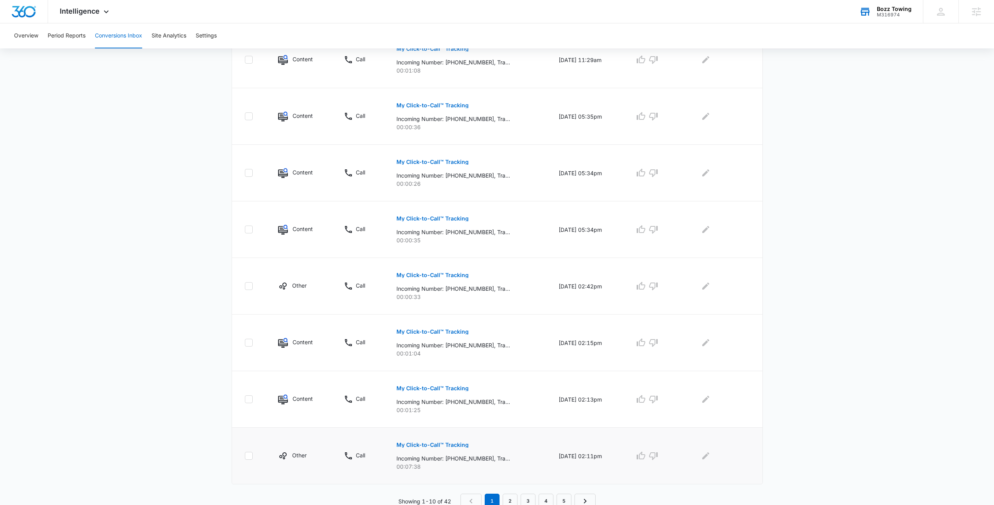
scroll to position [331, 0]
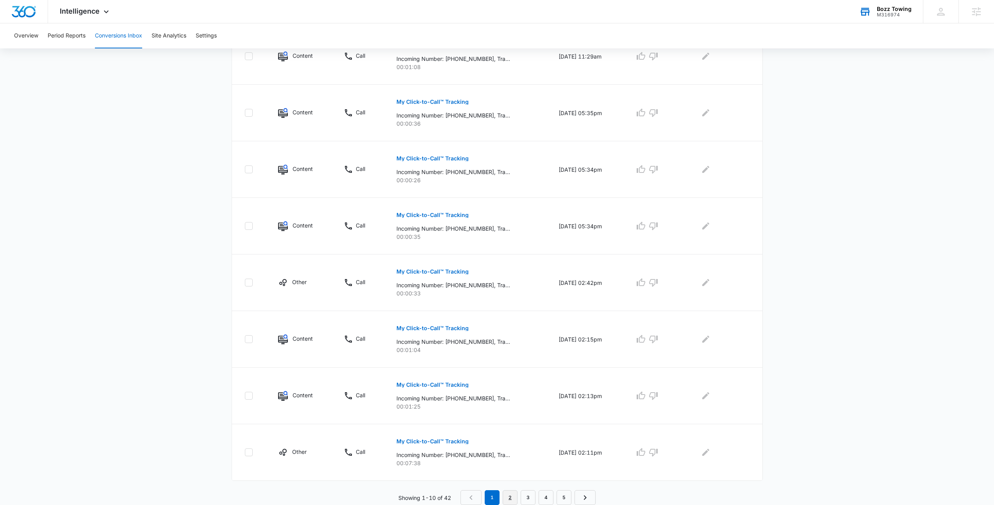
click at [509, 497] on link "2" at bounding box center [510, 498] width 15 height 15
click at [438, 441] on p "My Click-to-Call™ Tracking" at bounding box center [433, 441] width 72 height 5
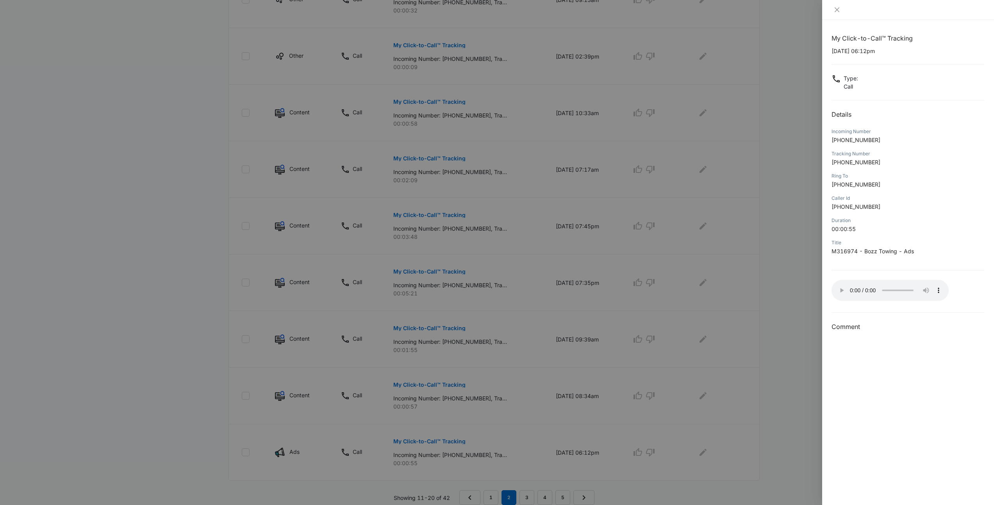
click at [881, 260] on div "Title M316974 - Bozz Towing - Ads" at bounding box center [908, 250] width 153 height 22
